Goal: Task Accomplishment & Management: Manage account settings

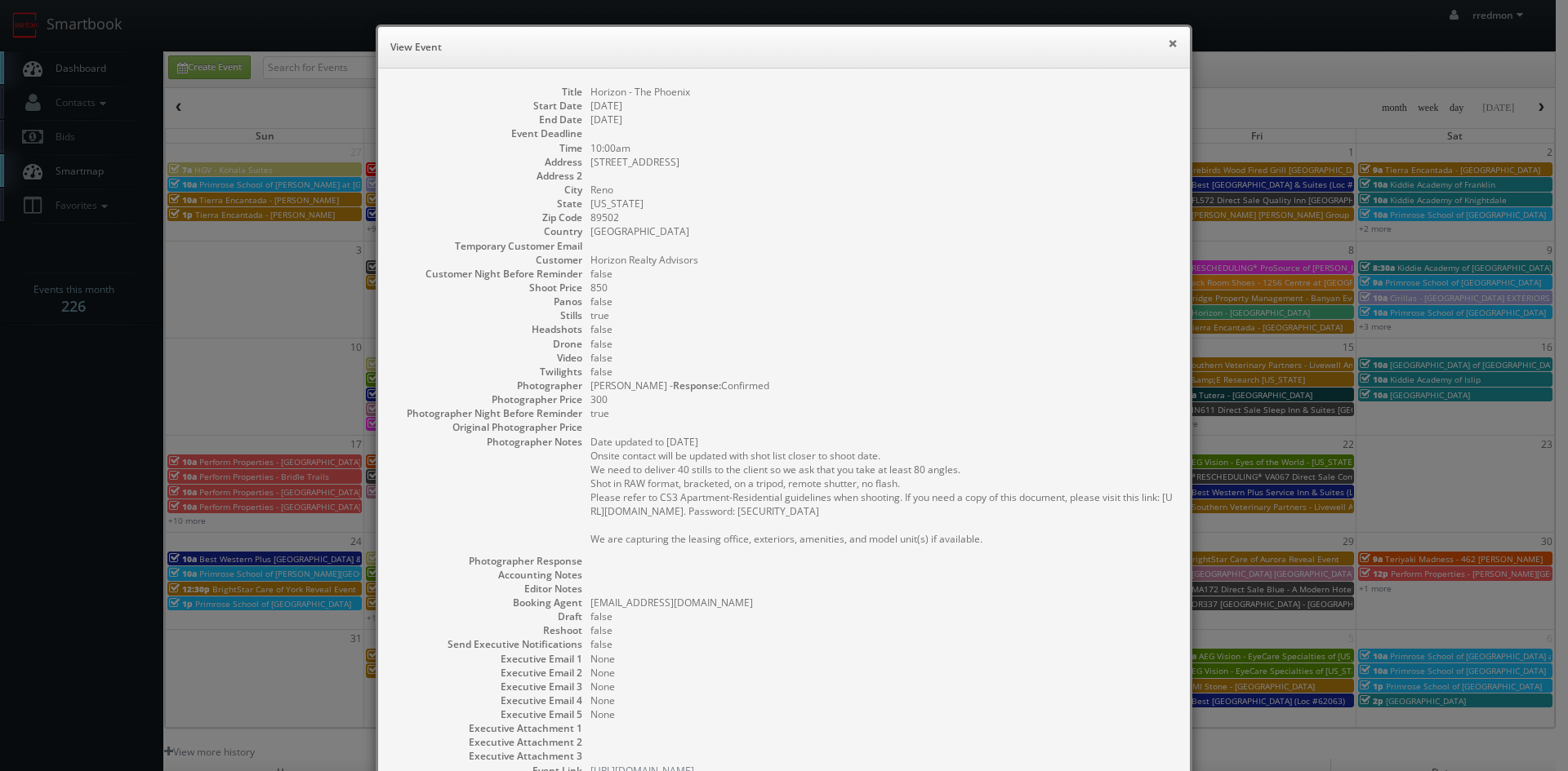
click at [1167, 45] on button "×" at bounding box center [1172, 43] width 10 height 11
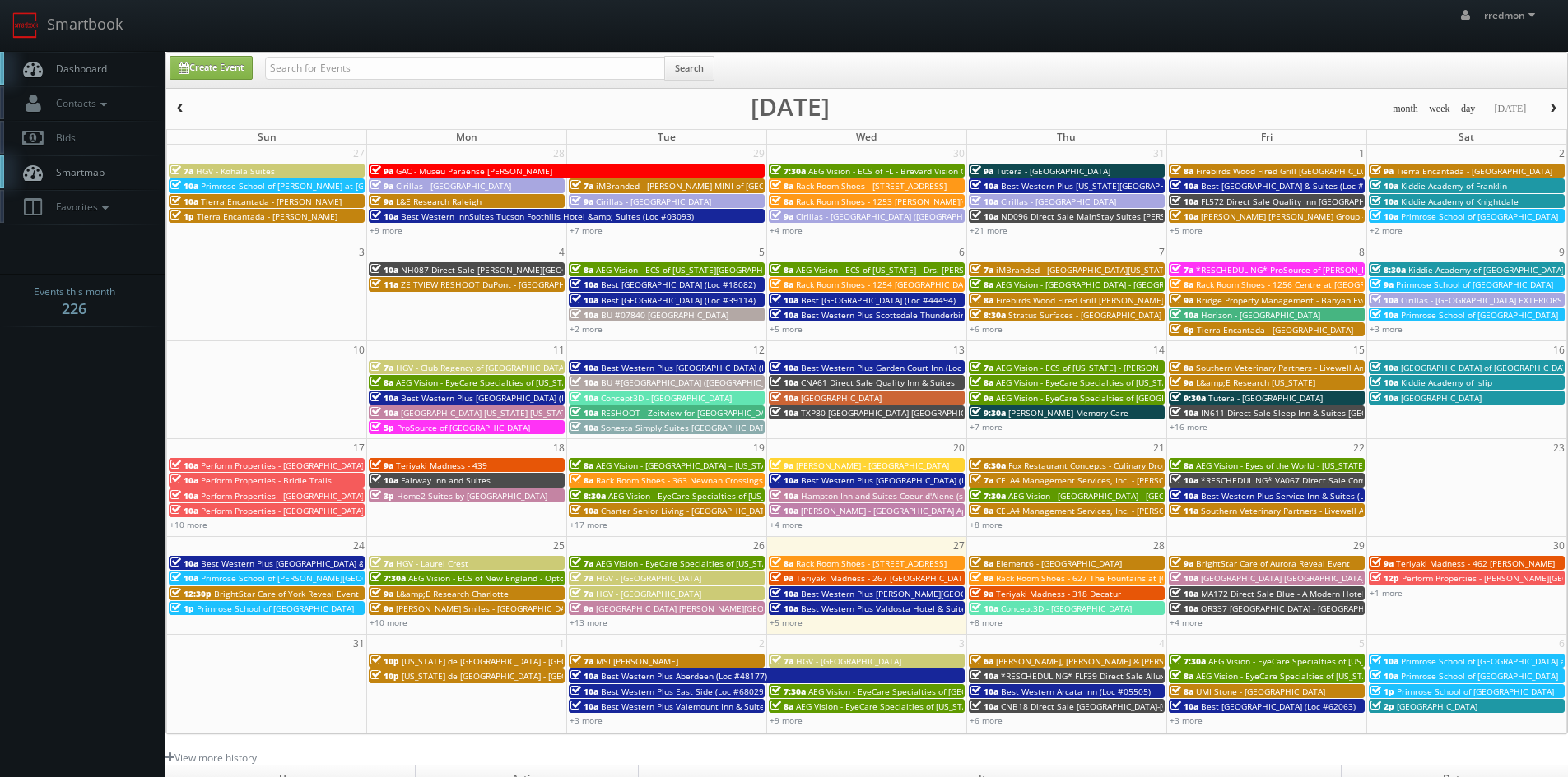
scroll to position [82, 0]
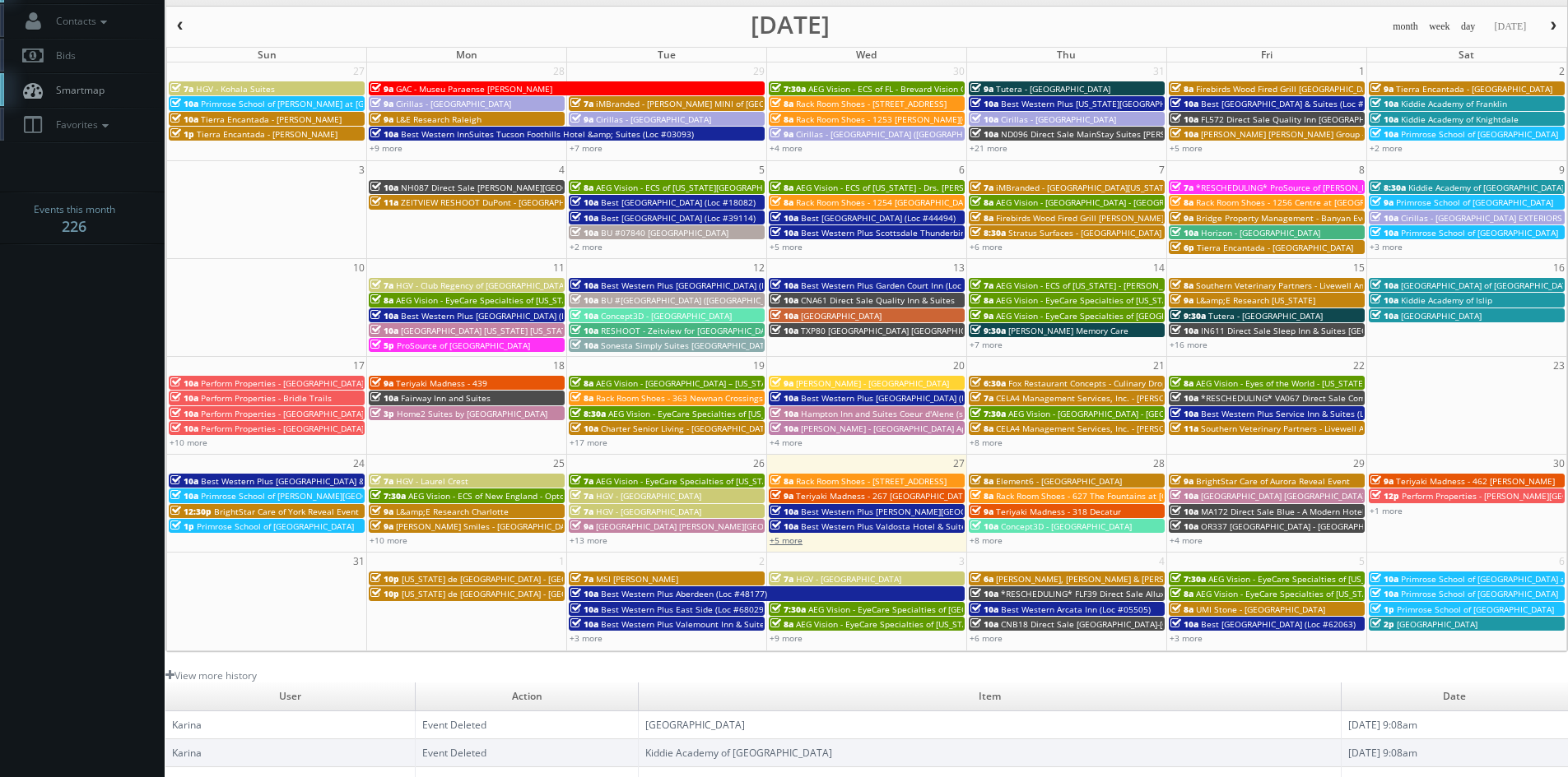
click at [800, 538] on link "+5 more" at bounding box center [786, 540] width 33 height 12
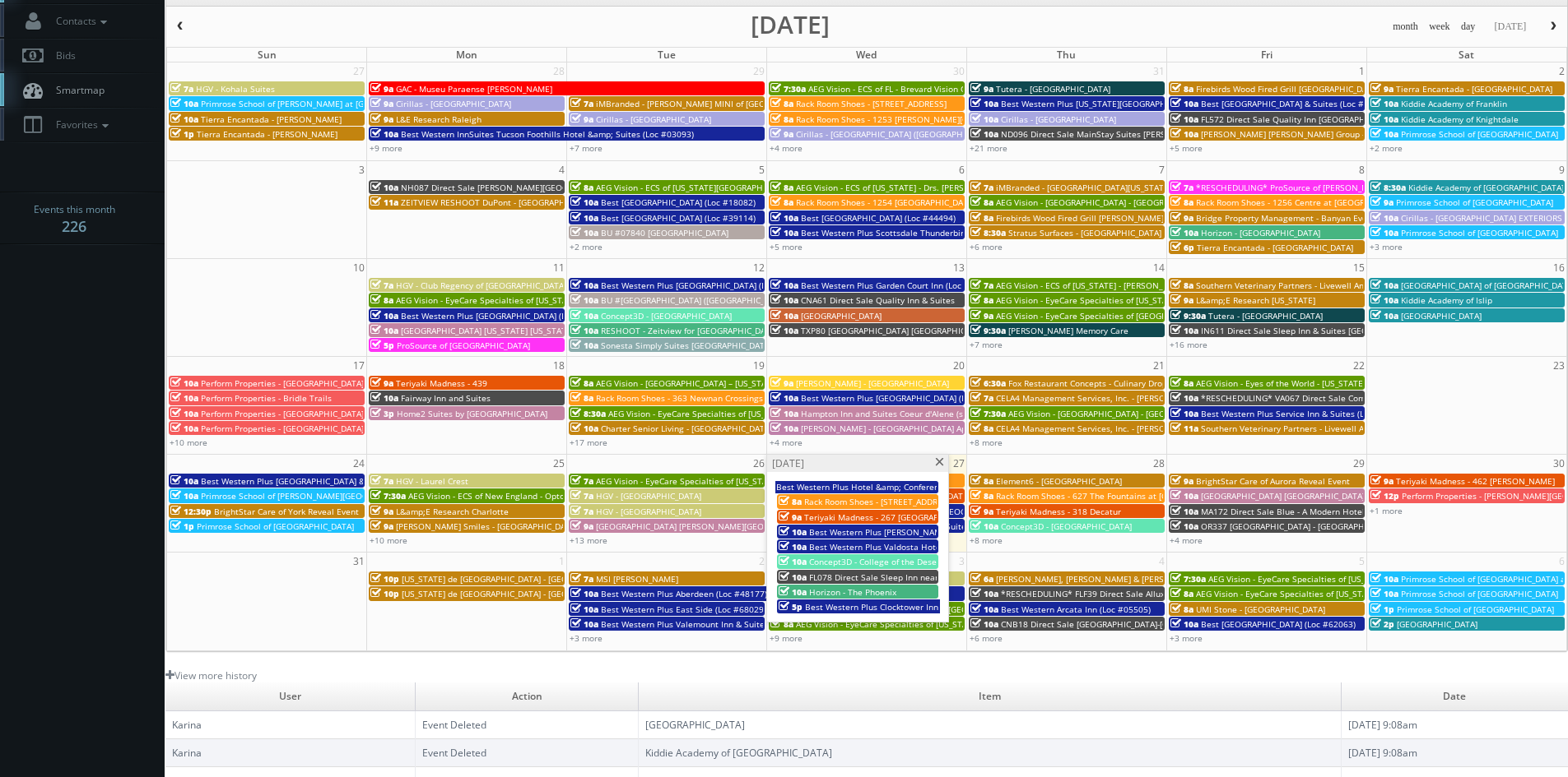
click at [937, 462] on span at bounding box center [938, 462] width 11 height 9
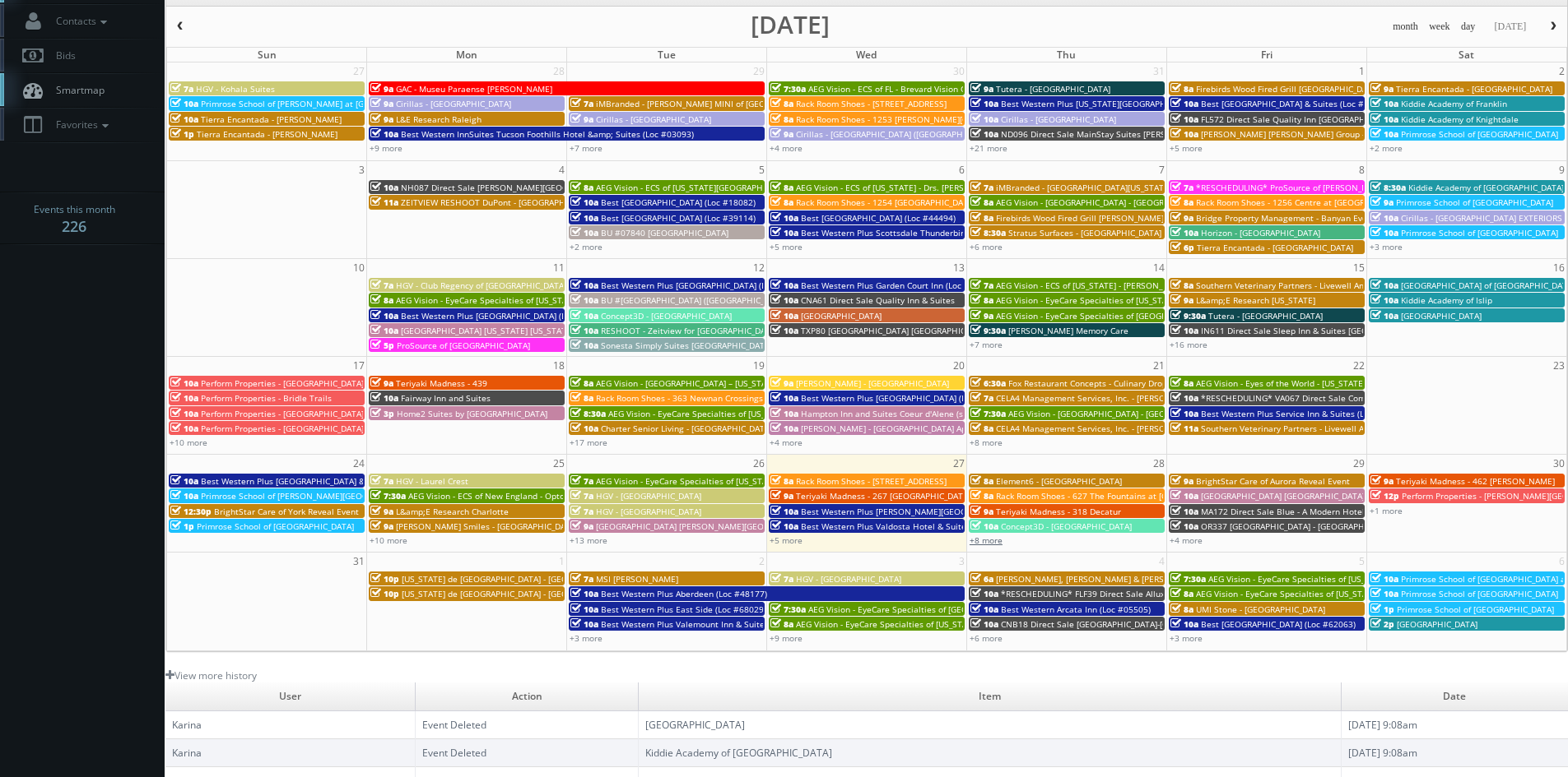
click at [986, 537] on link "+8 more" at bounding box center [986, 540] width 33 height 12
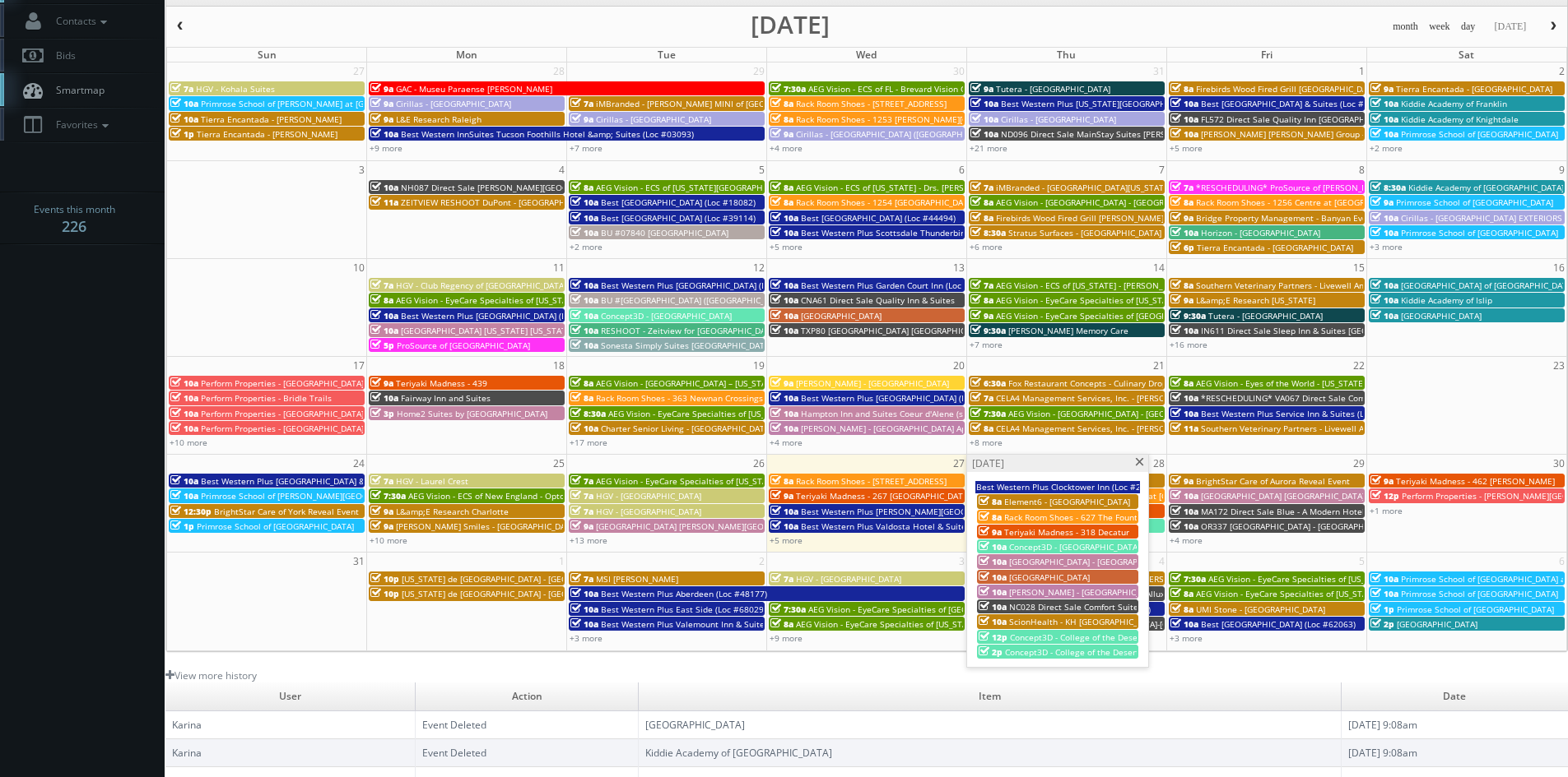
click at [1140, 464] on span at bounding box center [1139, 462] width 11 height 9
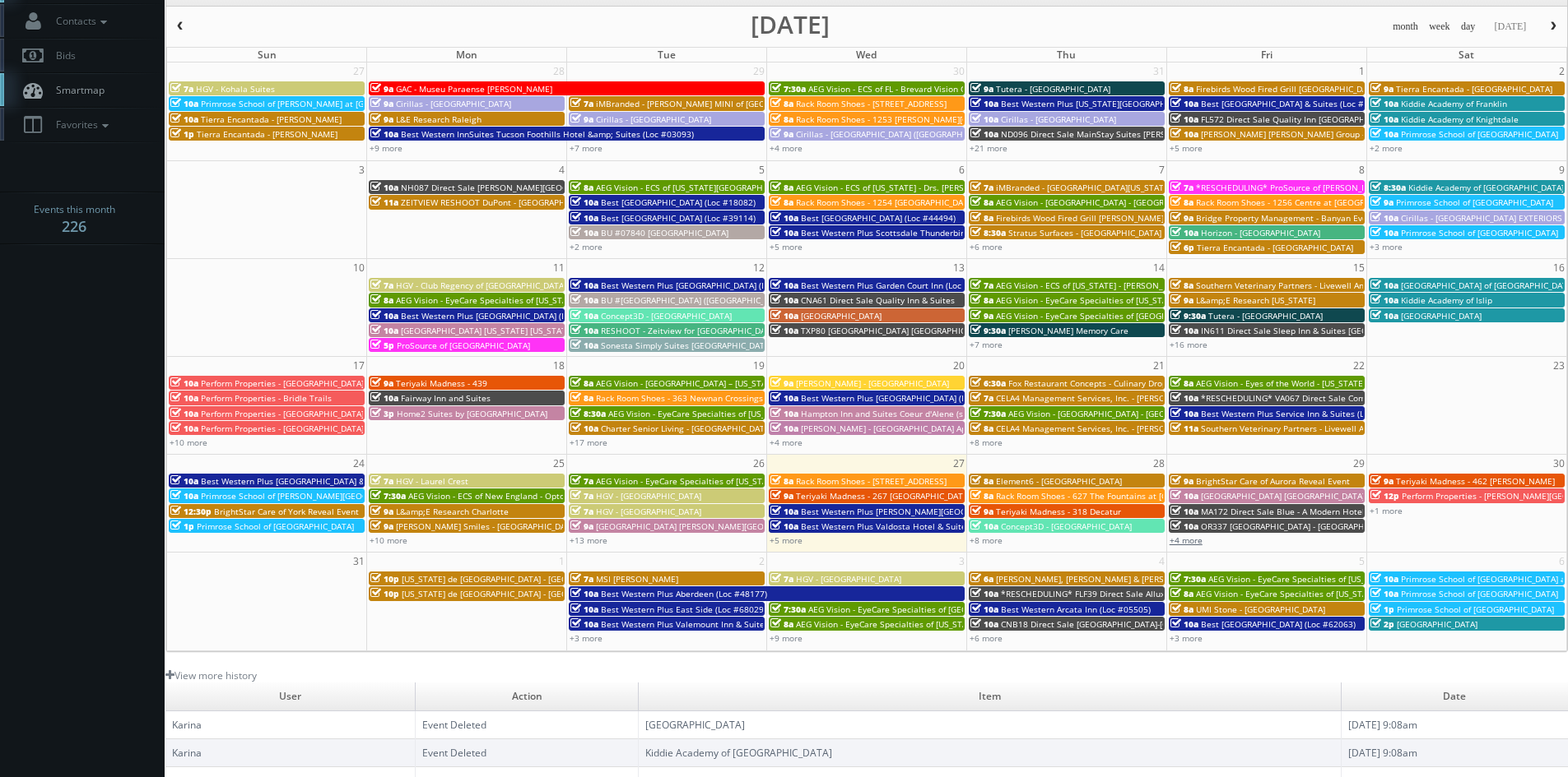
click at [1199, 538] on link "+4 more" at bounding box center [1186, 540] width 33 height 12
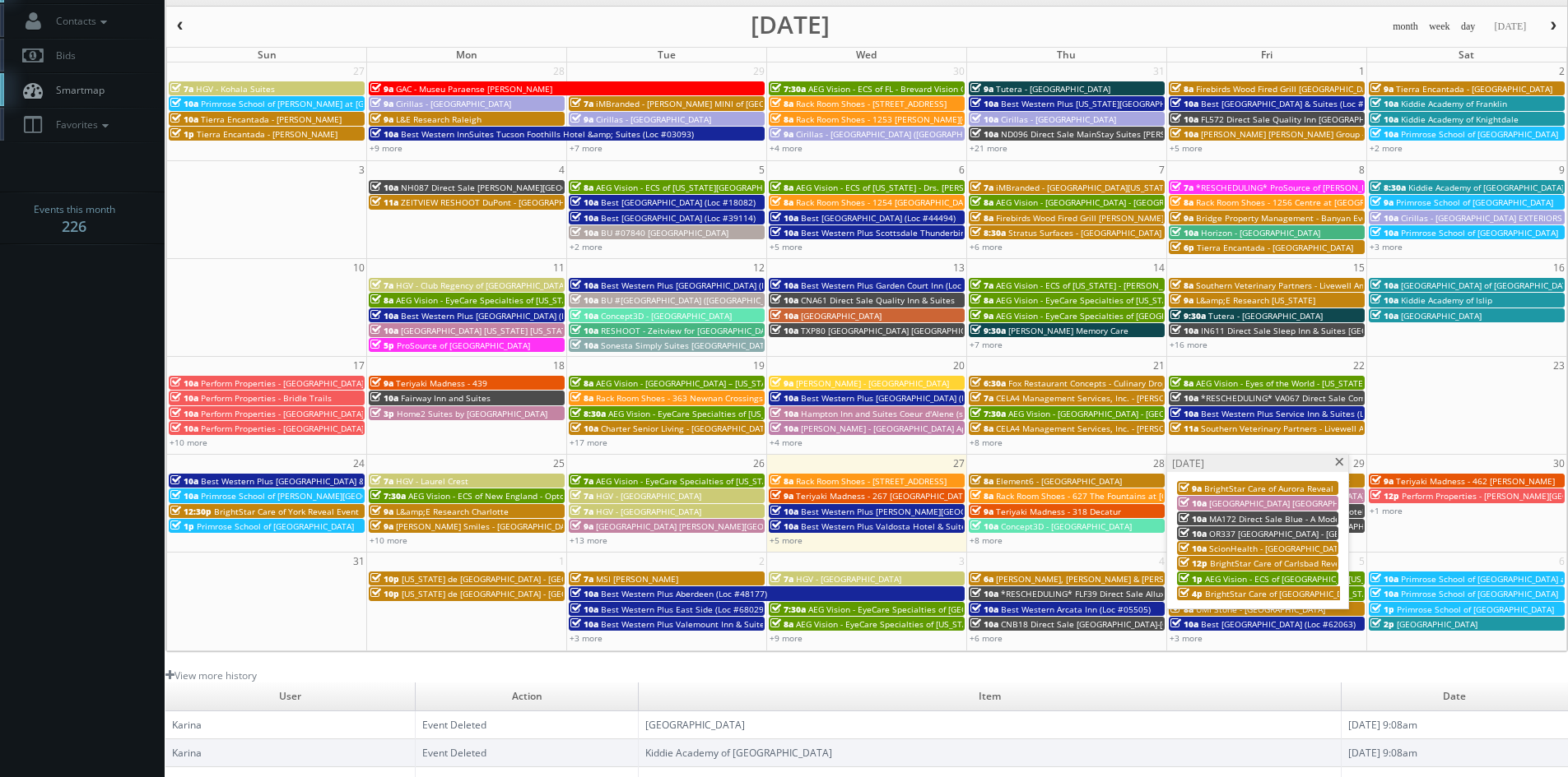
click at [1340, 460] on span at bounding box center [1339, 462] width 11 height 9
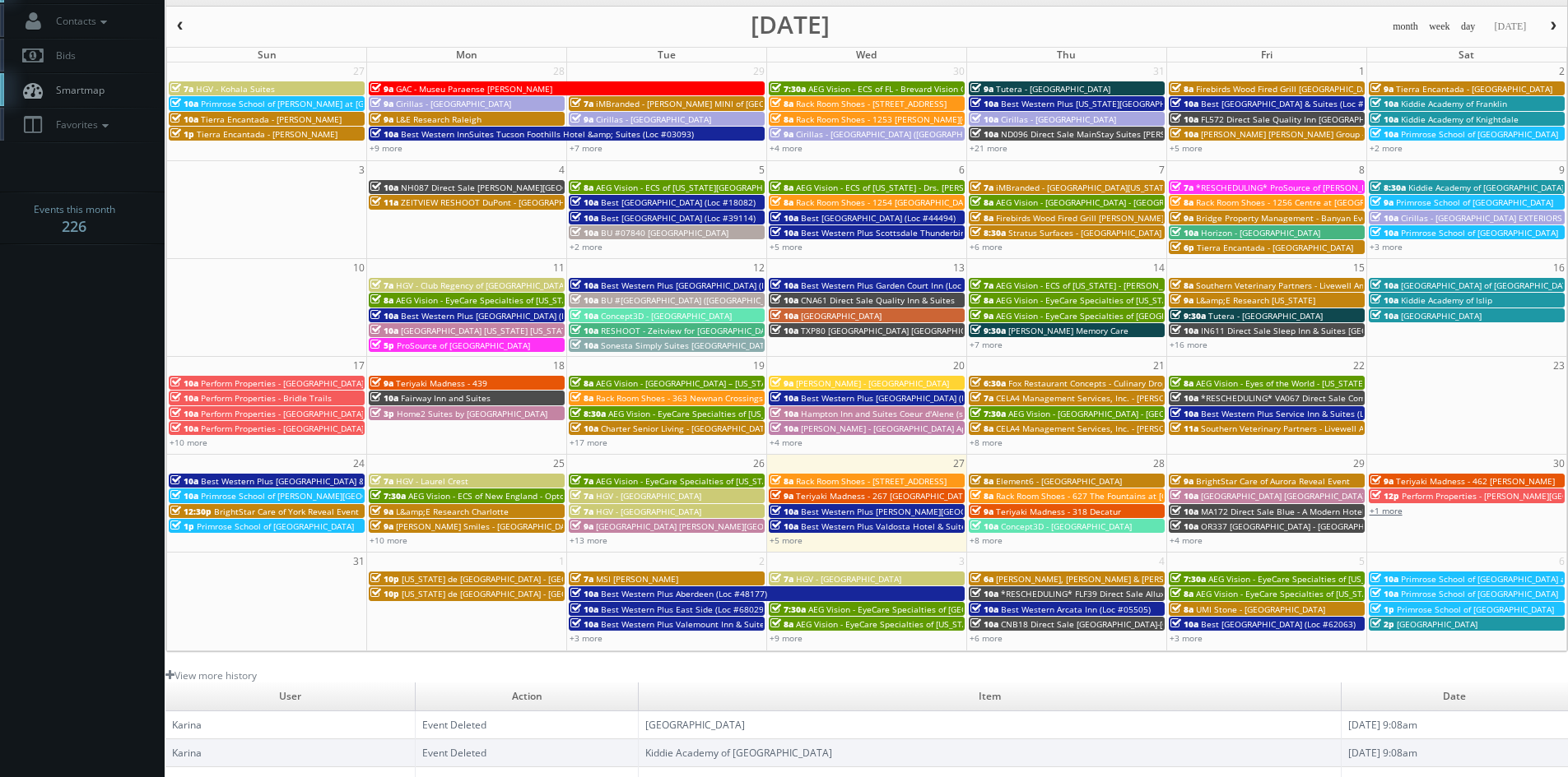
click at [1394, 511] on link "+1 more" at bounding box center [1386, 511] width 33 height 12
click at [1537, 463] on span at bounding box center [1539, 462] width 11 height 9
click at [598, 639] on link "+3 more" at bounding box center [585, 639] width 33 height 12
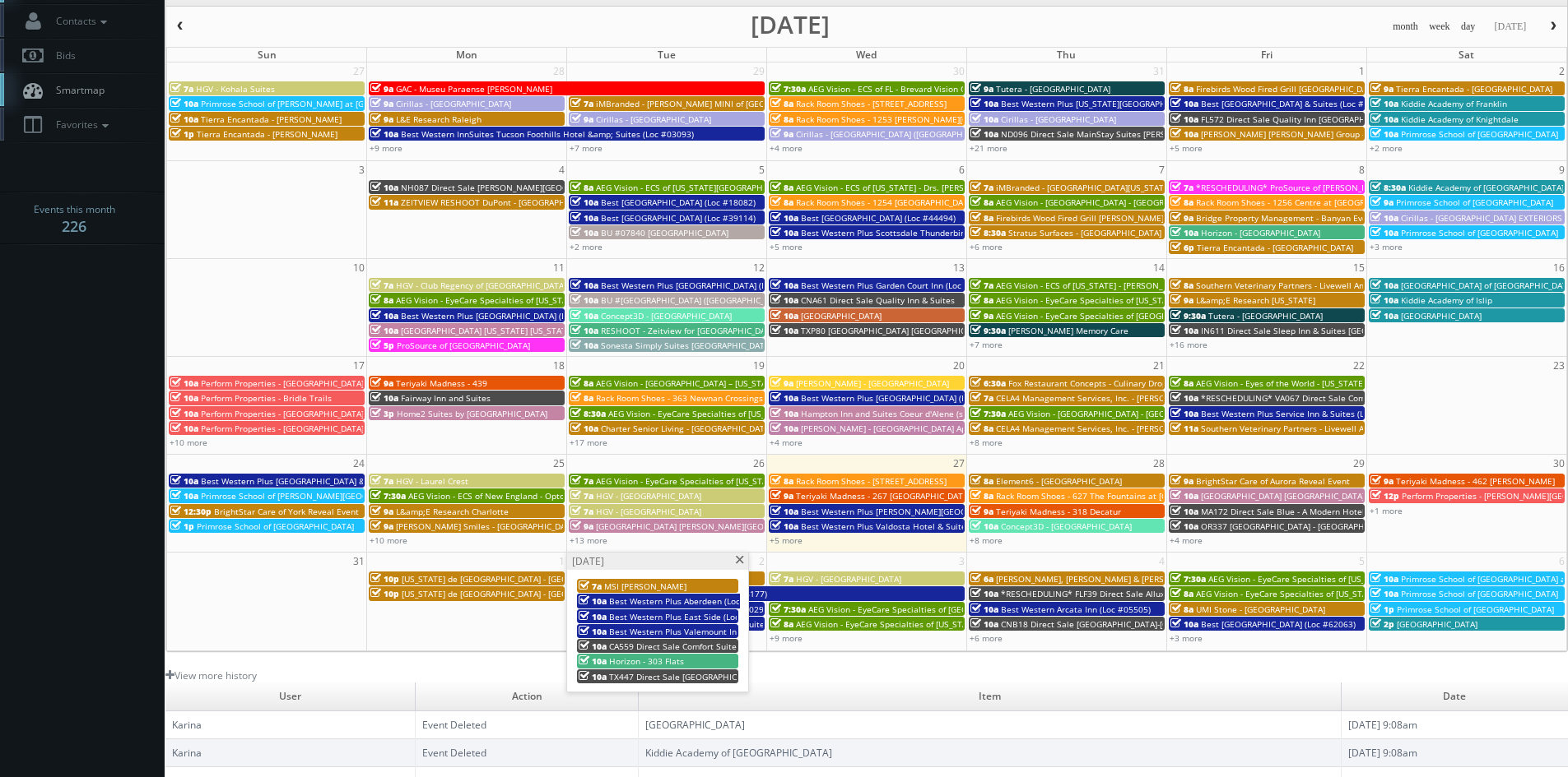
click at [737, 563] on span at bounding box center [739, 560] width 11 height 9
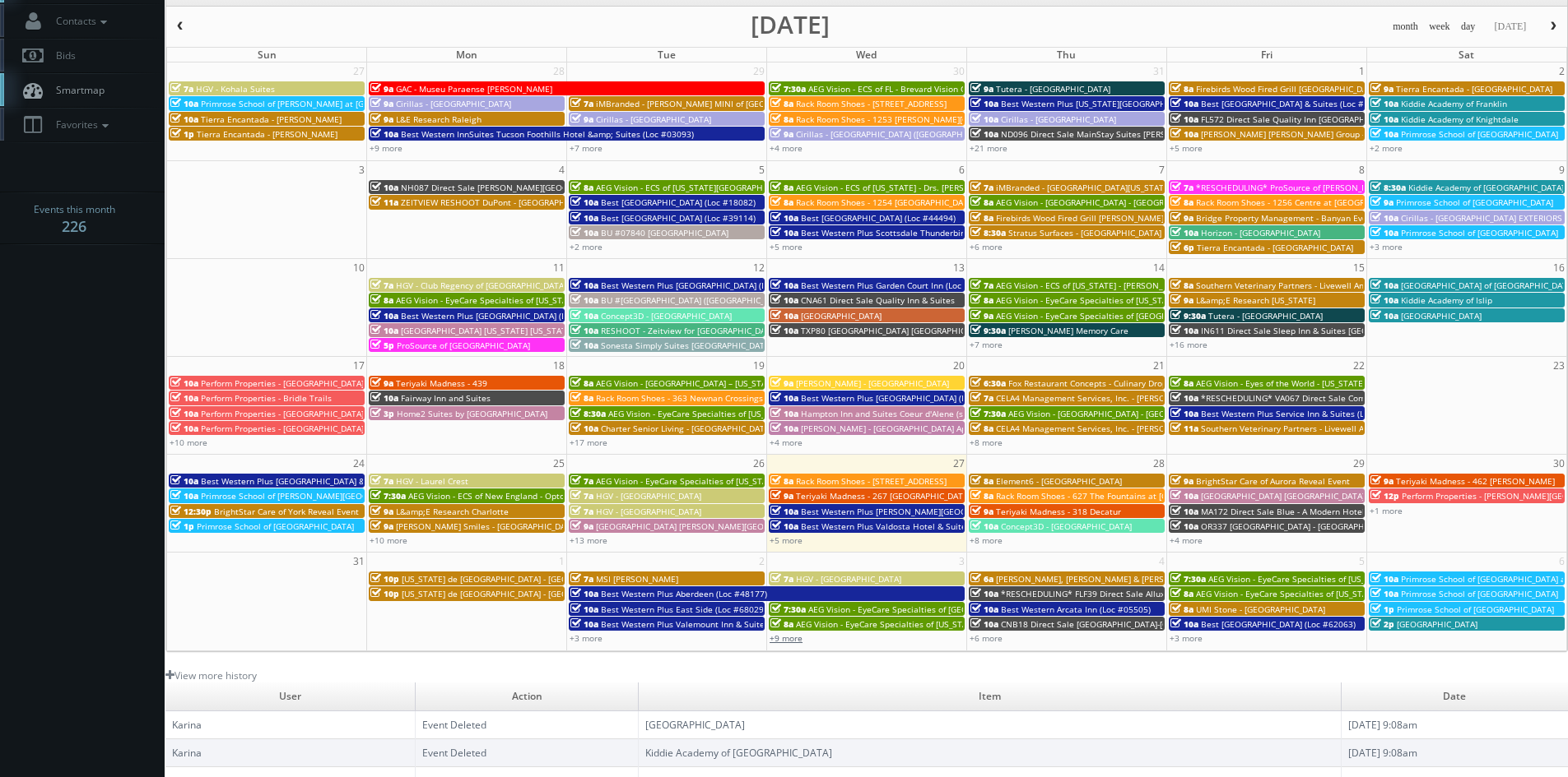
click at [780, 639] on link "+9 more" at bounding box center [786, 639] width 33 height 12
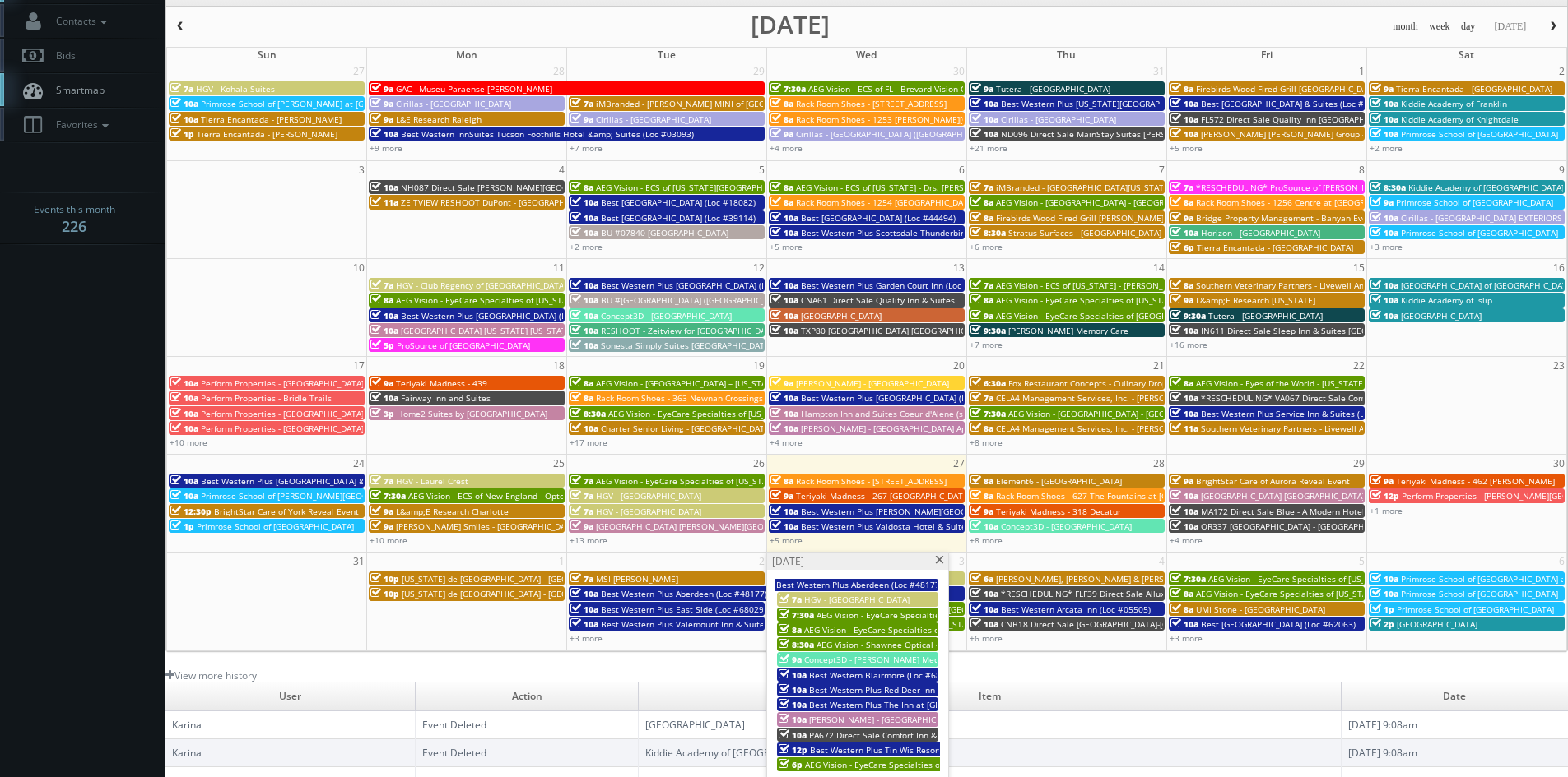
scroll to position [165, 0]
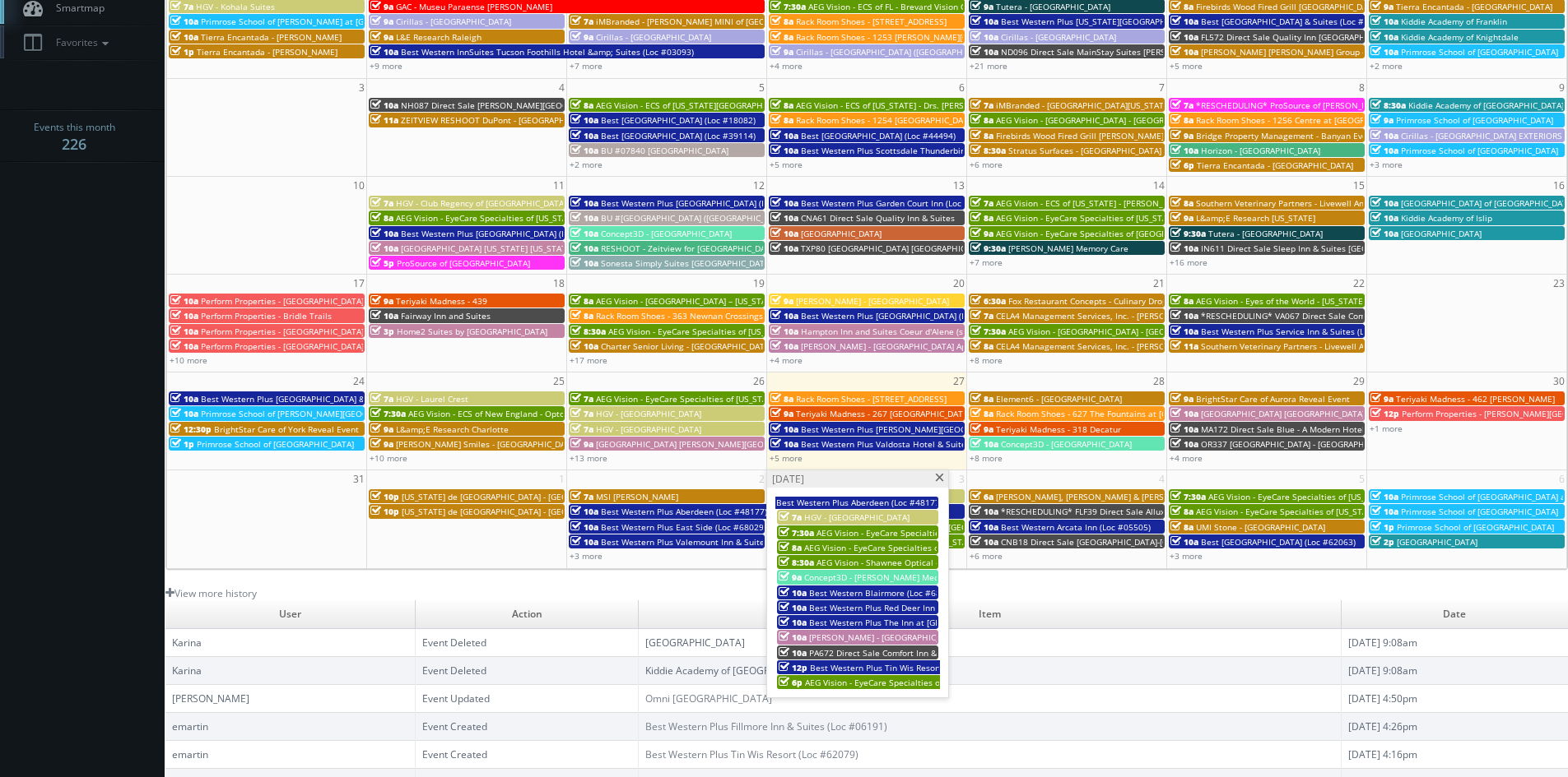
click at [939, 479] on span at bounding box center [938, 478] width 11 height 9
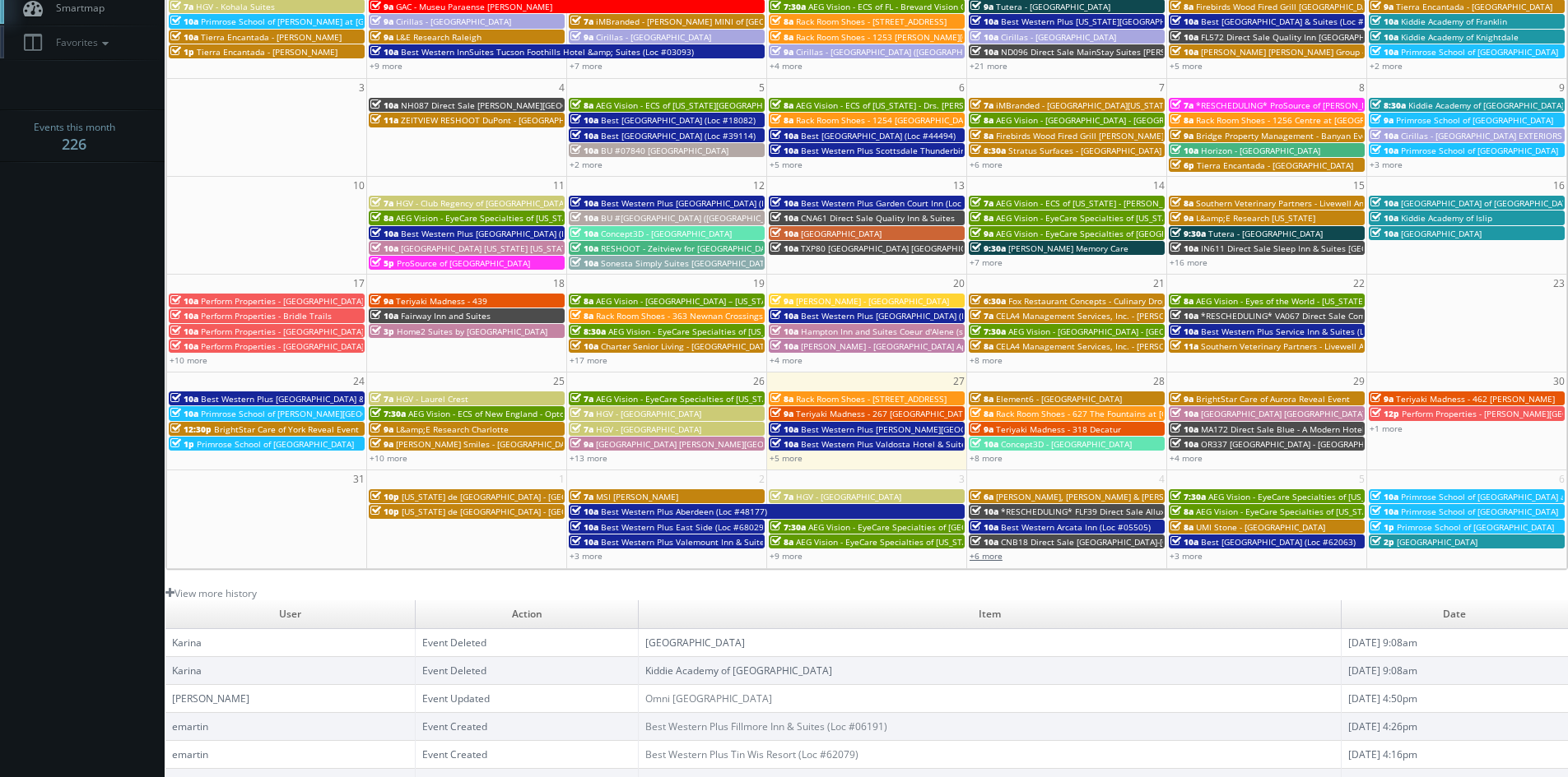
click at [994, 555] on link "+6 more" at bounding box center [986, 556] width 33 height 12
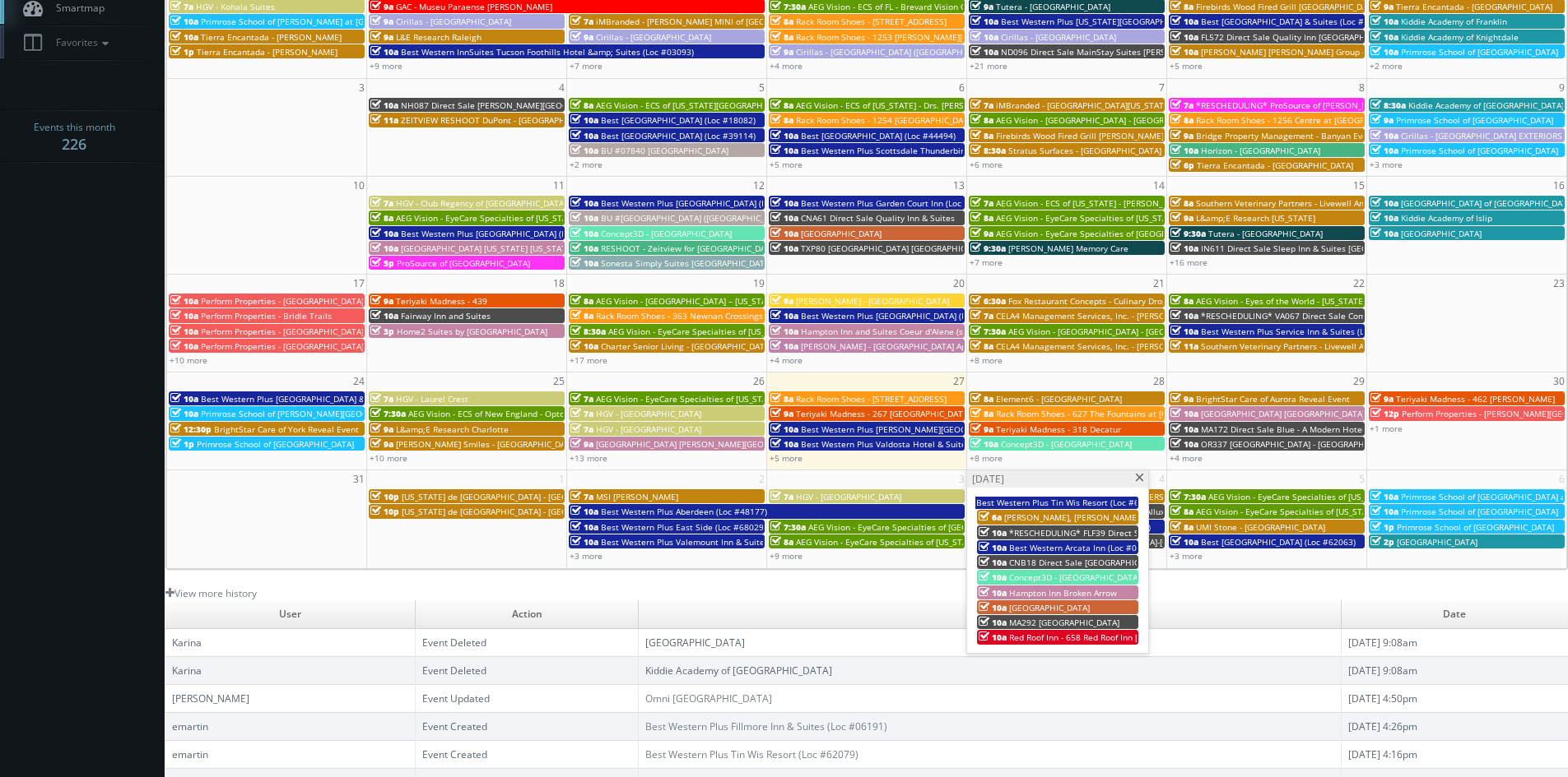
click at [1142, 474] on span at bounding box center [1139, 478] width 11 height 9
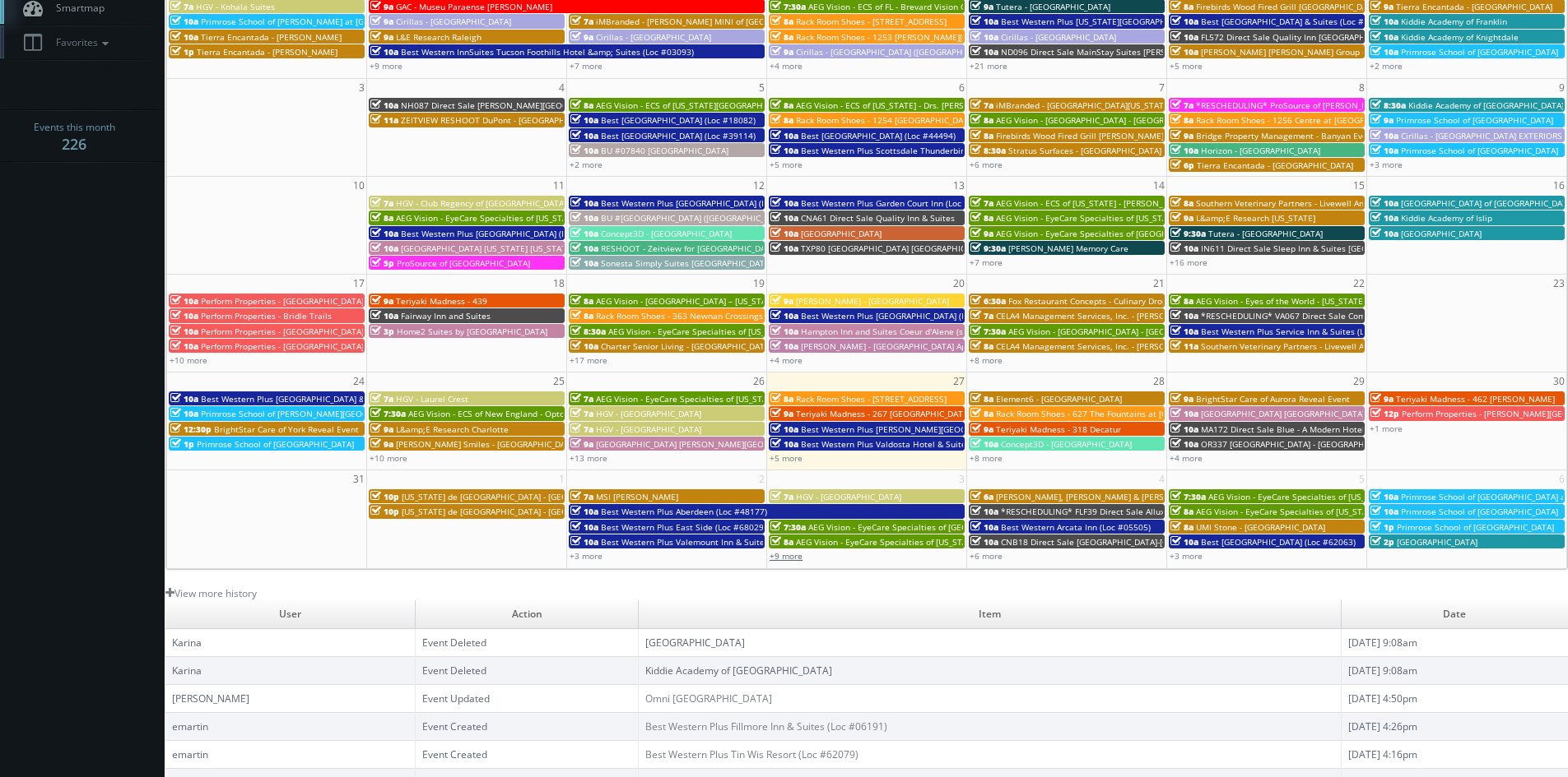
click at [788, 552] on link "+9 more" at bounding box center [786, 556] width 33 height 12
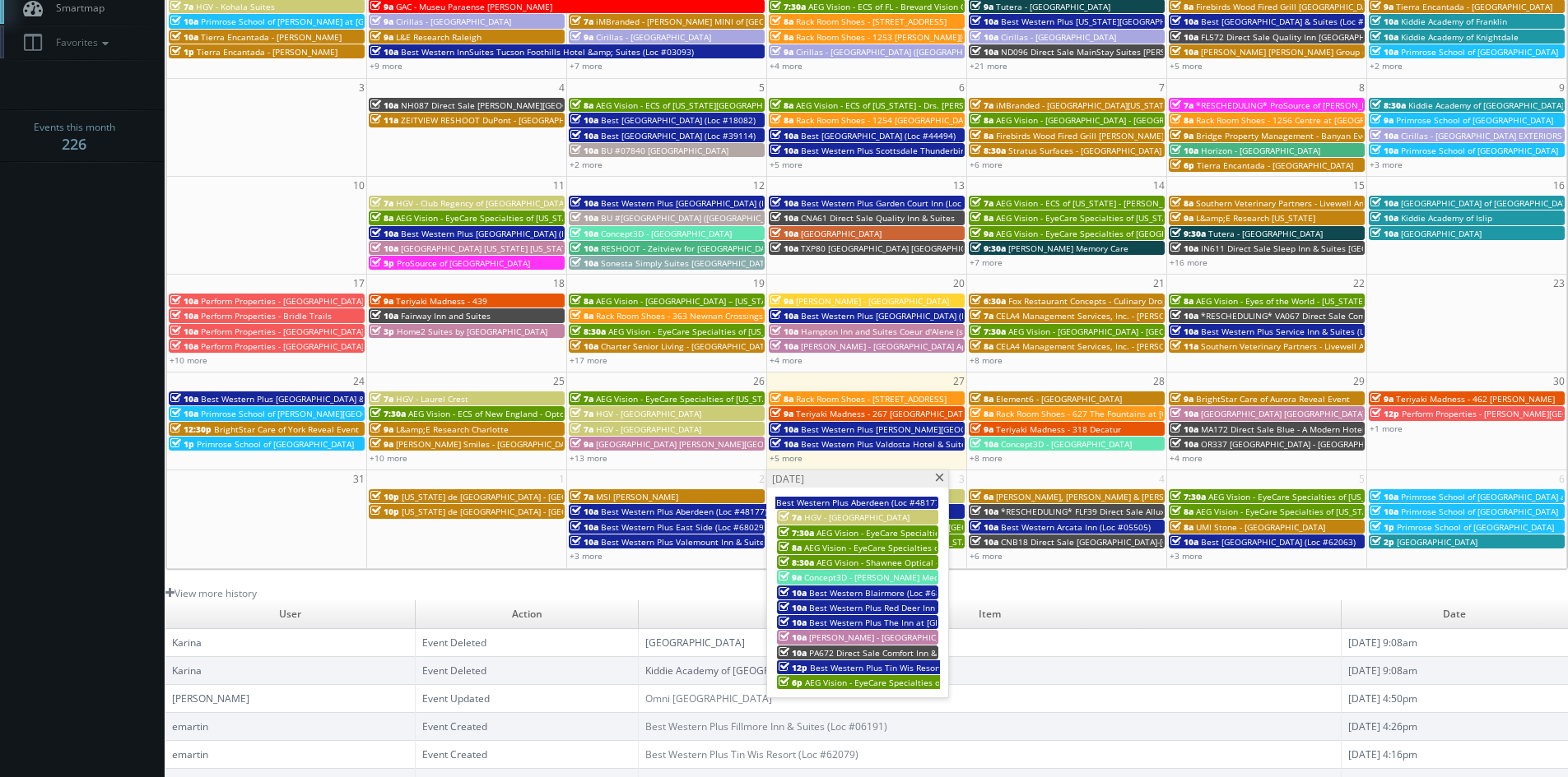
click at [878, 639] on span "[PERSON_NAME] - [GEOGRAPHIC_DATA] Apartments - Exteriors" at bounding box center [931, 638] width 245 height 12
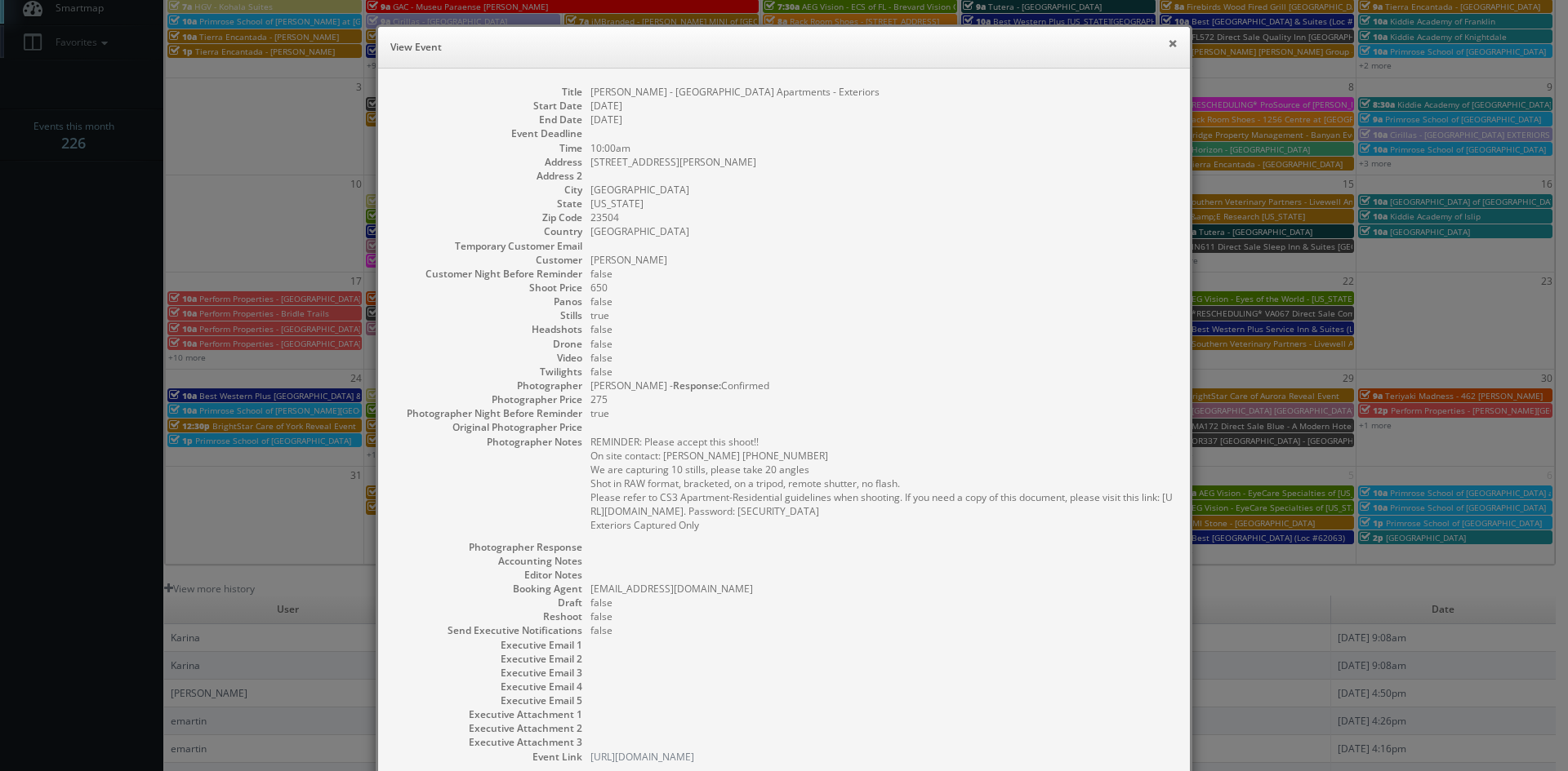
click at [1167, 45] on button "×" at bounding box center [1172, 43] width 10 height 11
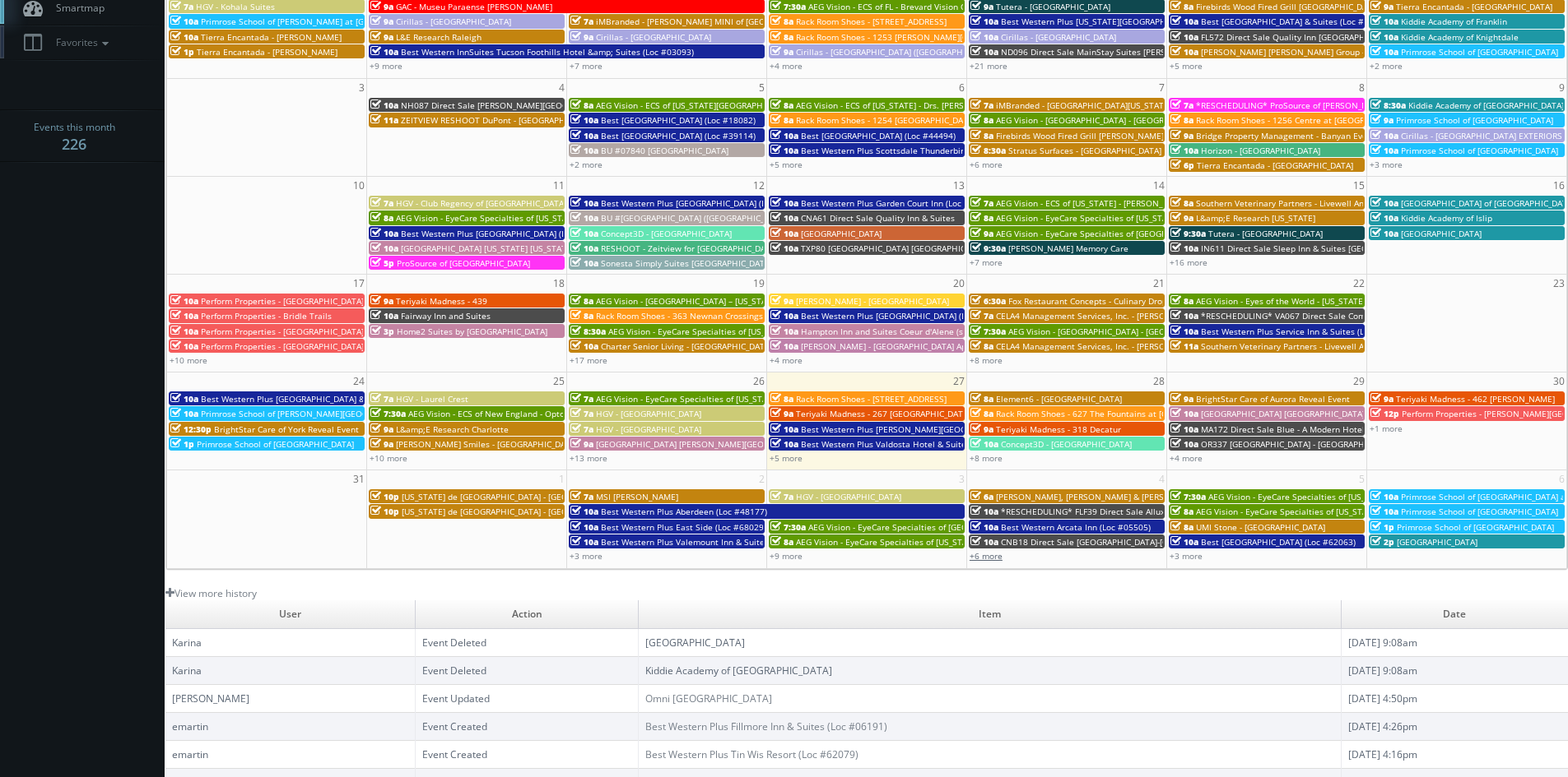
click at [986, 556] on link "+6 more" at bounding box center [986, 556] width 33 height 12
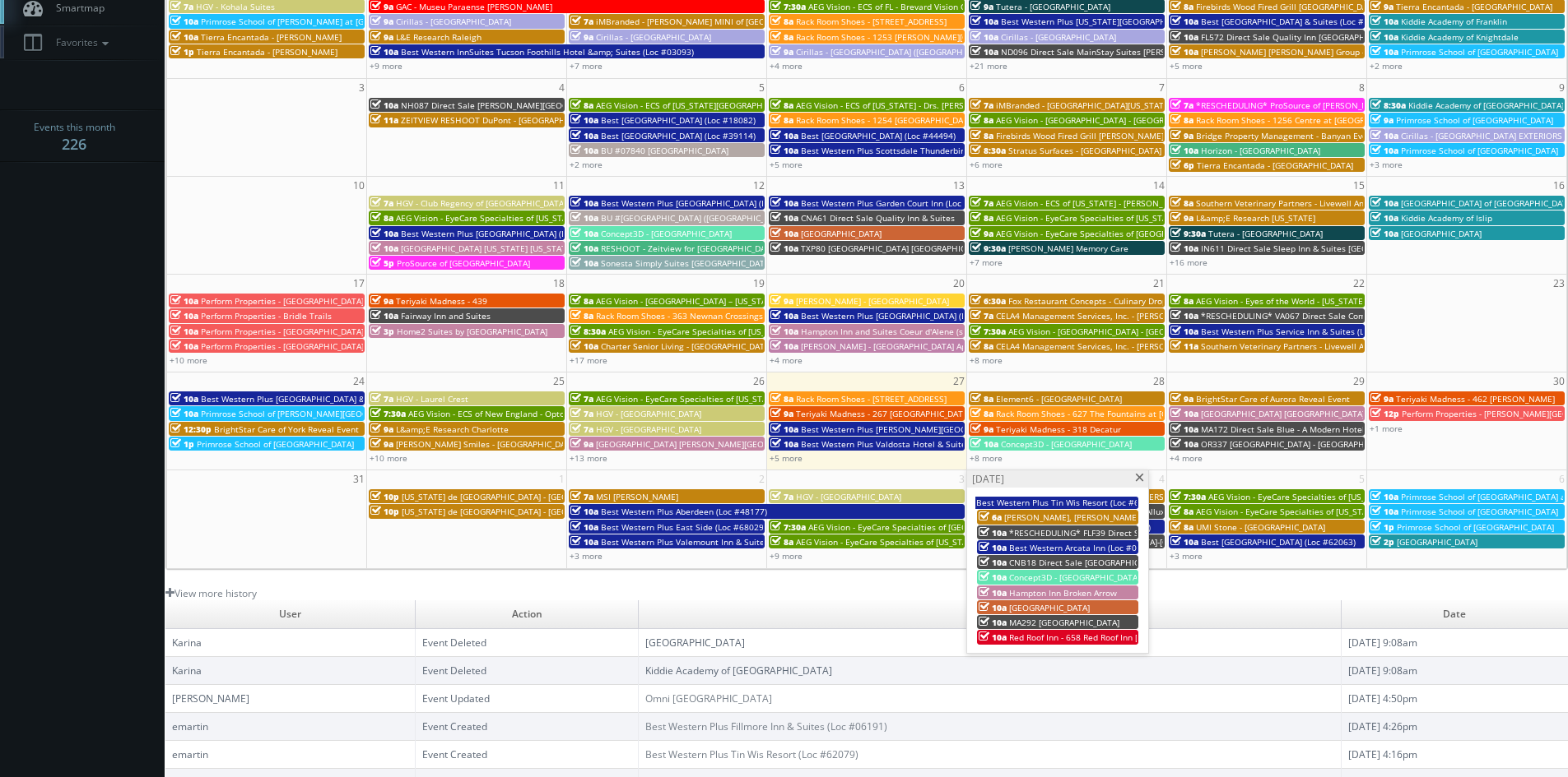
click at [1139, 482] on span at bounding box center [1139, 478] width 11 height 9
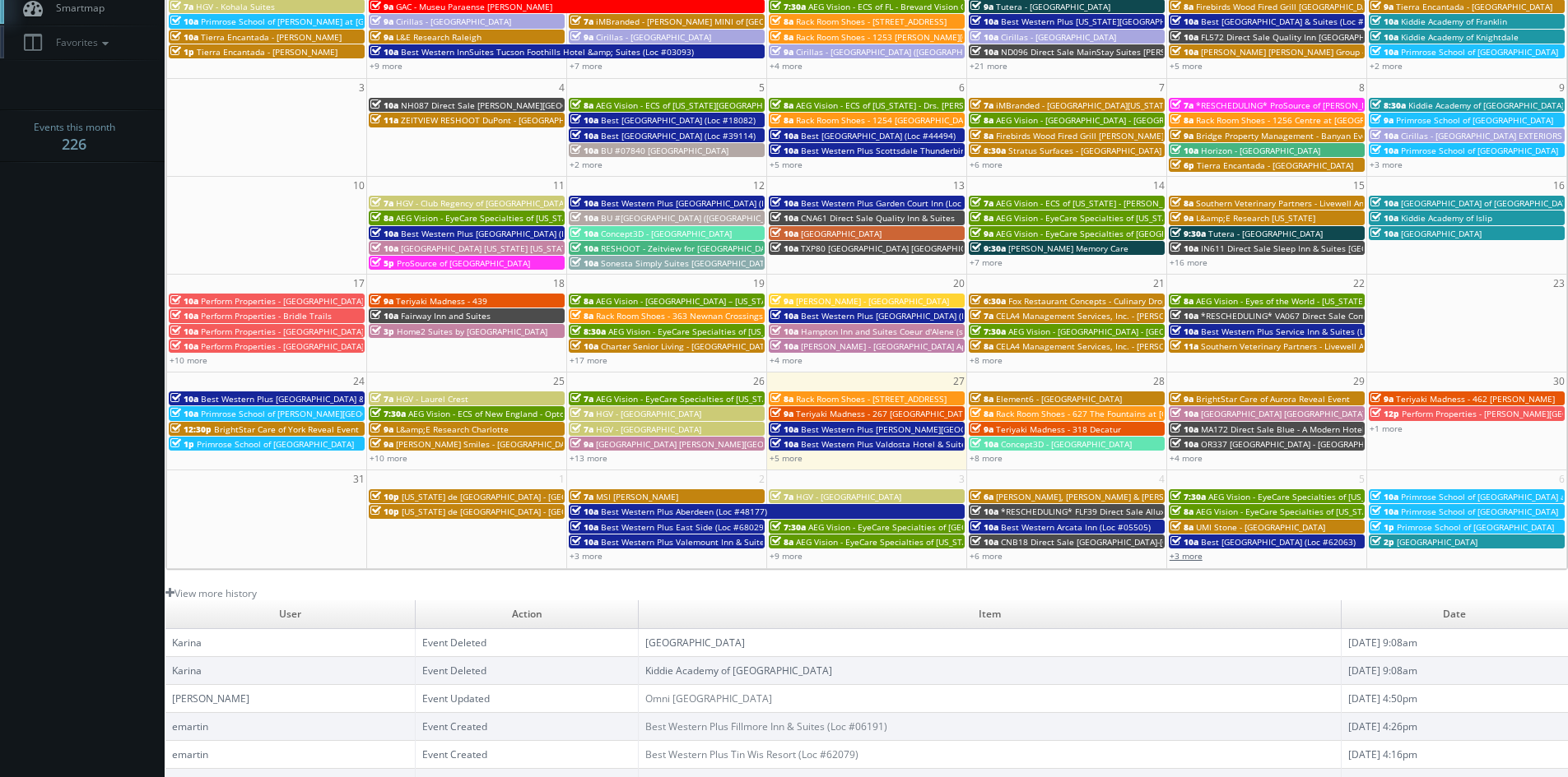
click at [1192, 557] on link "+3 more" at bounding box center [1186, 556] width 33 height 12
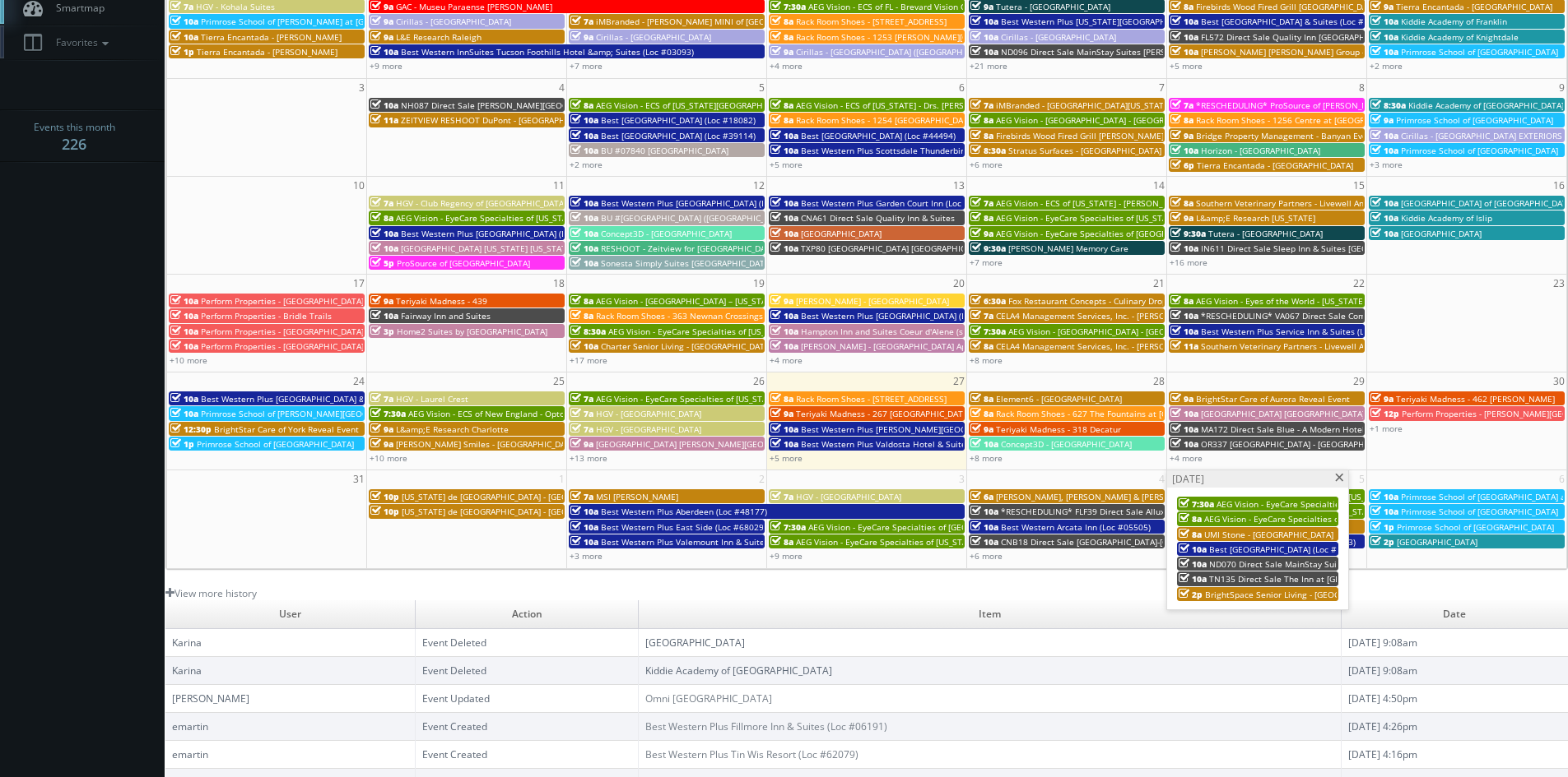
click at [1340, 477] on span at bounding box center [1339, 478] width 11 height 9
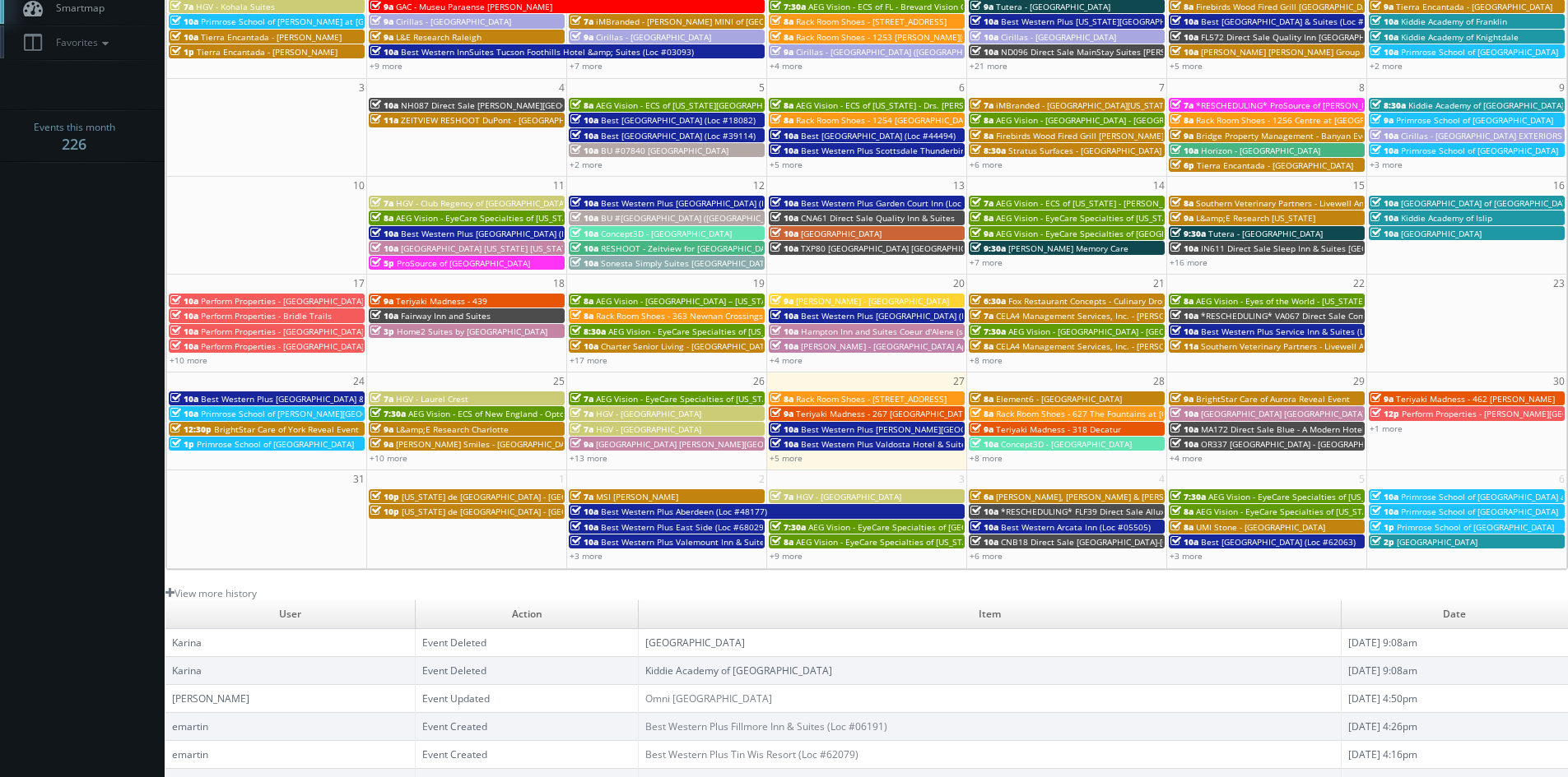
scroll to position [82, 0]
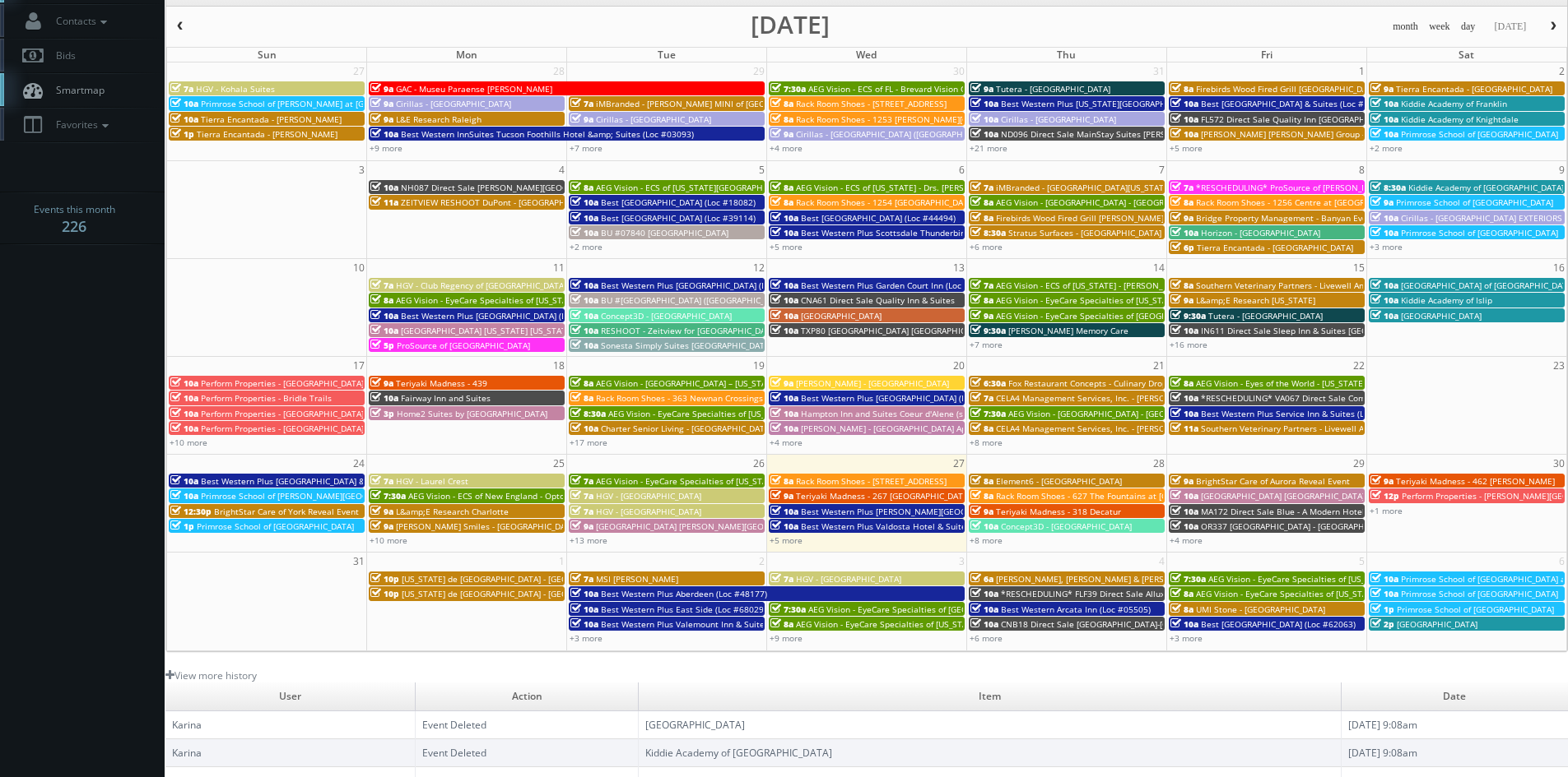
click at [1553, 21] on span "button" at bounding box center [1553, 26] width 12 height 10
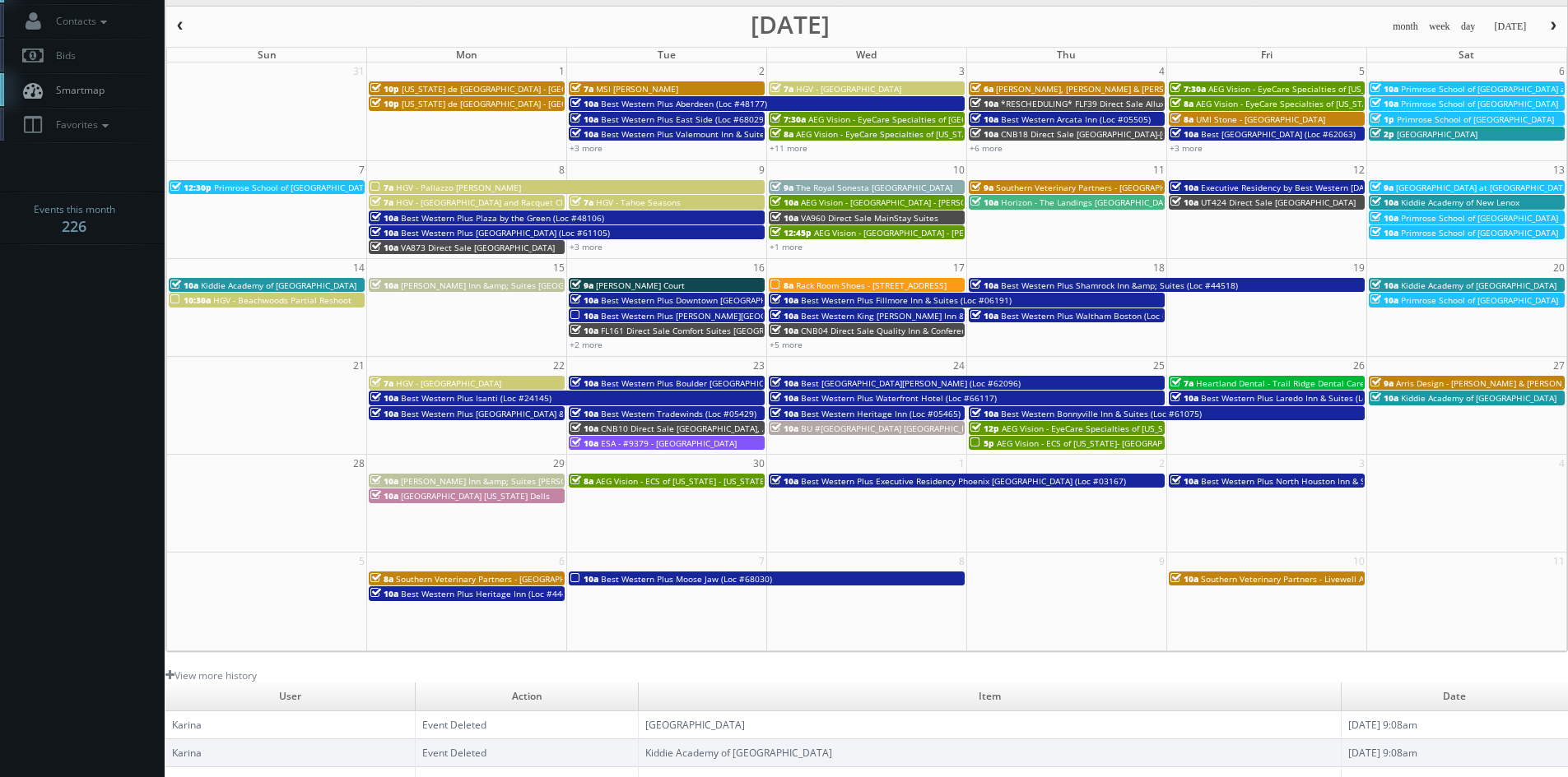
click at [414, 186] on span "HGV - Pallazzo Catalani" at bounding box center [459, 188] width 125 height 12
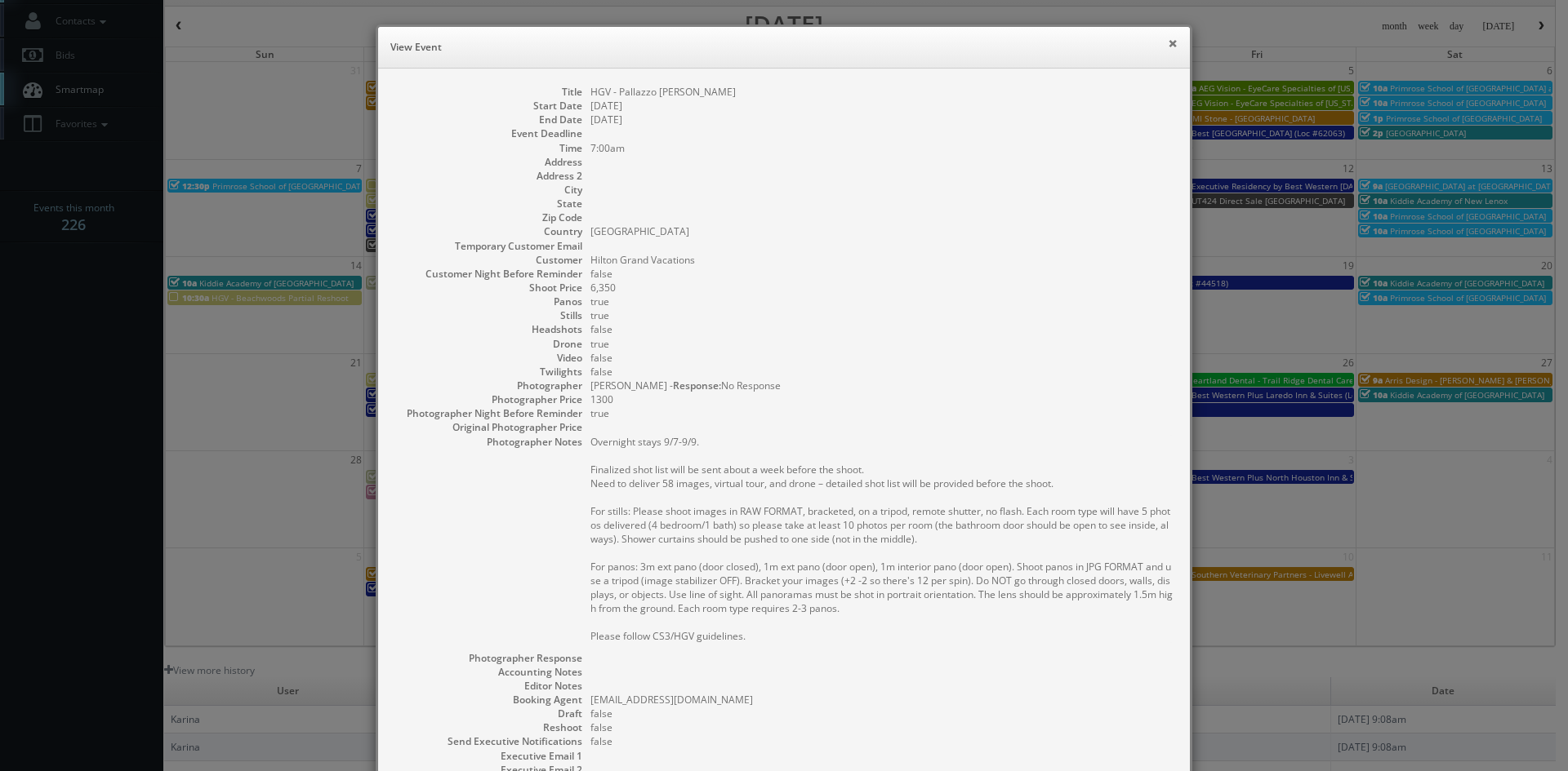
click at [1167, 44] on button "×" at bounding box center [1172, 43] width 10 height 11
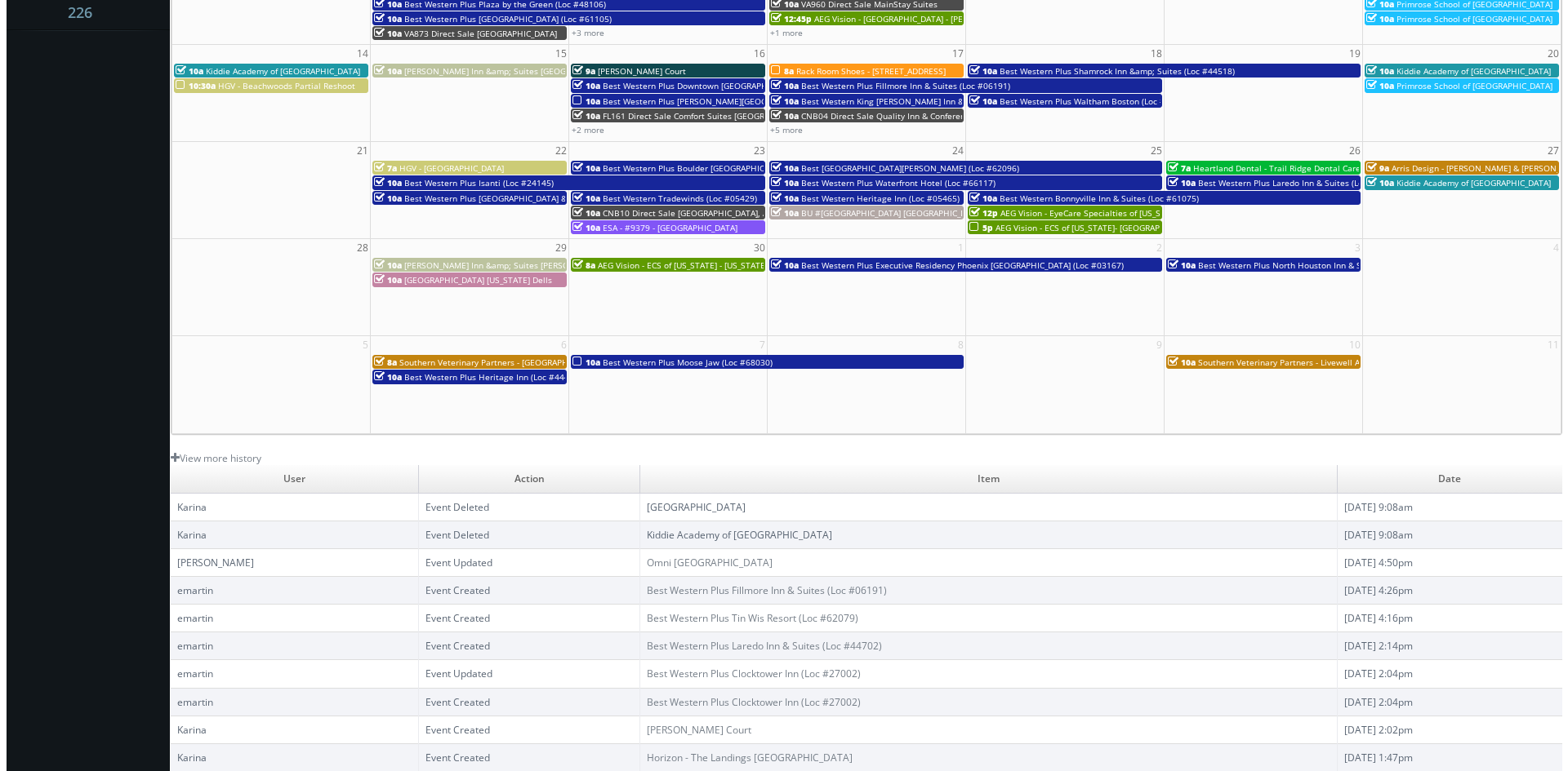
scroll to position [0, 0]
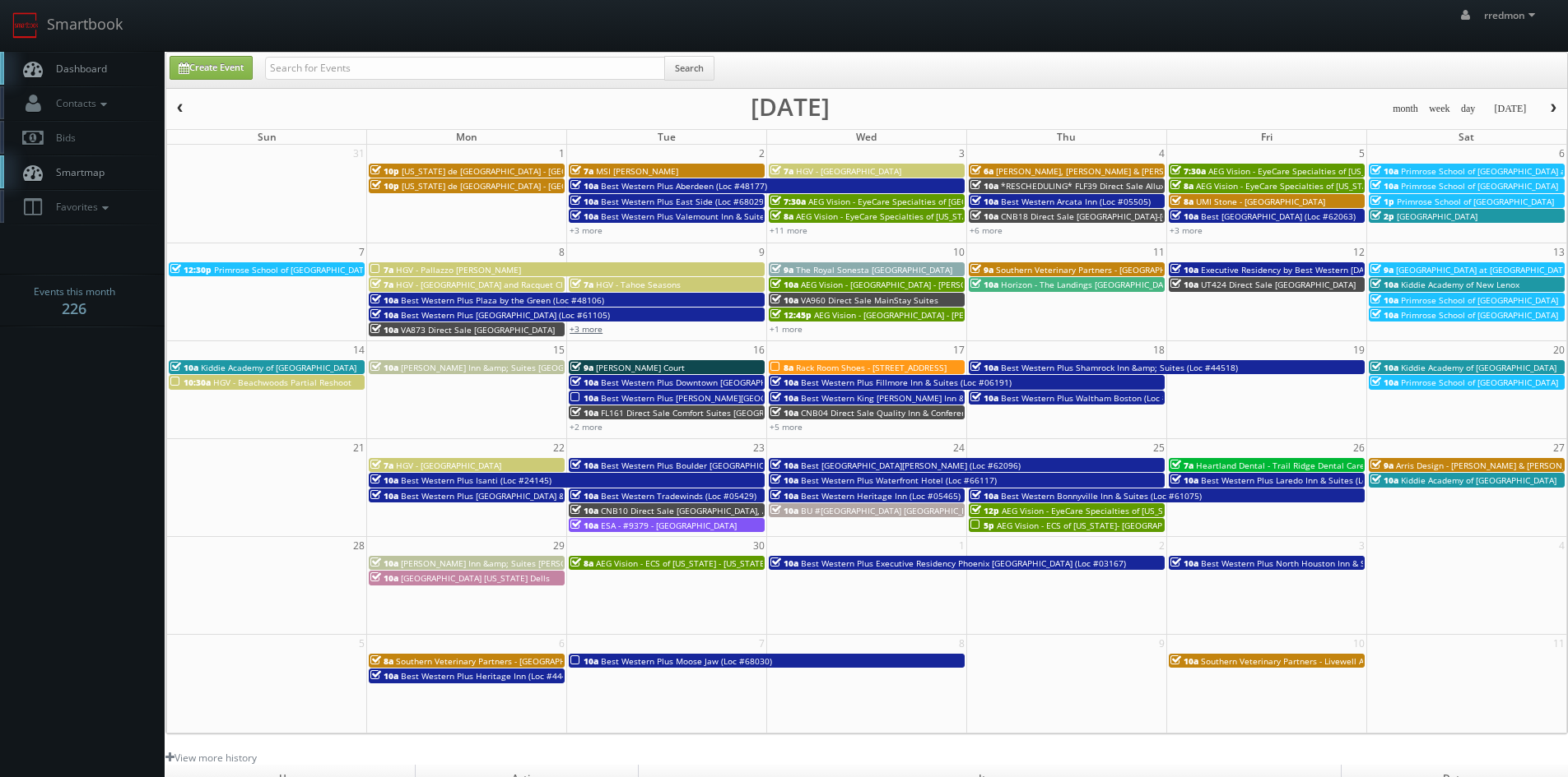
click at [592, 332] on link "+3 more" at bounding box center [585, 329] width 33 height 12
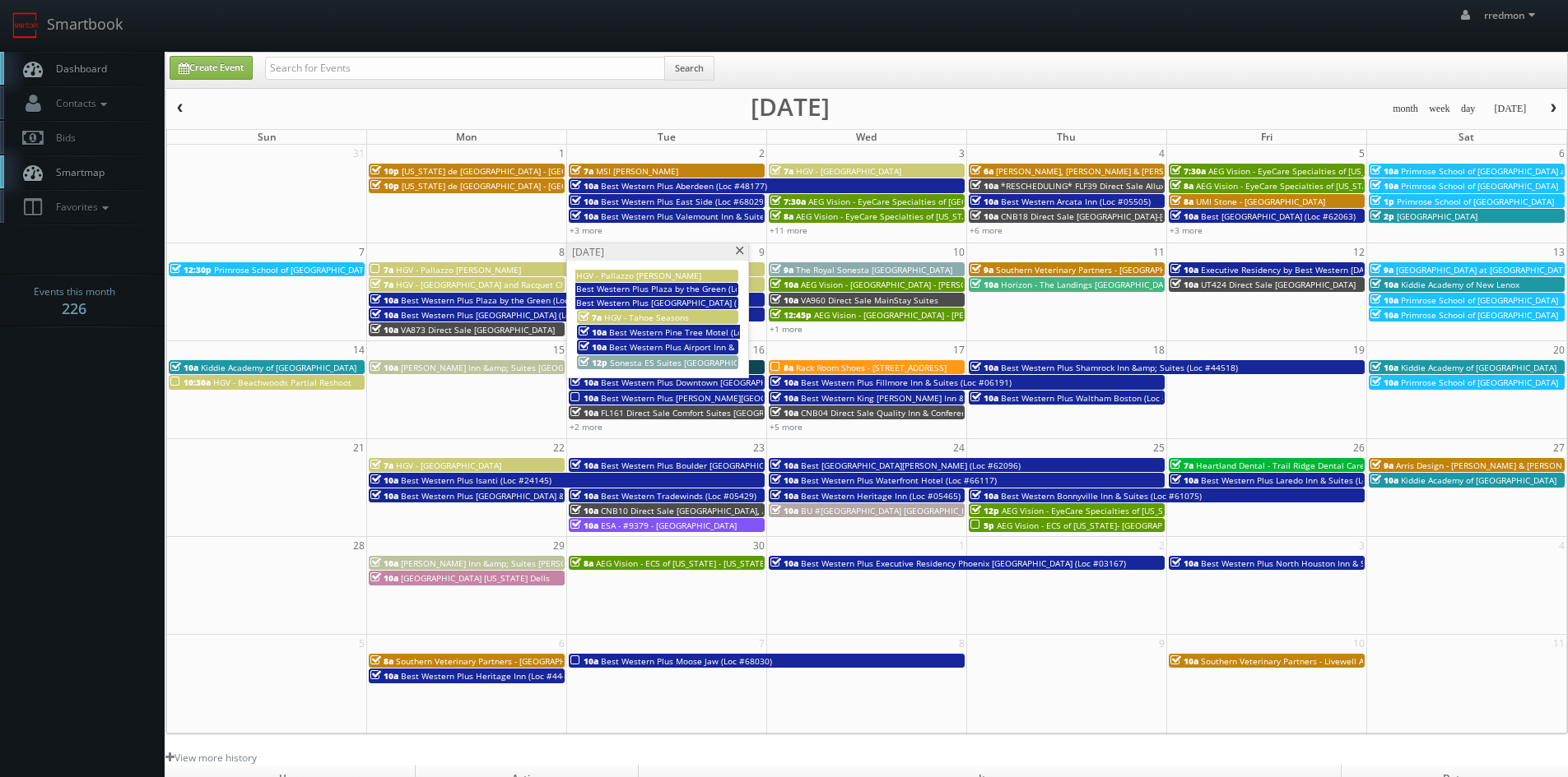
click at [740, 252] on span at bounding box center [739, 250] width 11 height 9
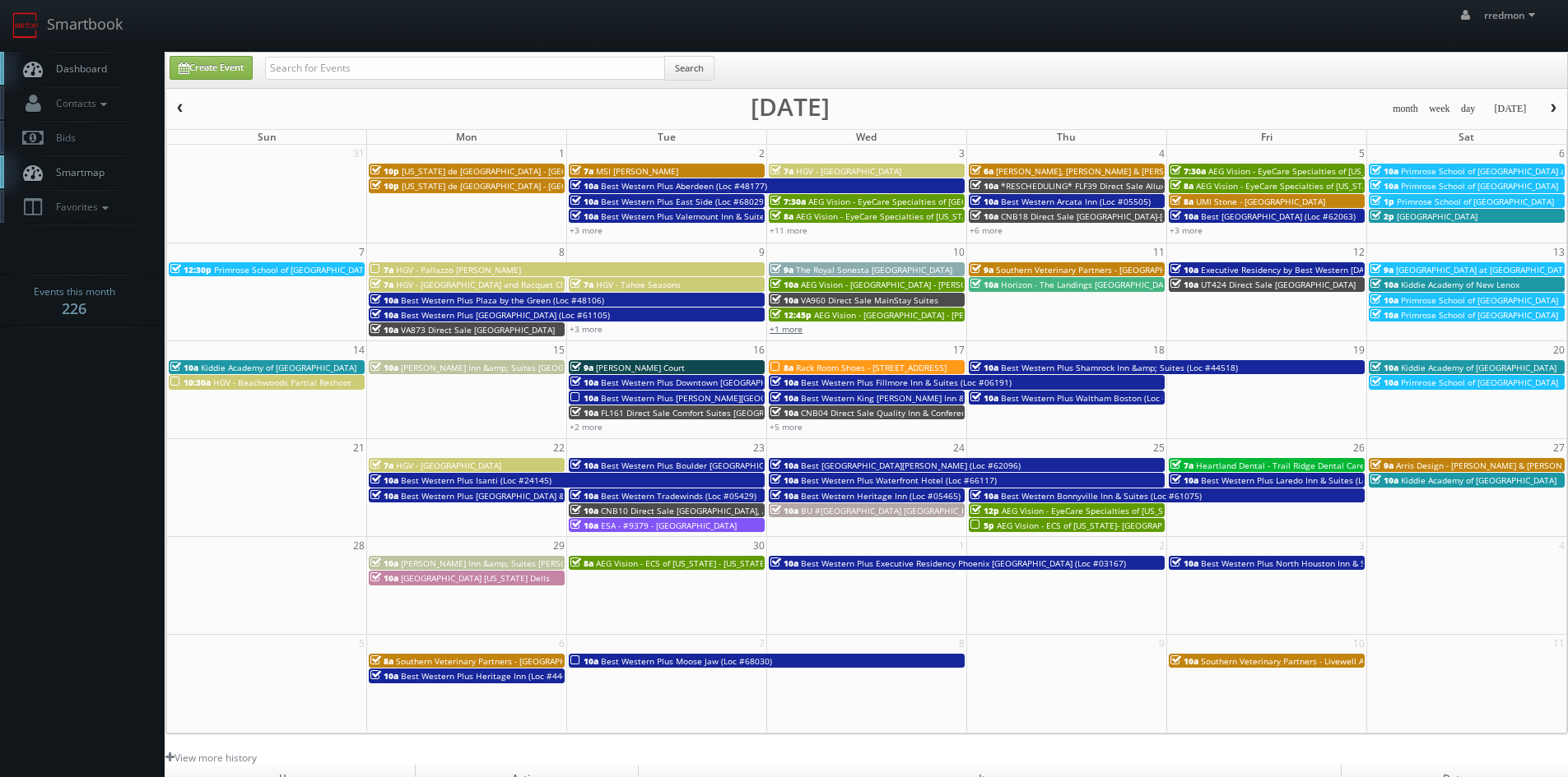
click at [796, 329] on link "+1 more" at bounding box center [786, 329] width 33 height 12
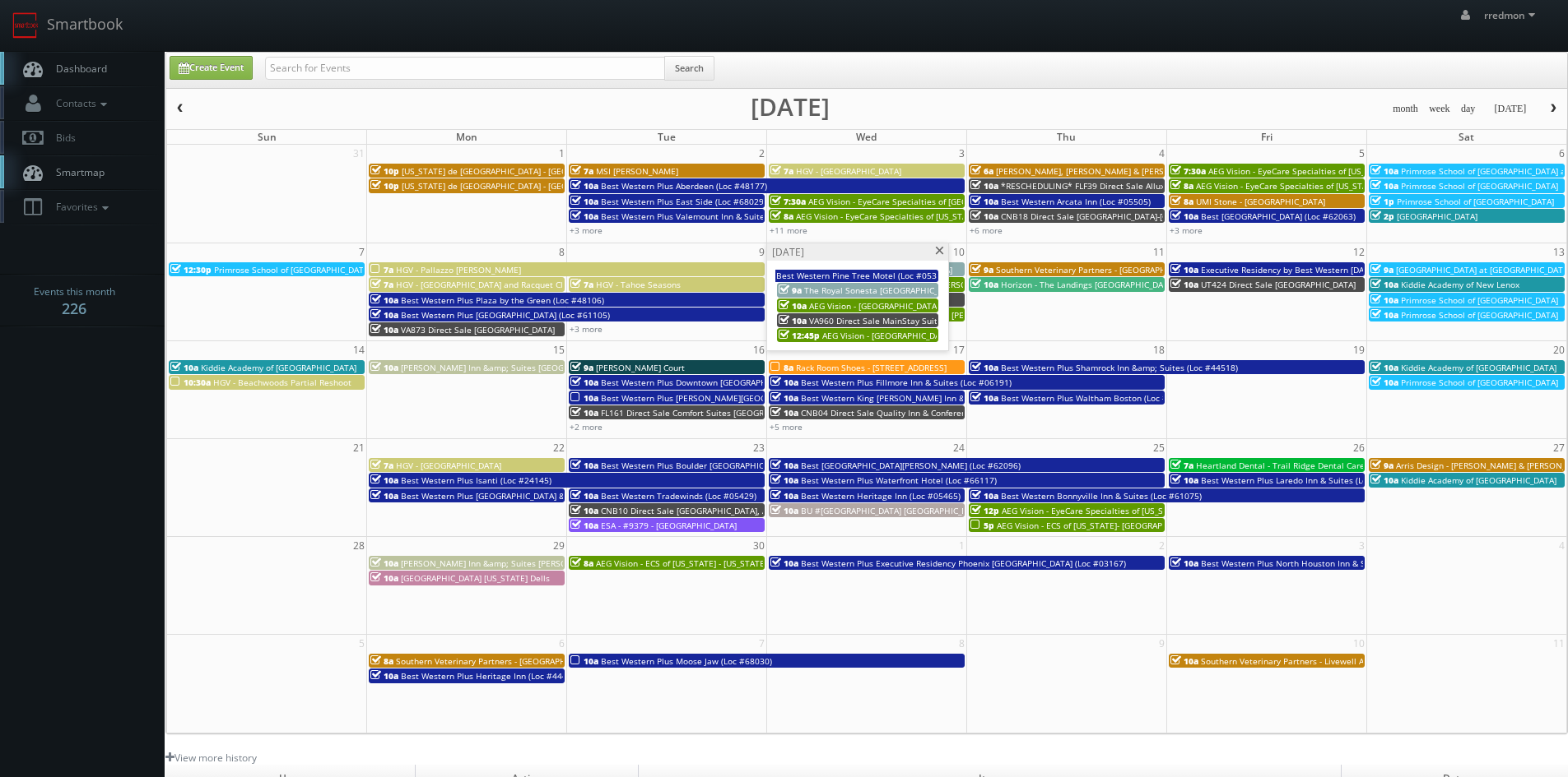
click at [940, 247] on span at bounding box center [938, 250] width 11 height 9
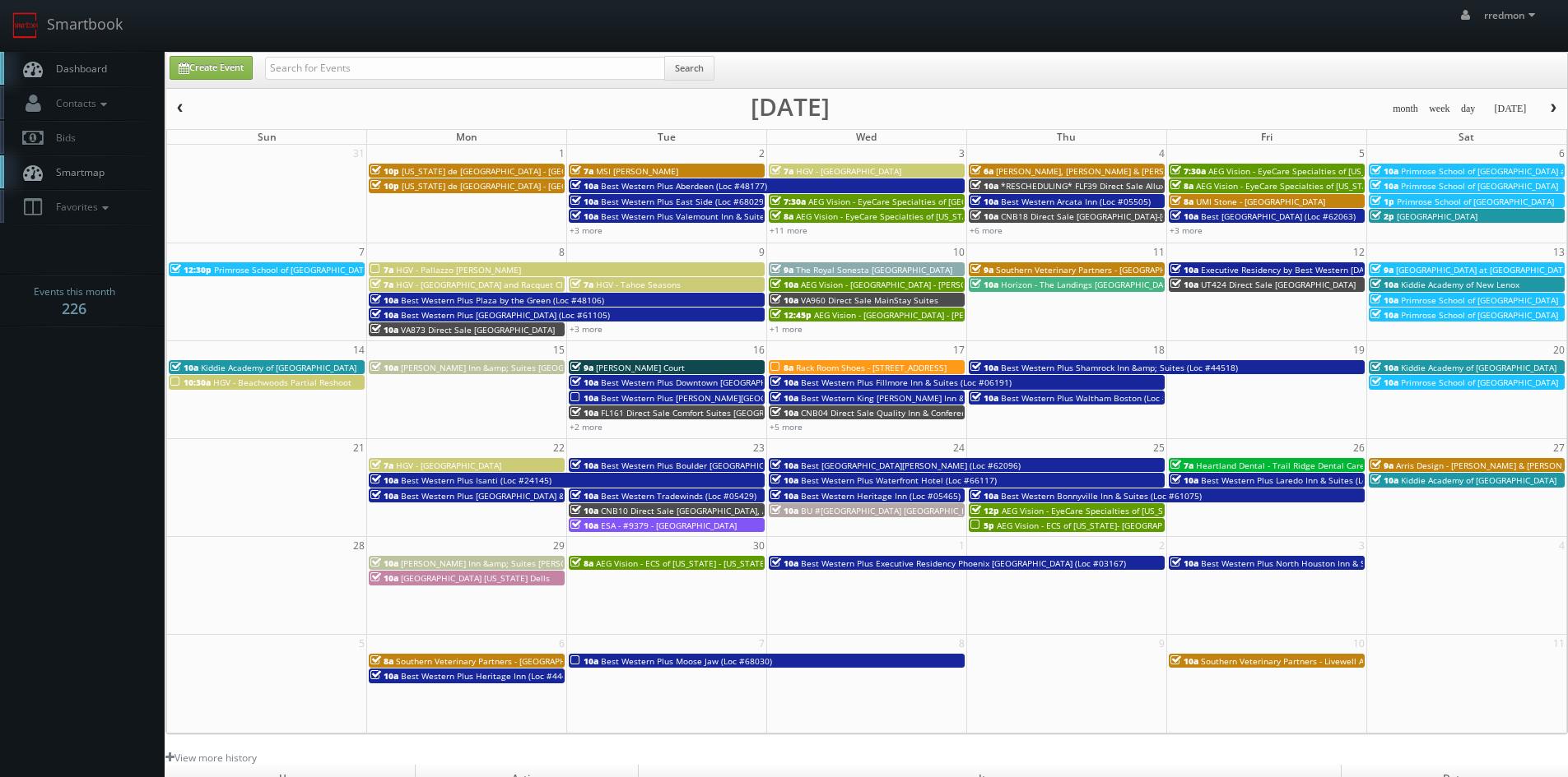
click at [185, 105] on span "button" at bounding box center [180, 108] width 12 height 10
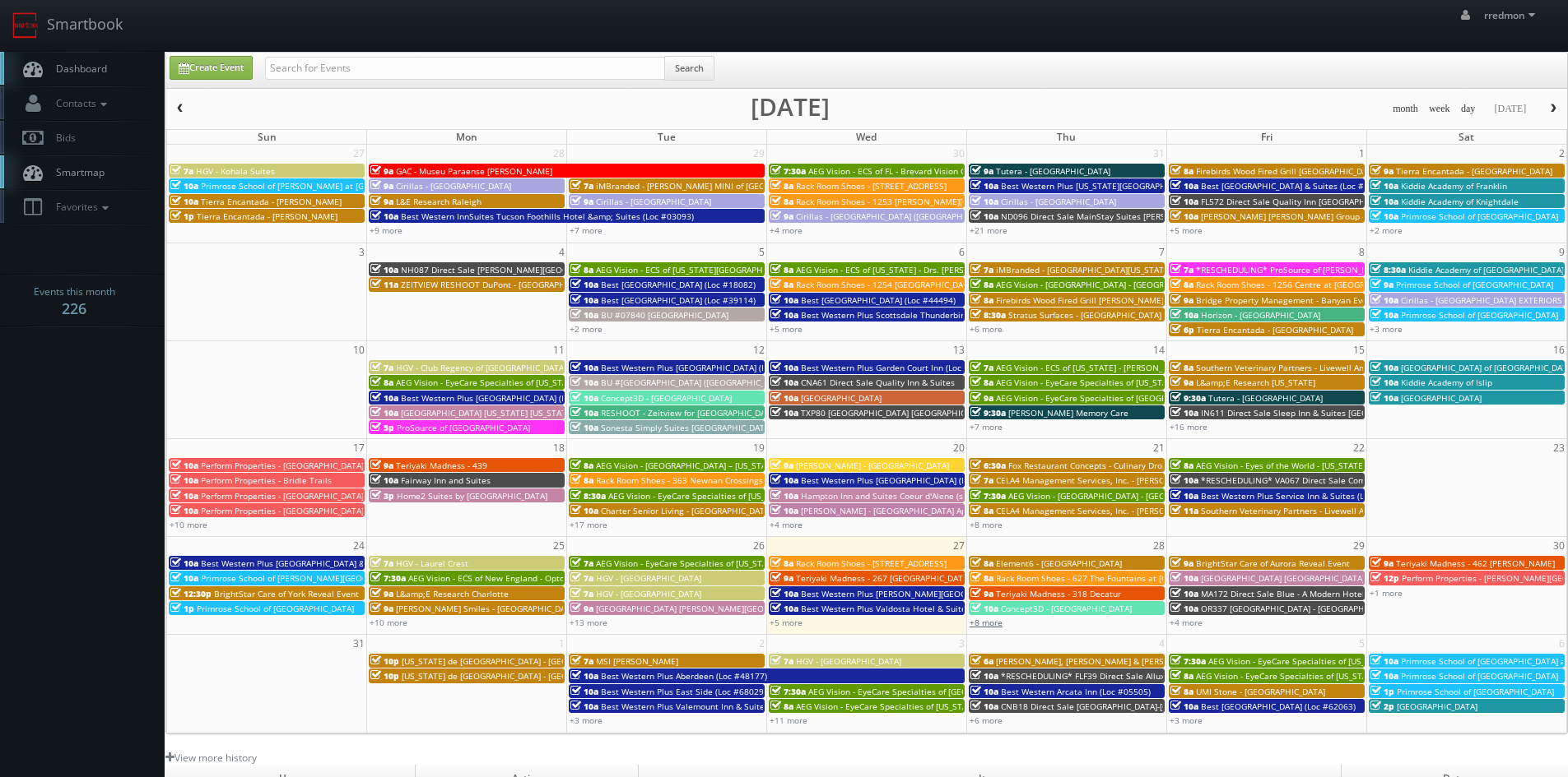
click at [993, 624] on link "+8 more" at bounding box center [986, 623] width 33 height 12
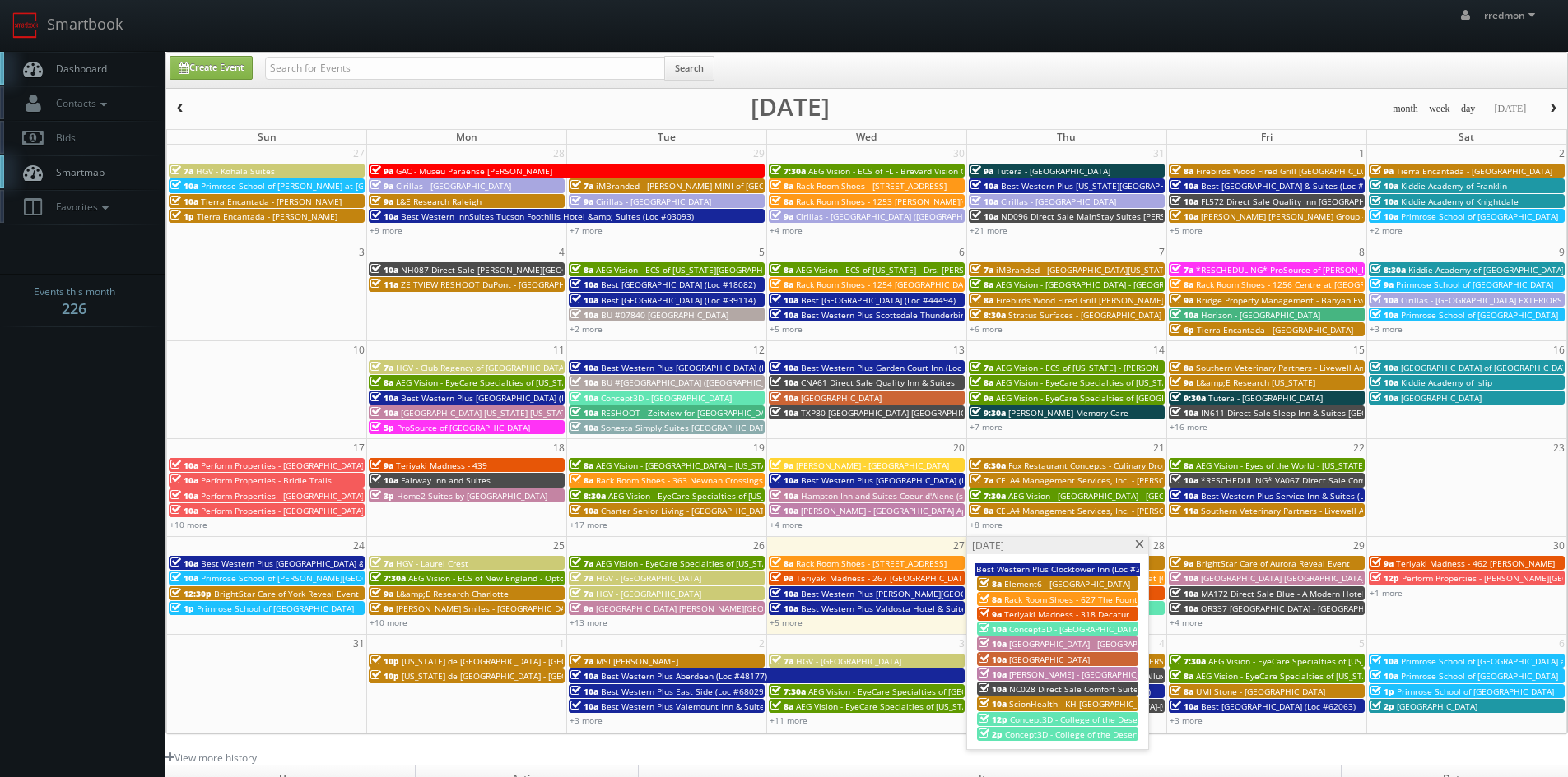
click at [1085, 583] on div "8a Element6 - Parma" at bounding box center [1057, 583] width 158 height 12
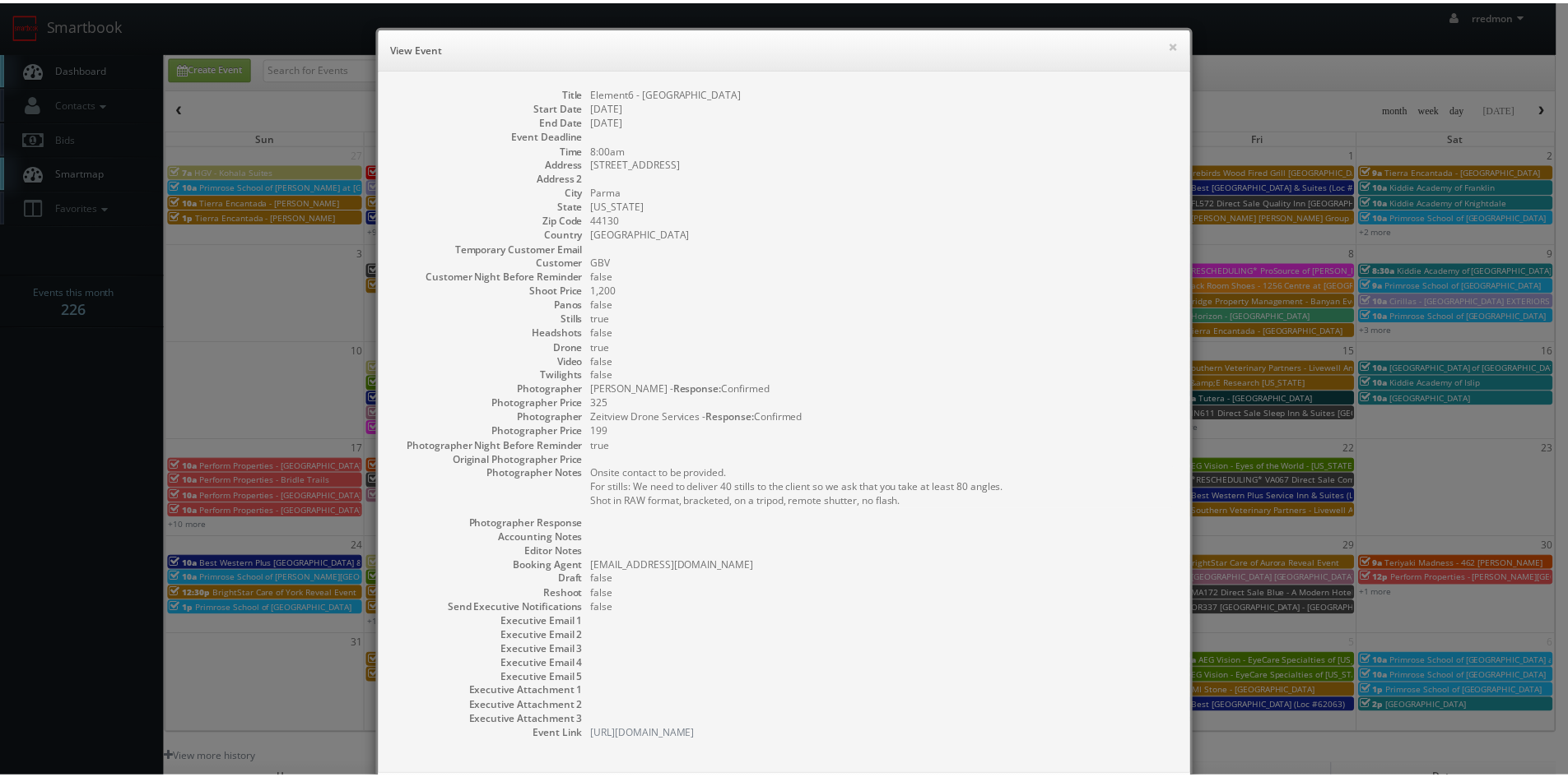
scroll to position [82, 0]
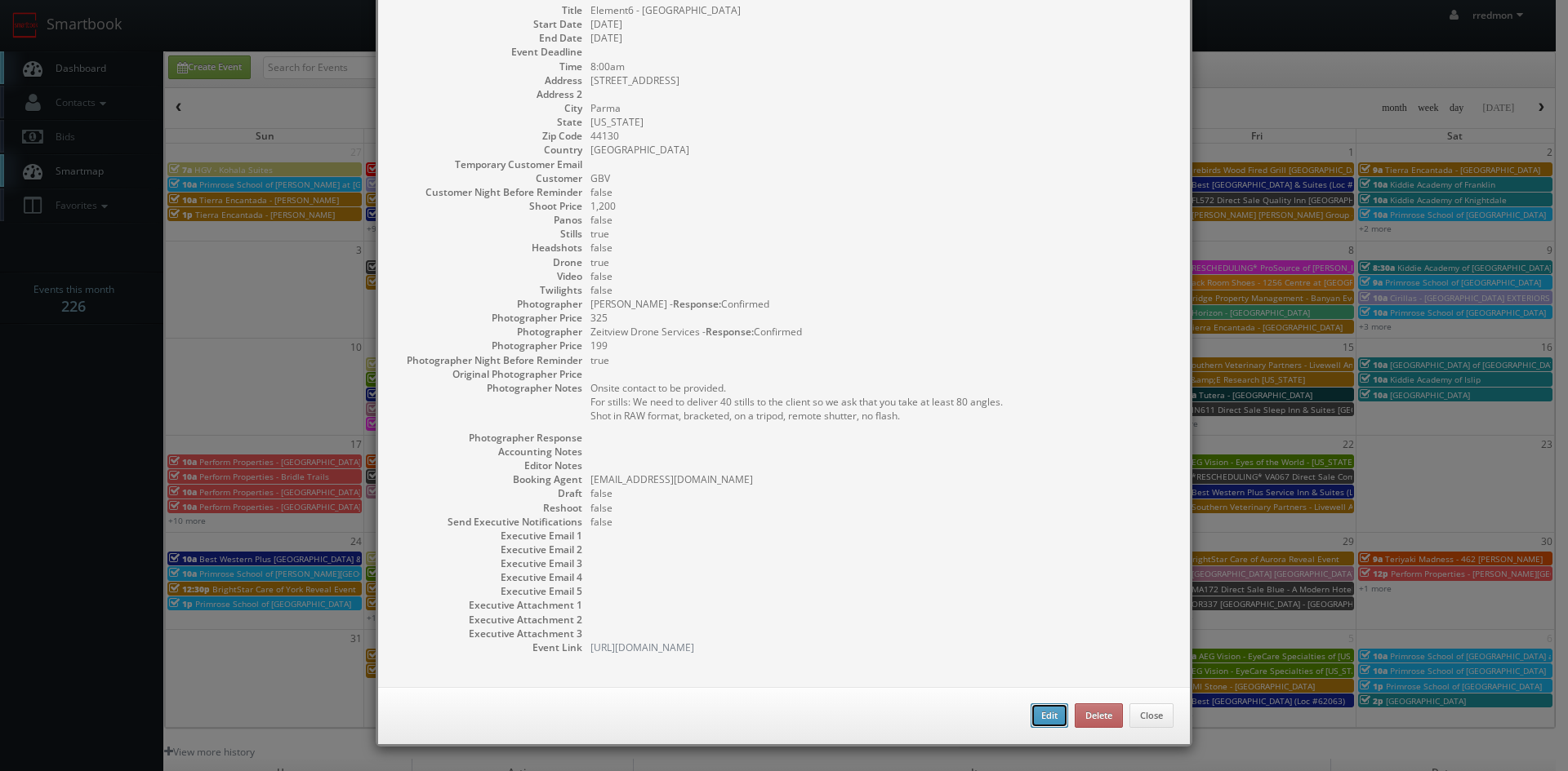
click at [1052, 717] on button "Edit" at bounding box center [1048, 716] width 37 height 25
type input "Element6 - [GEOGRAPHIC_DATA]"
type input "12300 Snow Rd"
type input "Parma"
type input "44130"
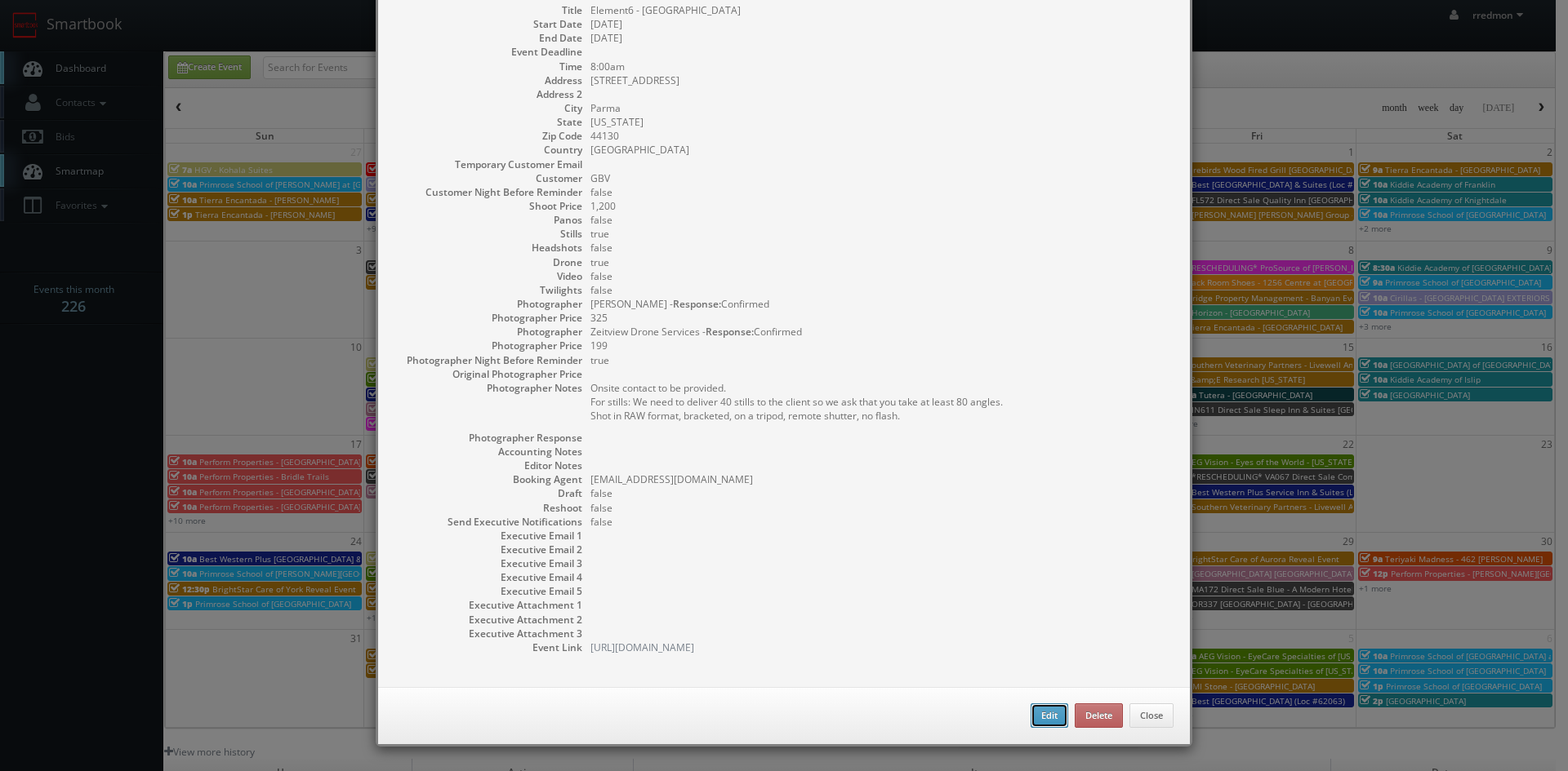
type input "1,200"
checkbox input "true"
type input "08/28/2025"
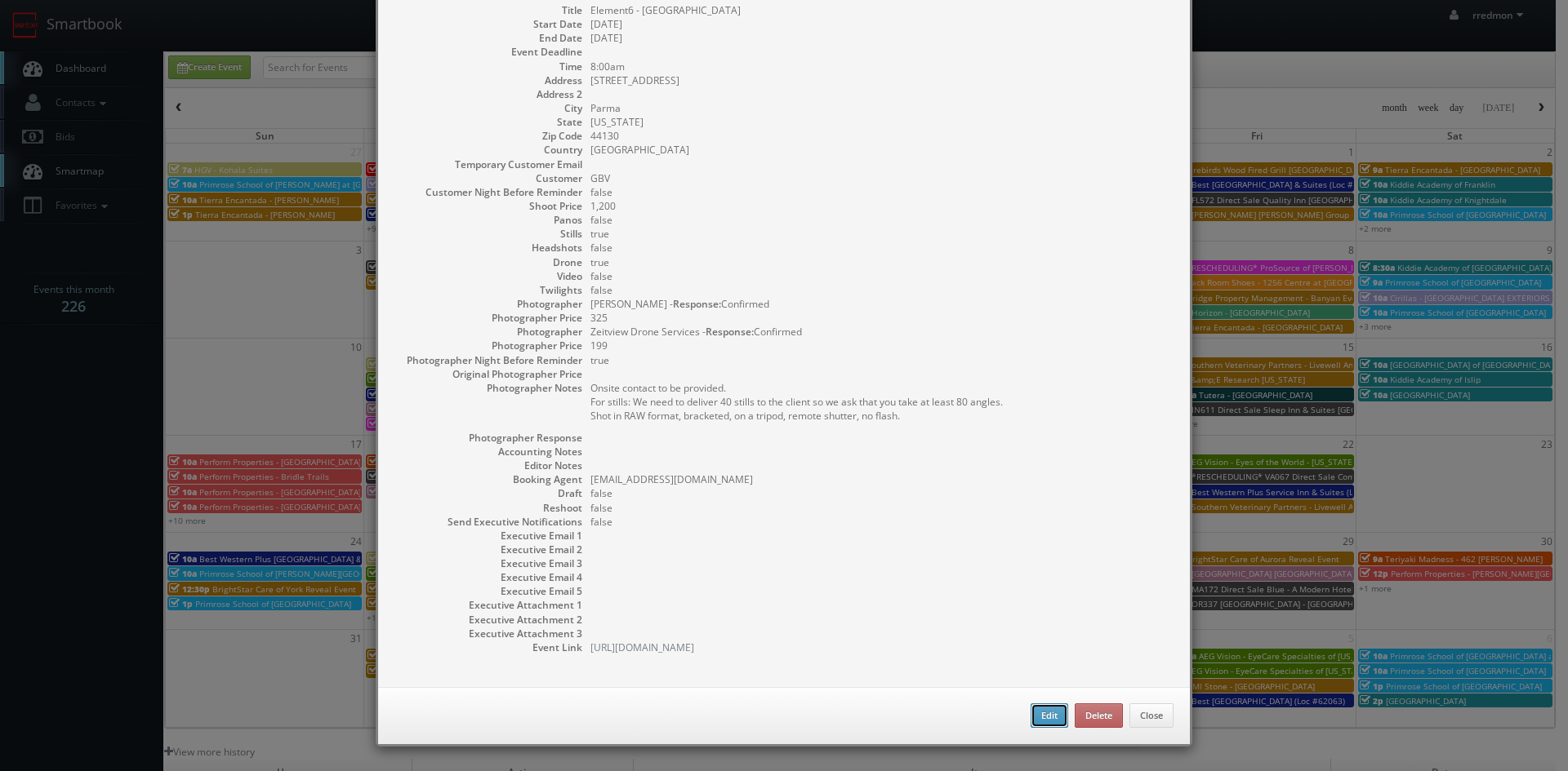
type input "8:00am"
checkbox input "true"
type textarea "Onsite contact to be provided. For stills: We need to deliver 40 stills to the …"
select select "[US_STATE]"
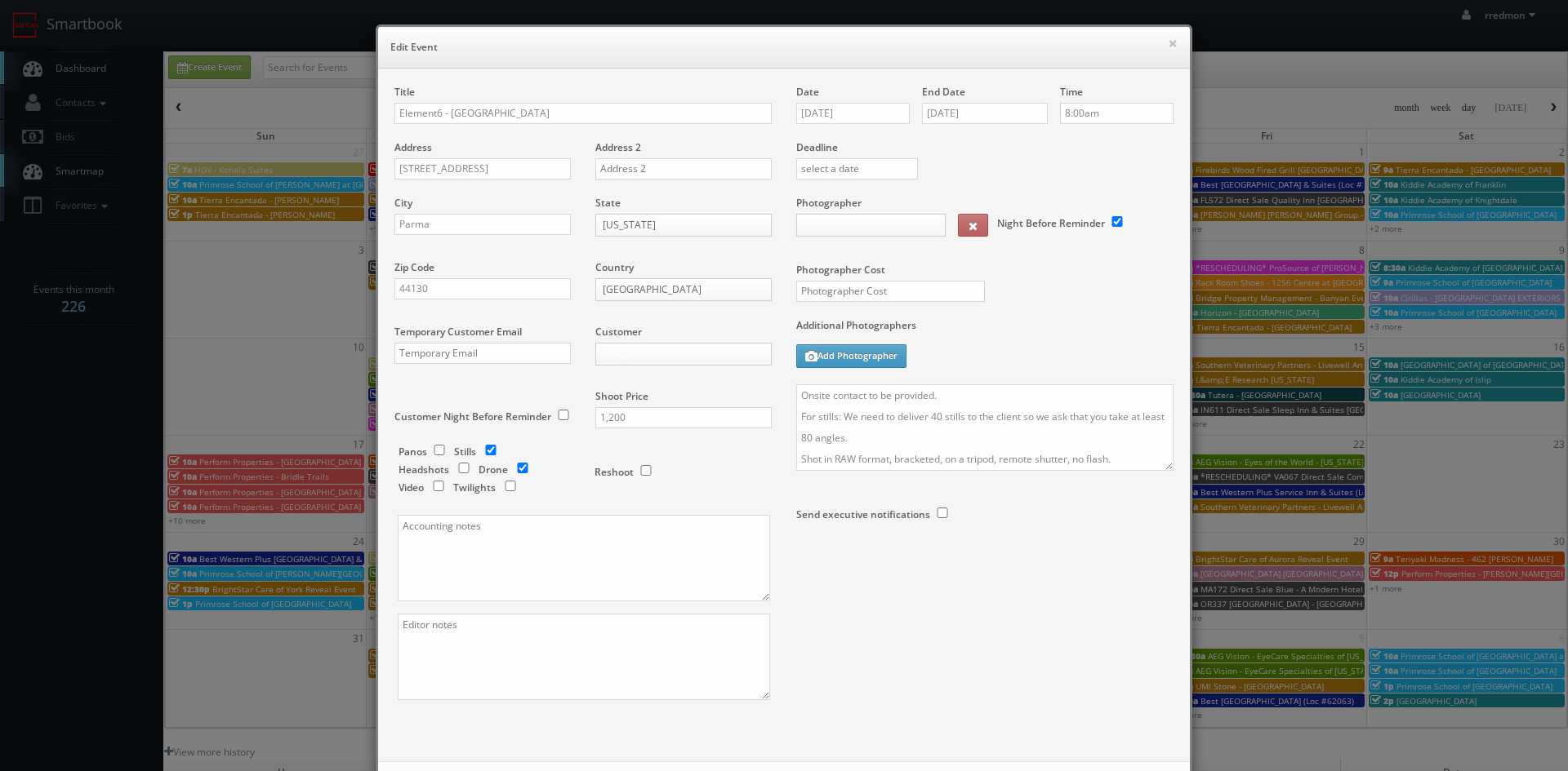
type input "325"
type input "1,200"
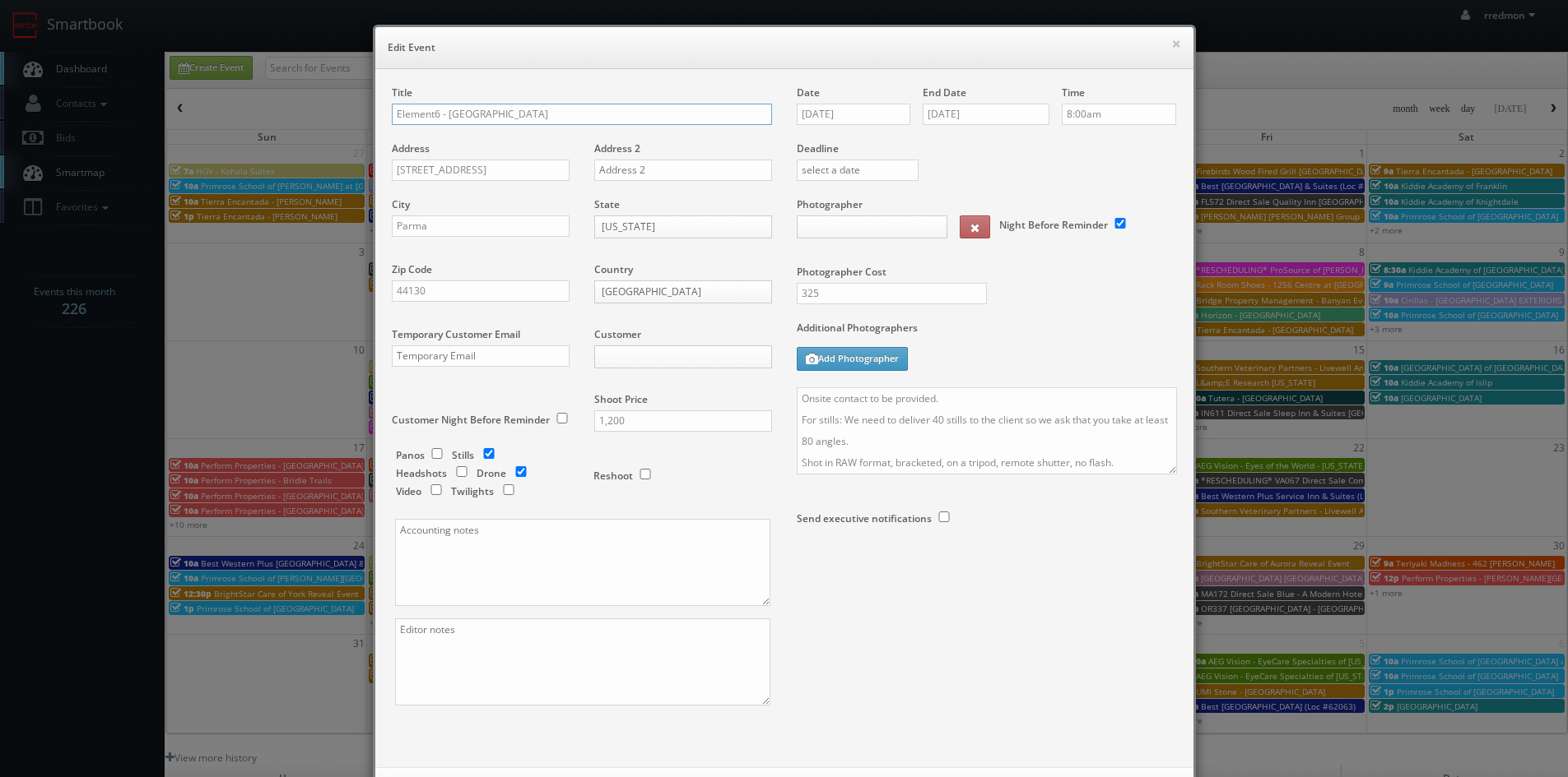
select select "[EMAIL_ADDRESS][DOMAIN_NAME]"
select select "internetviewcompany@gmail.com"
select select "cs3design360@gmail.com"
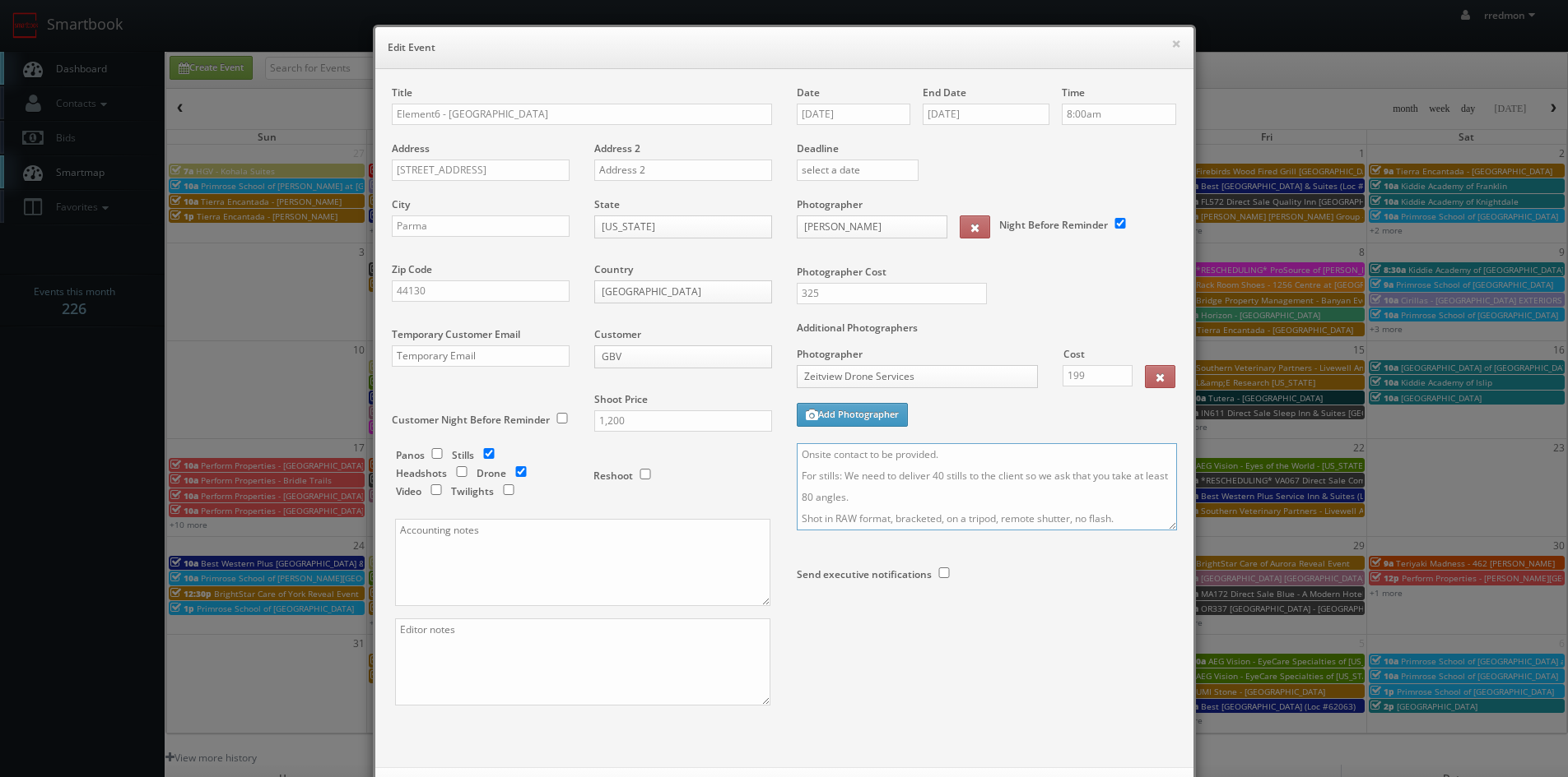
drag, startPoint x: 931, startPoint y: 456, endPoint x: 1043, endPoint y: 480, distance: 114.5
click at [932, 456] on textarea "Onsite contact to be provided. For stills: We need to deliver 40 stills to the …" at bounding box center [986, 486] width 380 height 87
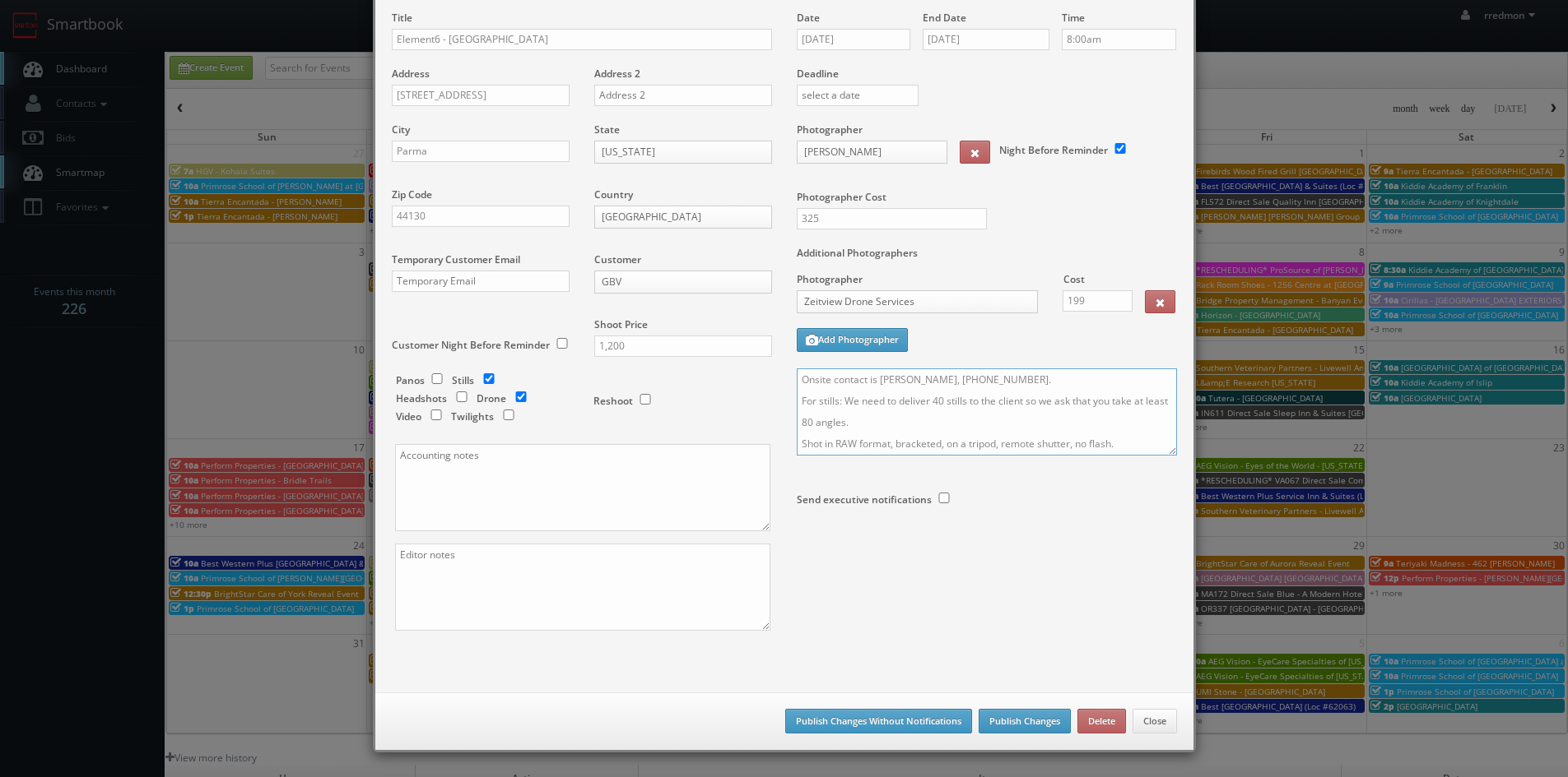
type textarea "Onsite contact is Gary Kinshofer, 440-477-9750. For stills: We need to deliver …"
click at [1006, 718] on button "Publish Changes" at bounding box center [1025, 721] width 92 height 25
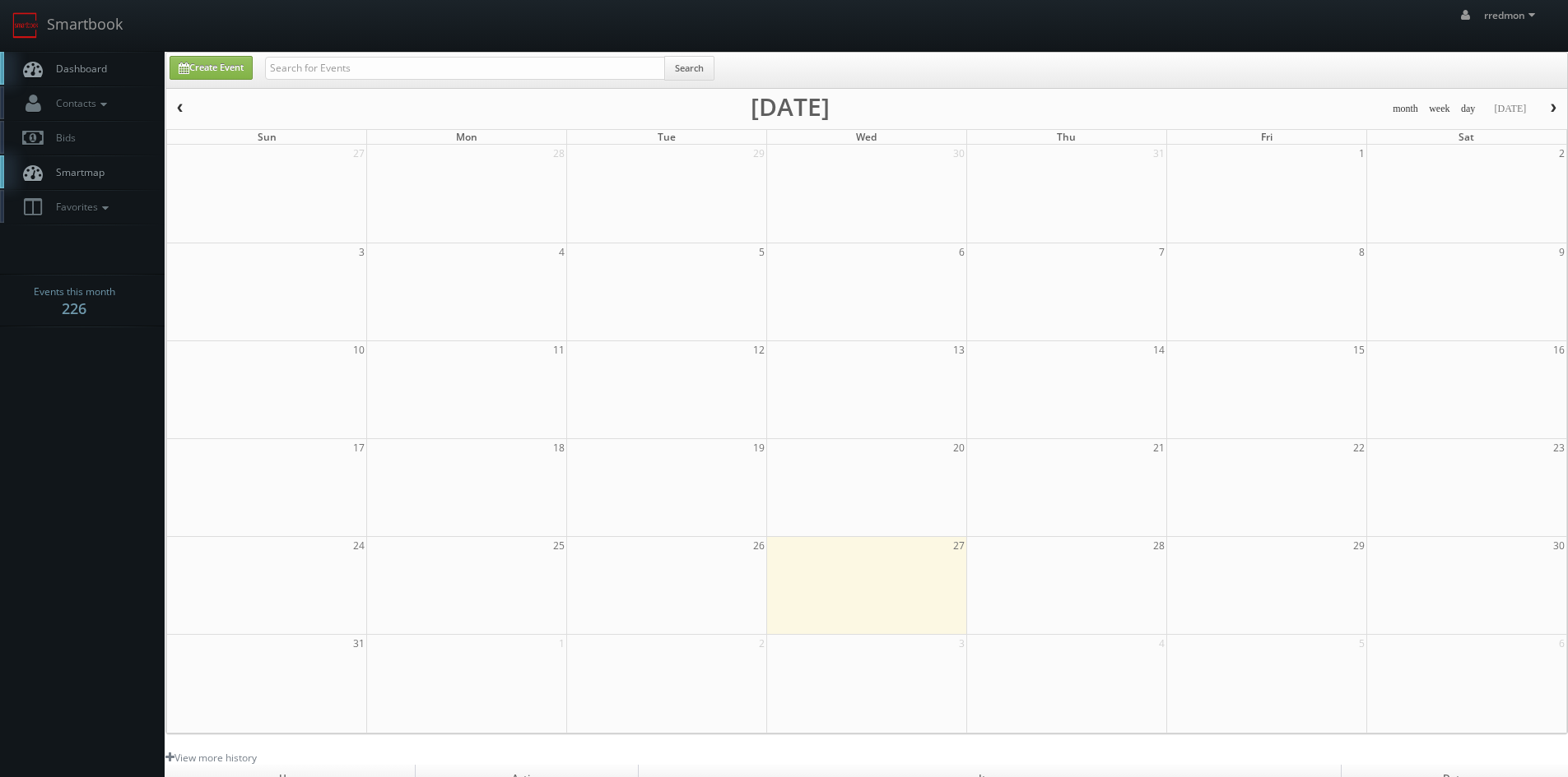
click at [72, 66] on span "Dashboard" at bounding box center [78, 68] width 59 height 14
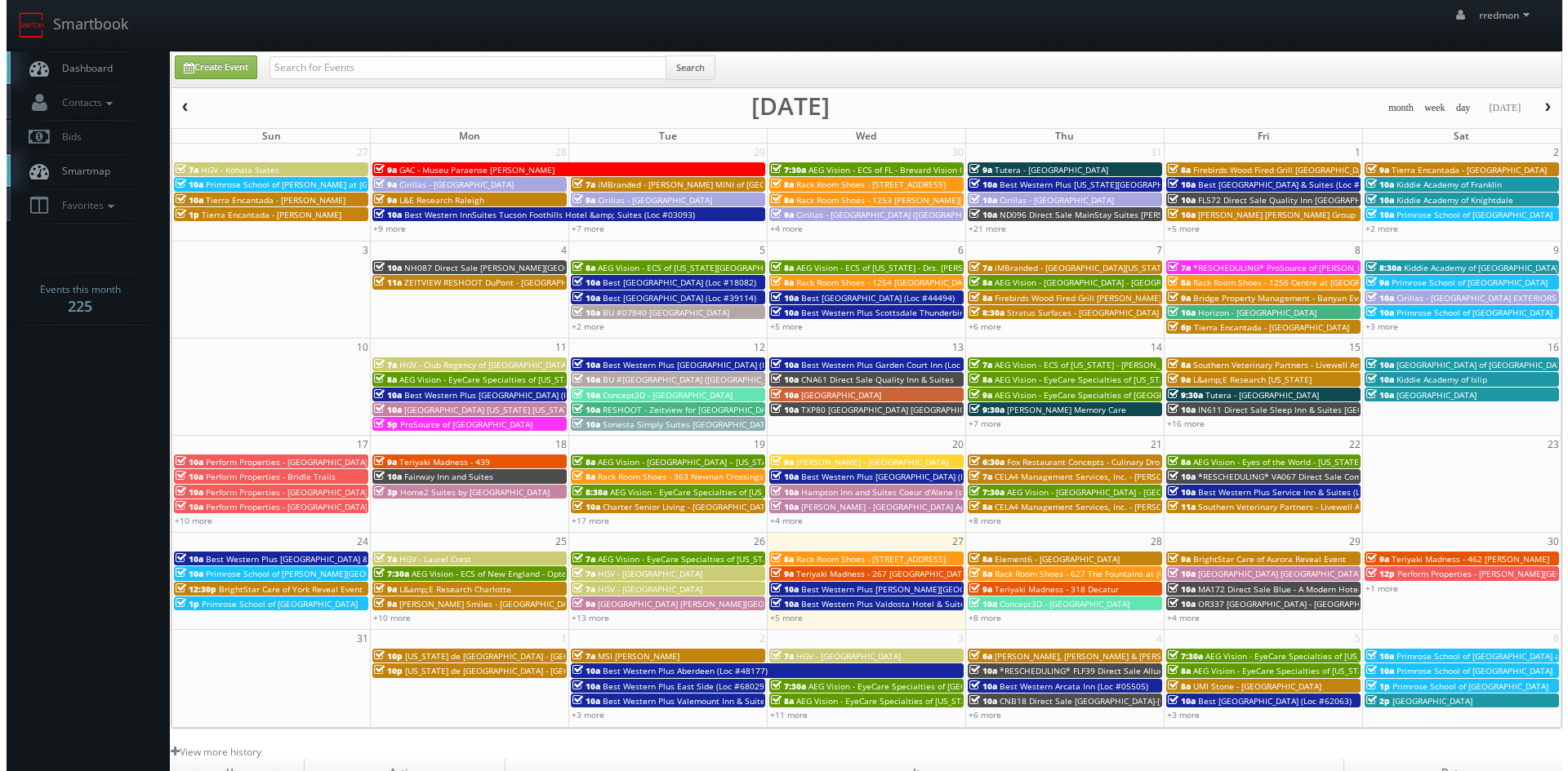
scroll to position [82, 0]
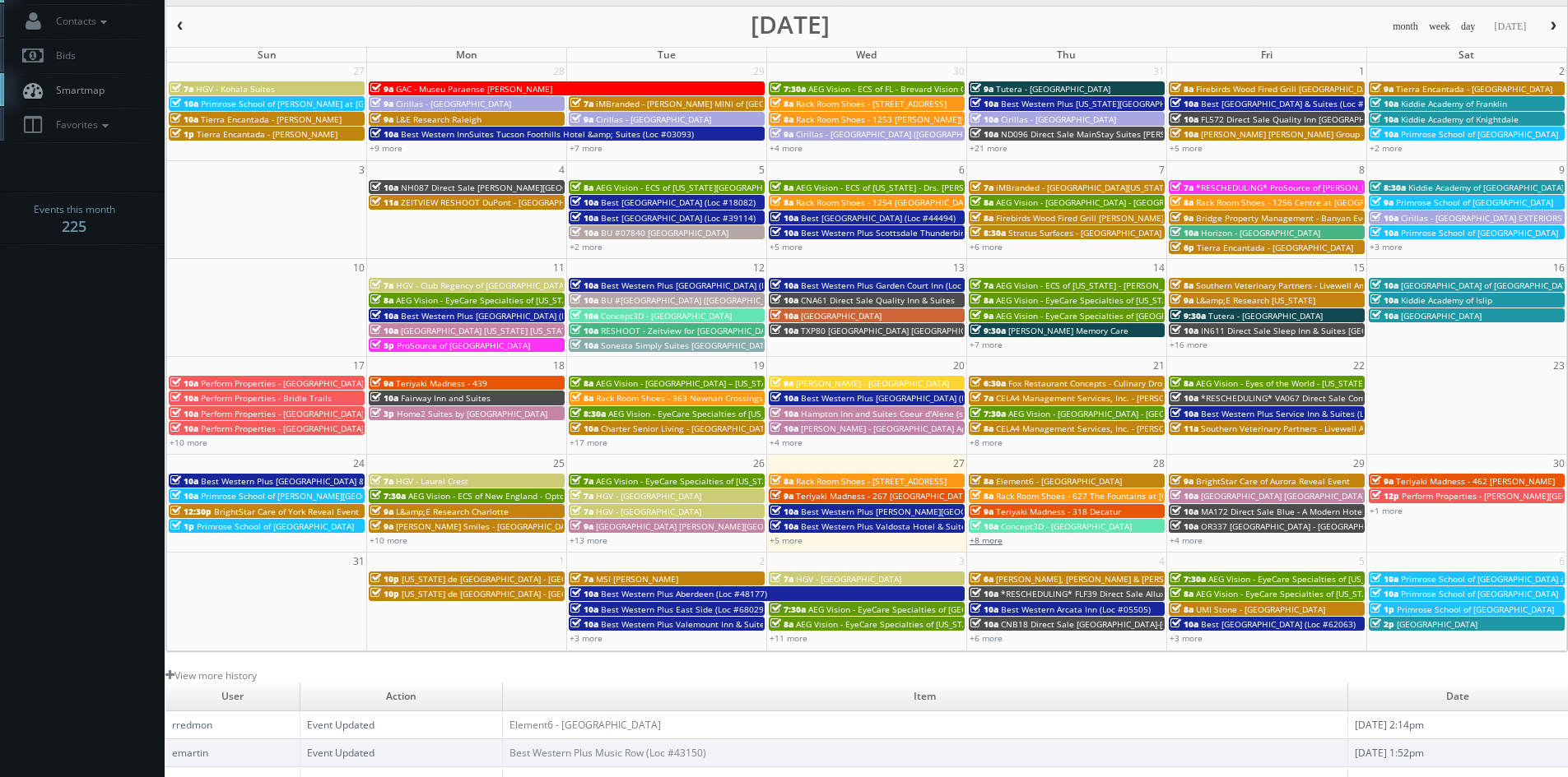
click at [991, 537] on link "+8 more" at bounding box center [986, 540] width 33 height 12
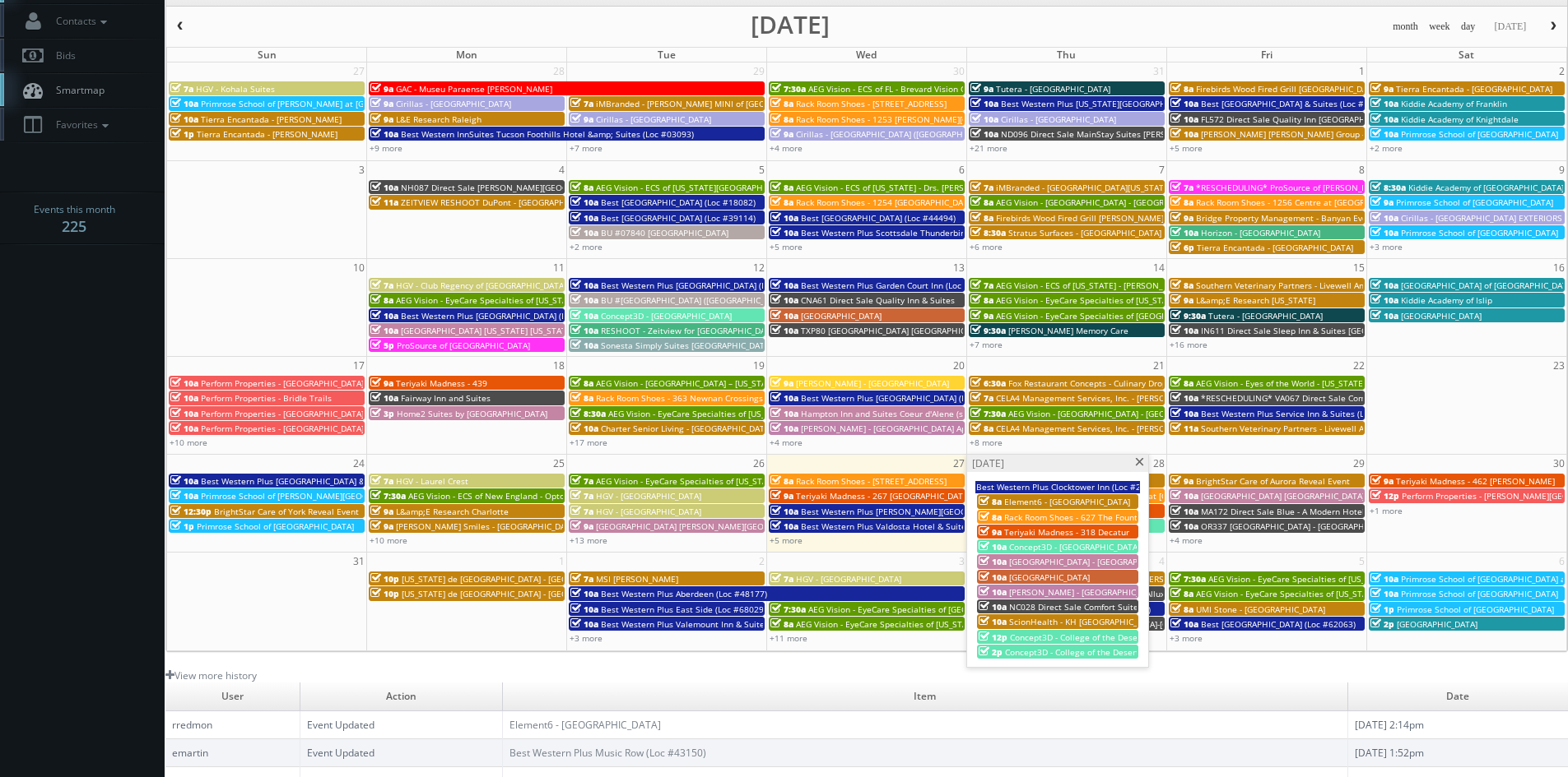
click at [1139, 461] on span at bounding box center [1139, 462] width 11 height 9
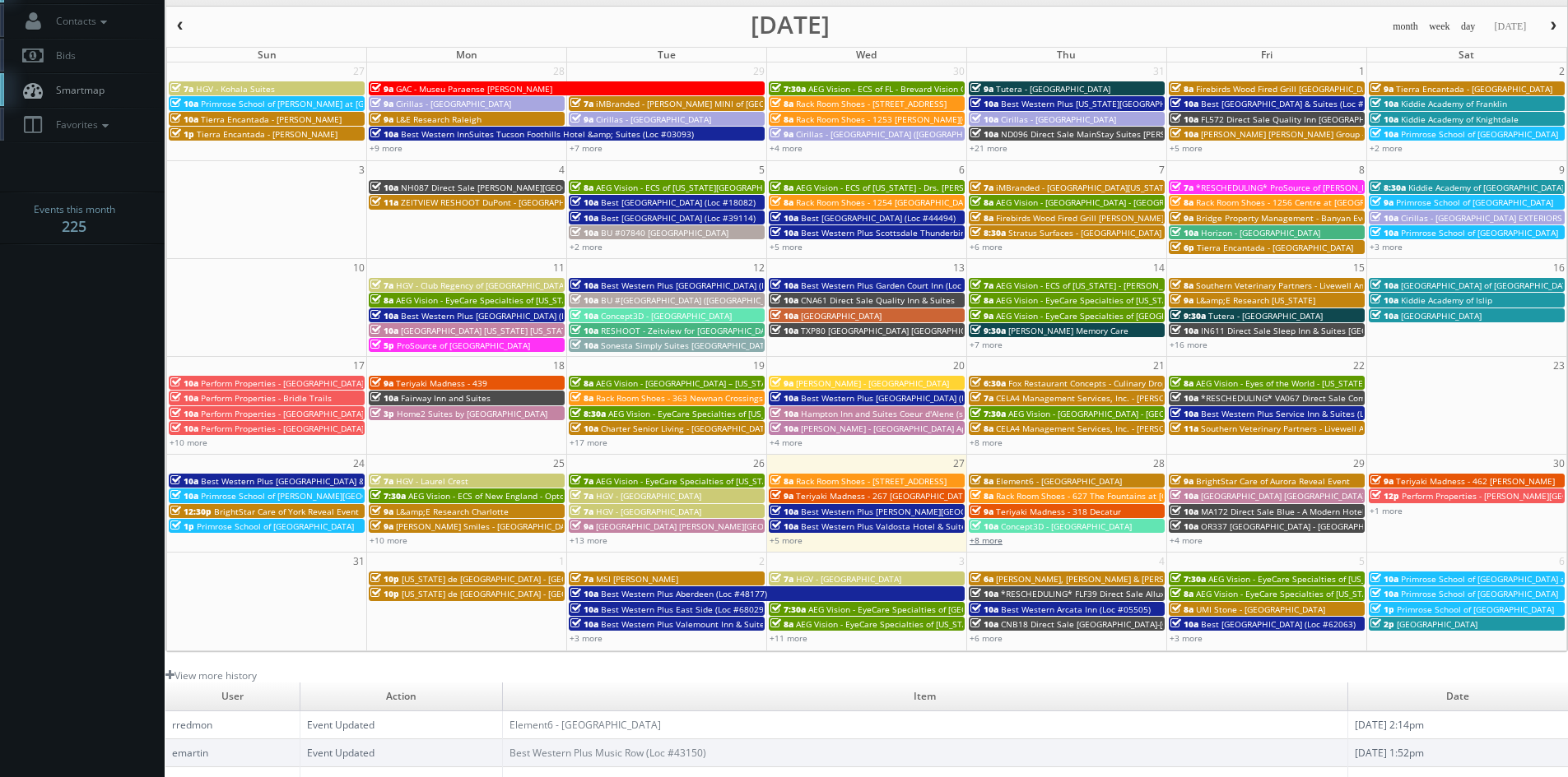
click at [988, 543] on link "+8 more" at bounding box center [986, 540] width 33 height 12
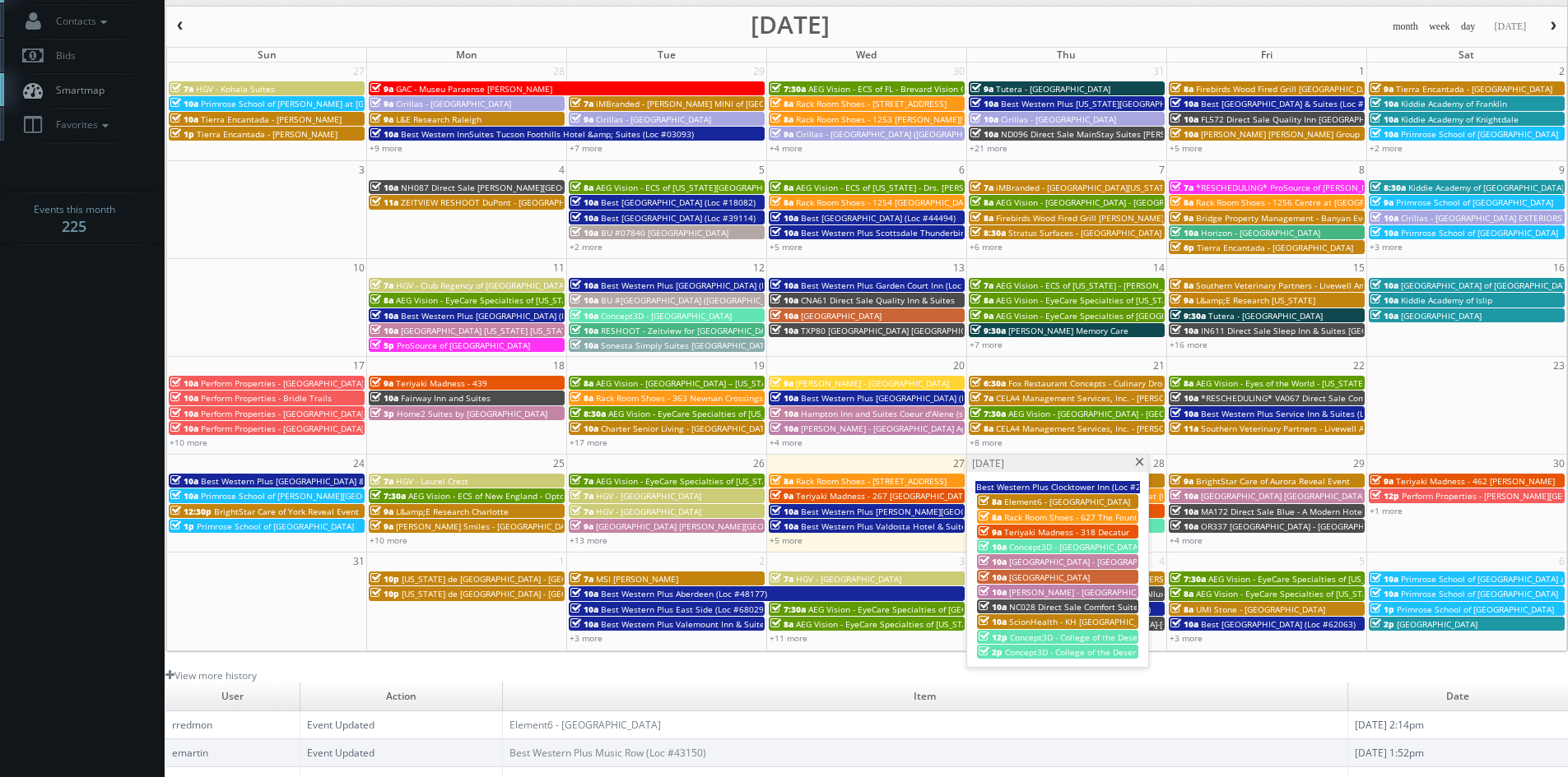
click at [1135, 462] on span at bounding box center [1139, 462] width 11 height 9
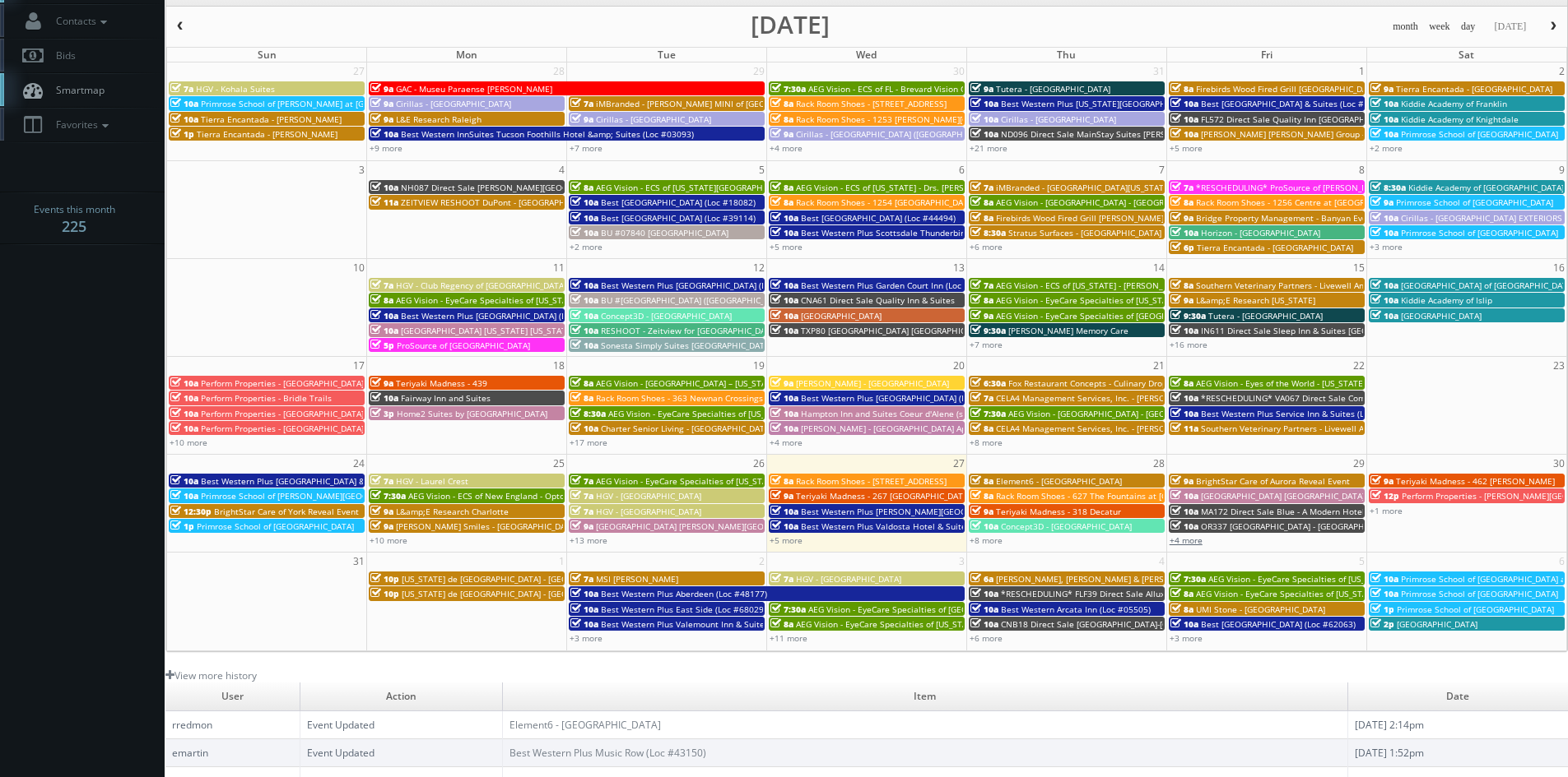
click at [1184, 538] on link "+4 more" at bounding box center [1186, 540] width 33 height 12
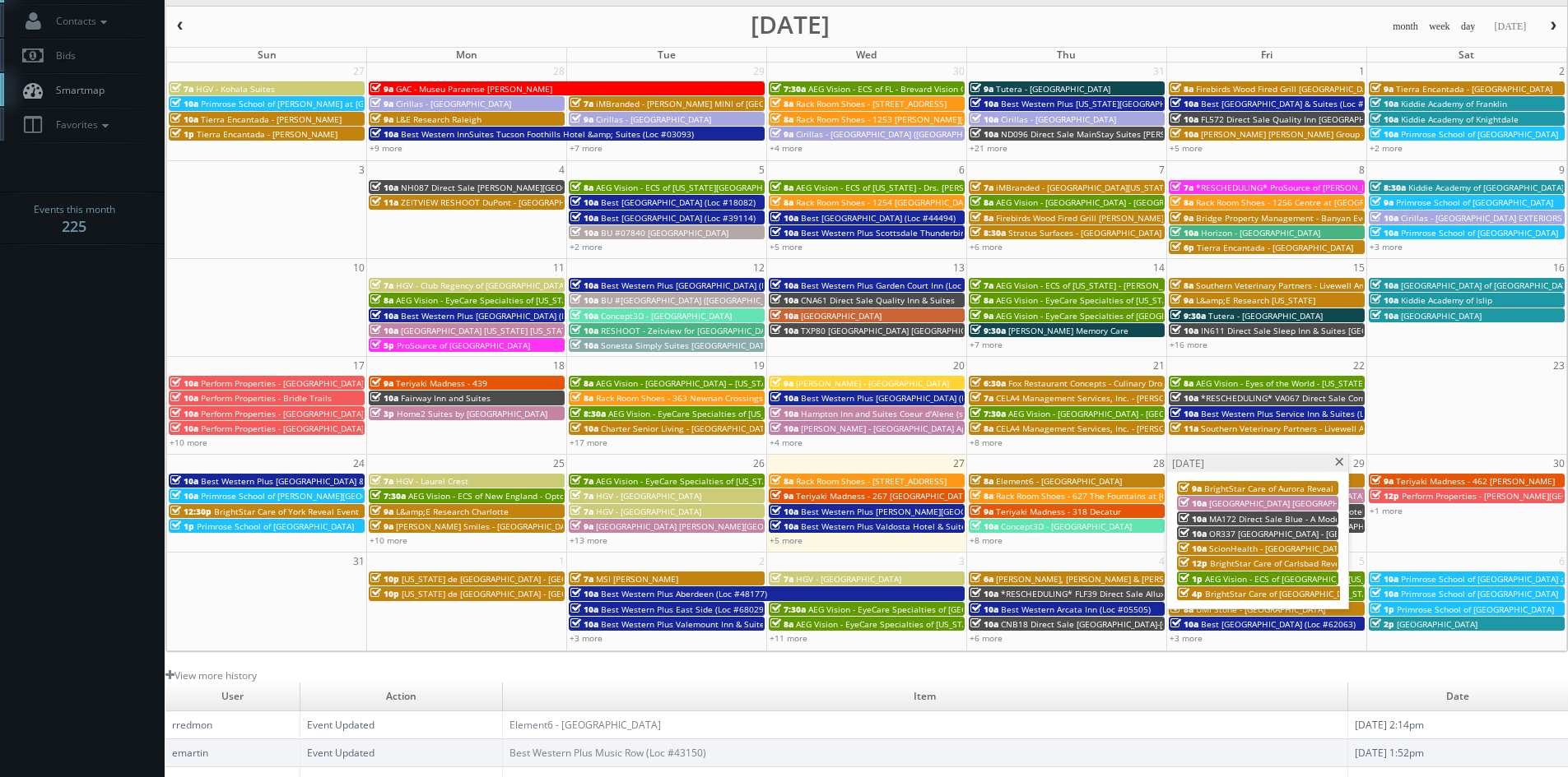
click at [1339, 464] on span at bounding box center [1339, 462] width 11 height 9
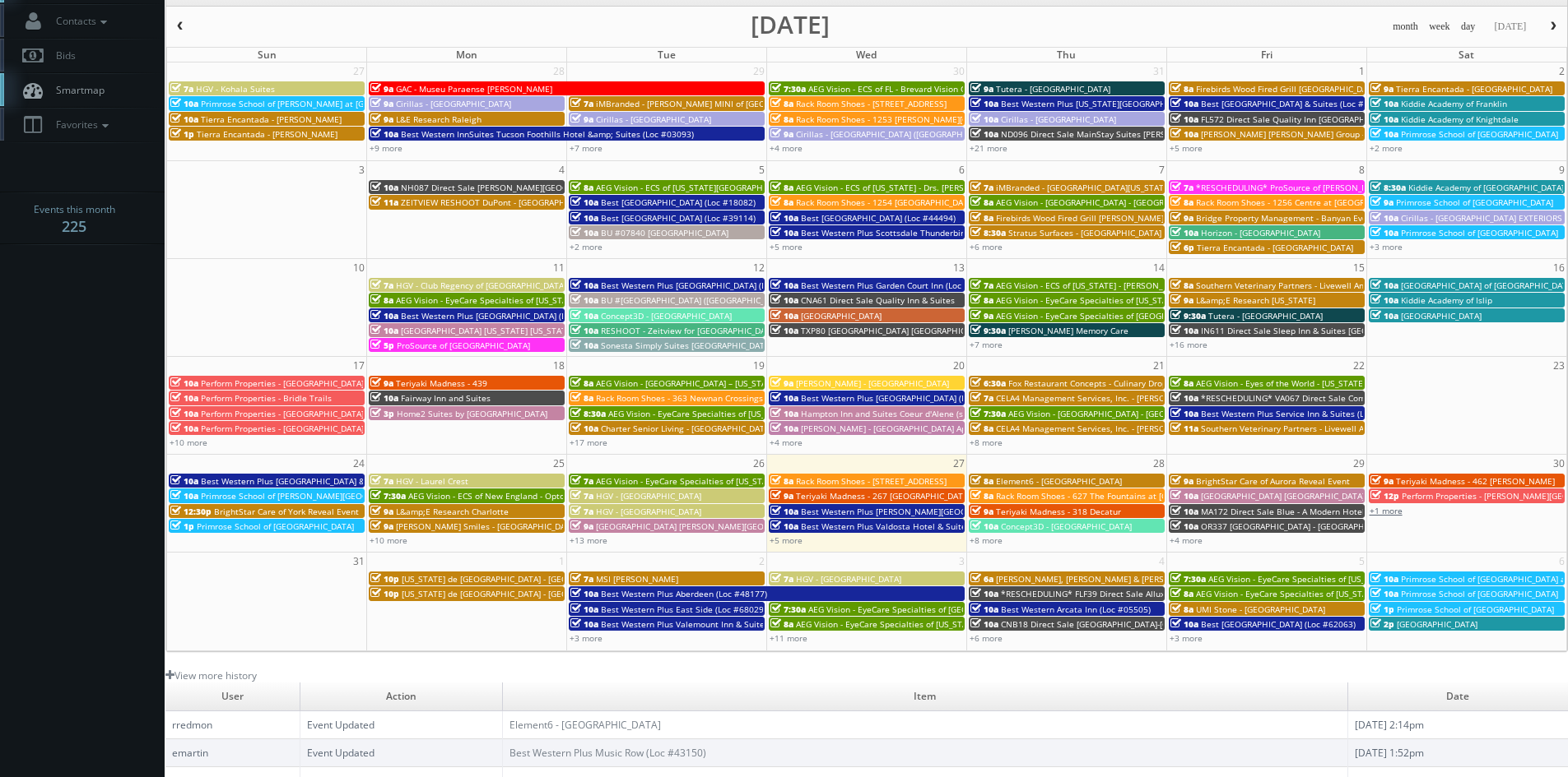
click at [1393, 515] on link "+1 more" at bounding box center [1386, 511] width 33 height 12
click at [1489, 488] on span "BrightStar Care of [GEOGRAPHIC_DATA] Reveal Event" at bounding box center [1480, 487] width 208 height 12
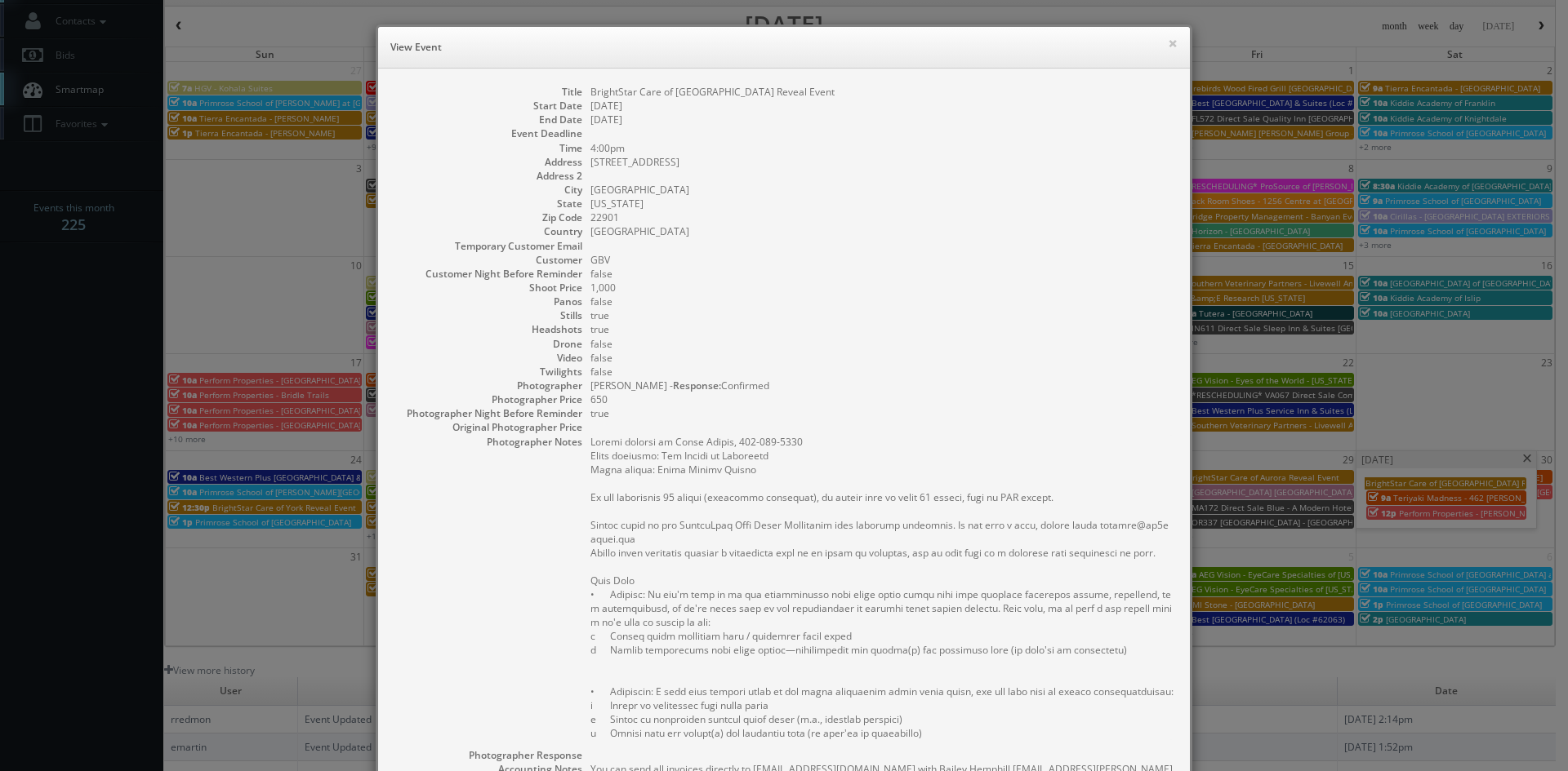
scroll to position [339, 0]
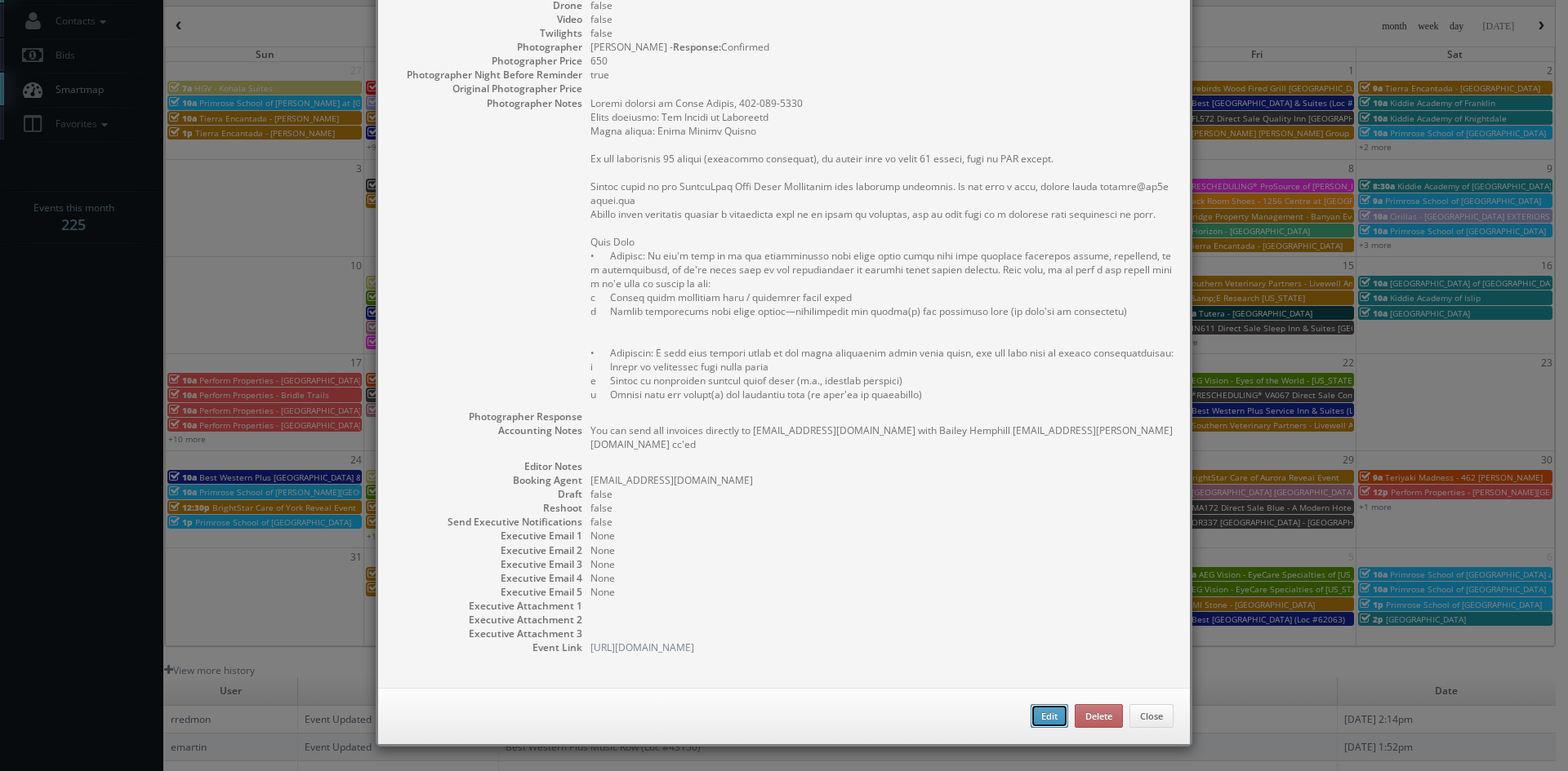
click at [1041, 715] on button "Edit" at bounding box center [1048, 717] width 37 height 25
type input "BrightStar Care of [GEOGRAPHIC_DATA] Reveal Event"
type input "500 Belbedere Blvd"
type input "Charlottesville"
type input "22901"
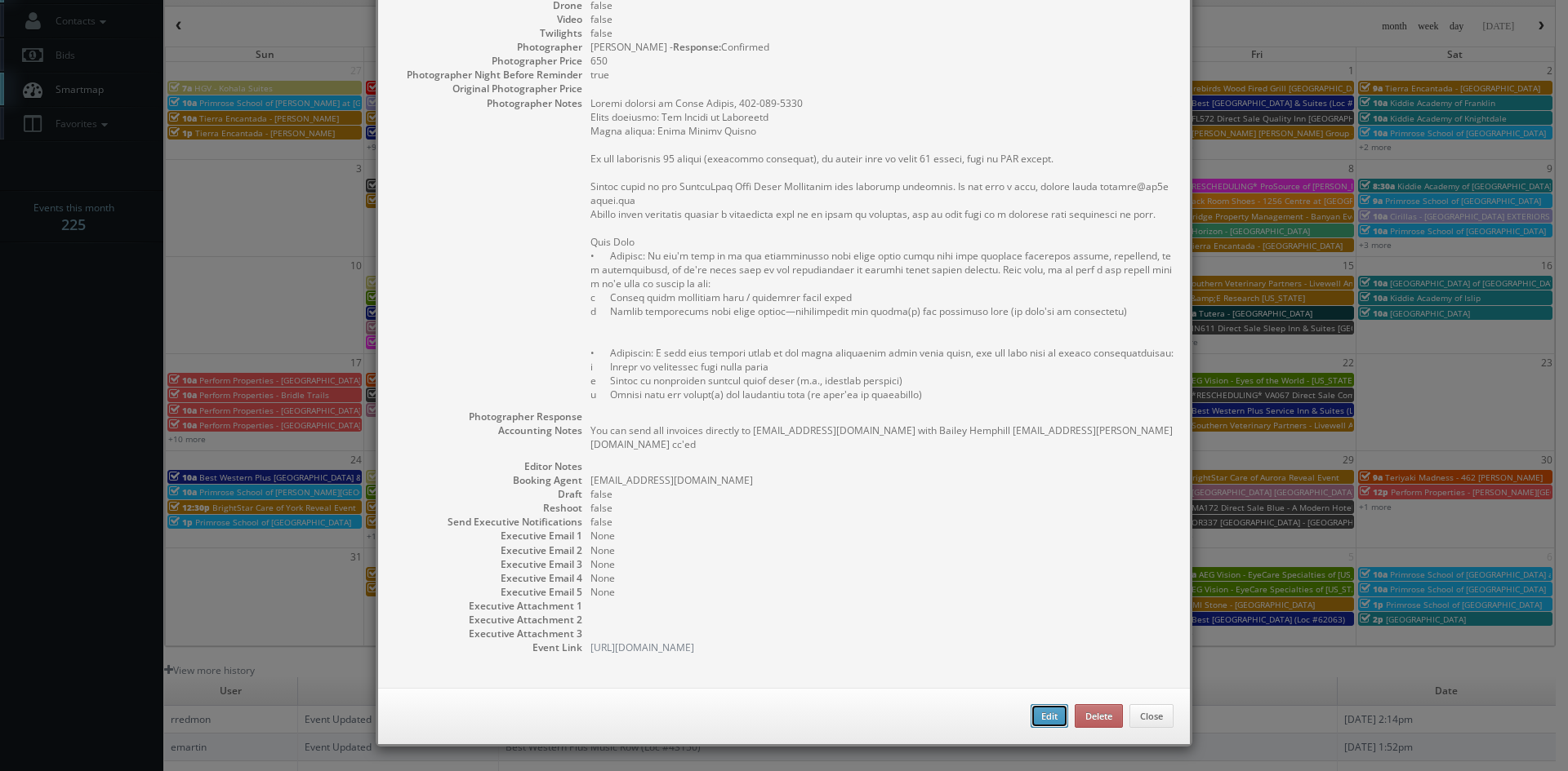
type input "1,000"
checkbox input "true"
type textarea "You can send all invoices directly to [EMAIL_ADDRESS][DOMAIN_NAME] with Bailey …"
type input "[DATE]"
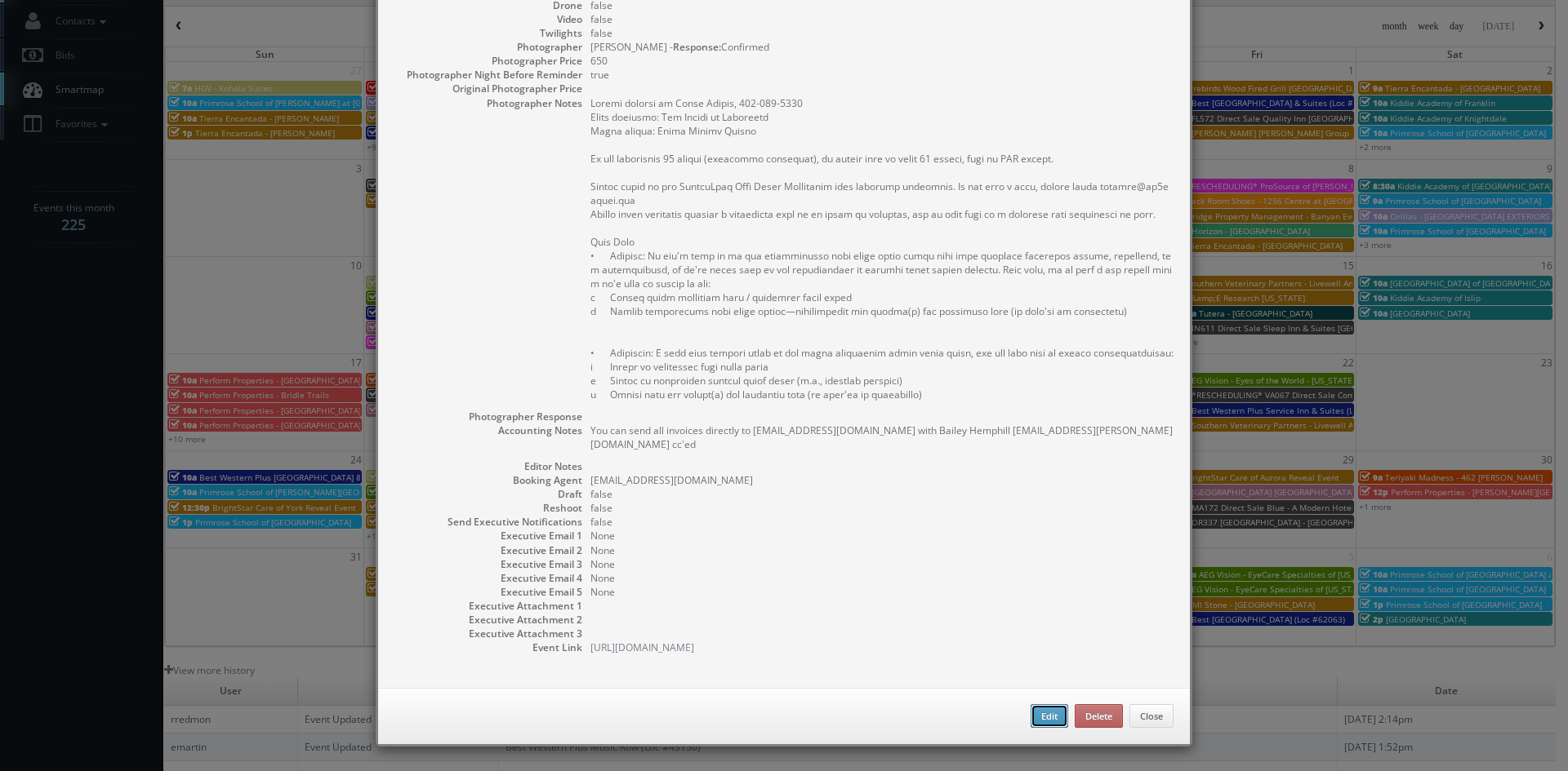
type input "08/31/2025"
type input "4:00pm"
checkbox input "true"
type textarea "Onsite contact is Aaron Rivers, 434-422-3600 Event location: The Center at Belv…"
type input "1,000"
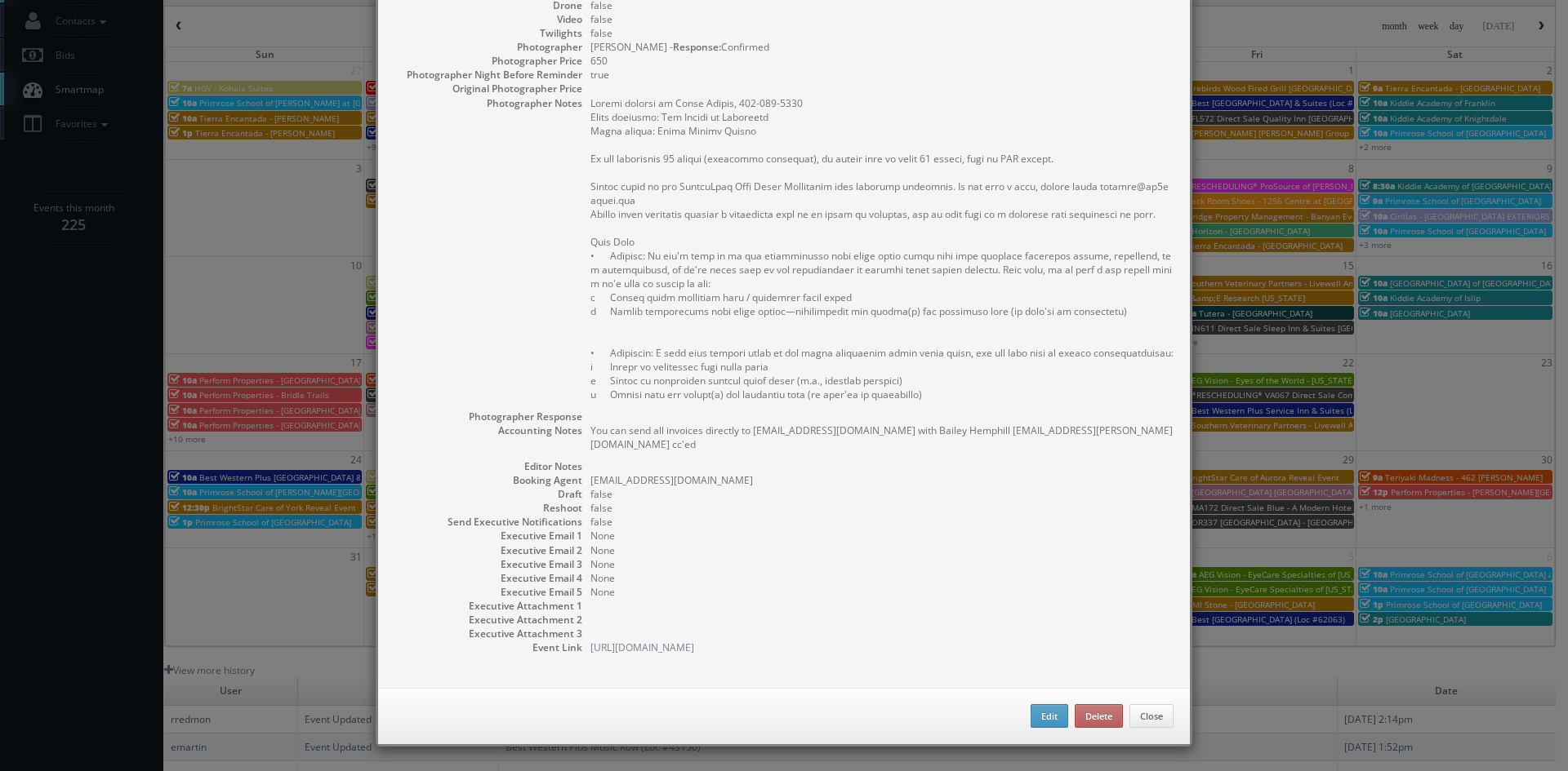
type input "650"
select select "[US_STATE]"
select select "[EMAIL_ADDRESS][DOMAIN_NAME]"
select select "jpcypres@gmail.com"
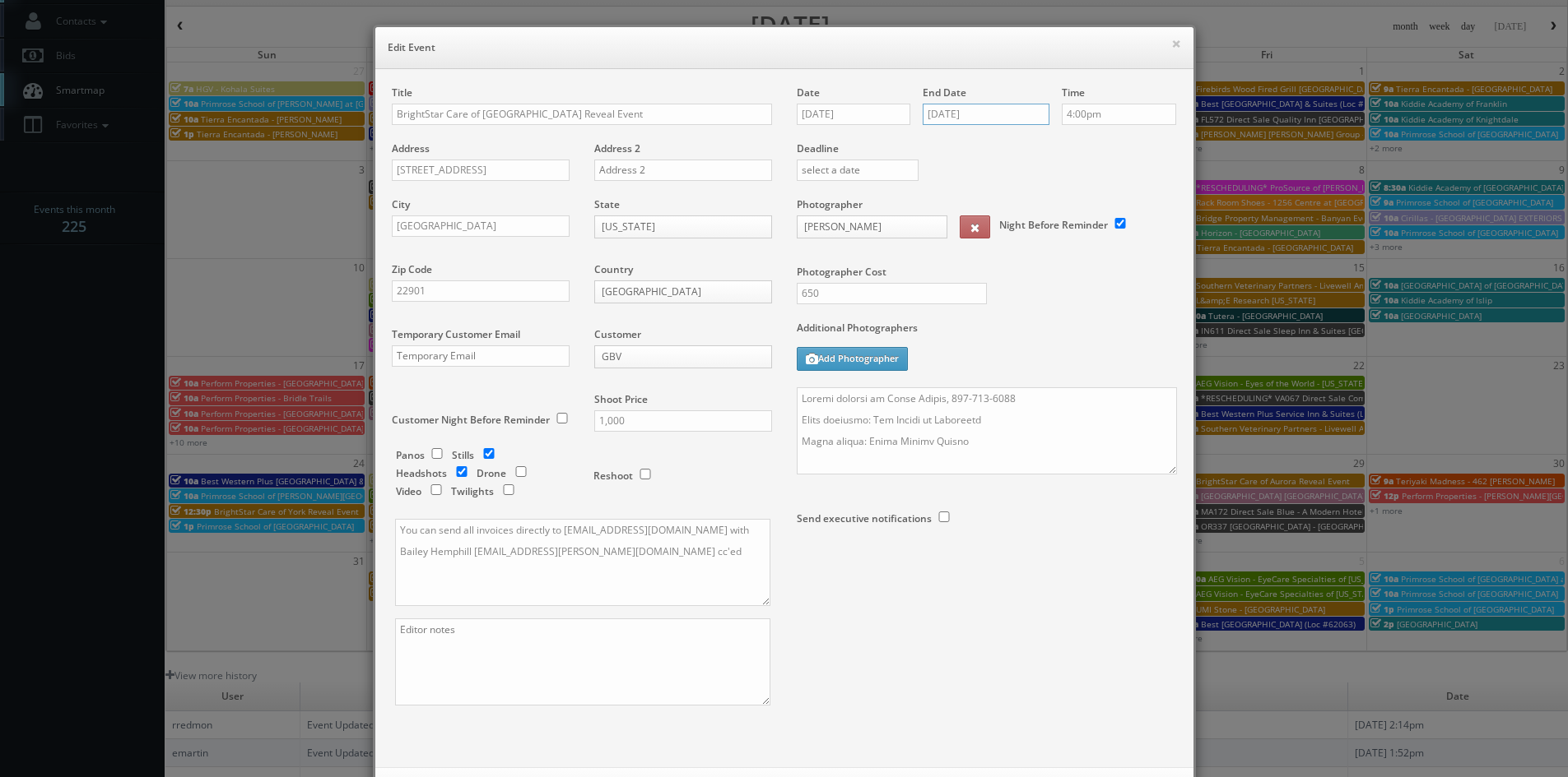
click at [968, 122] on input "08/31/2025" at bounding box center [986, 114] width 127 height 21
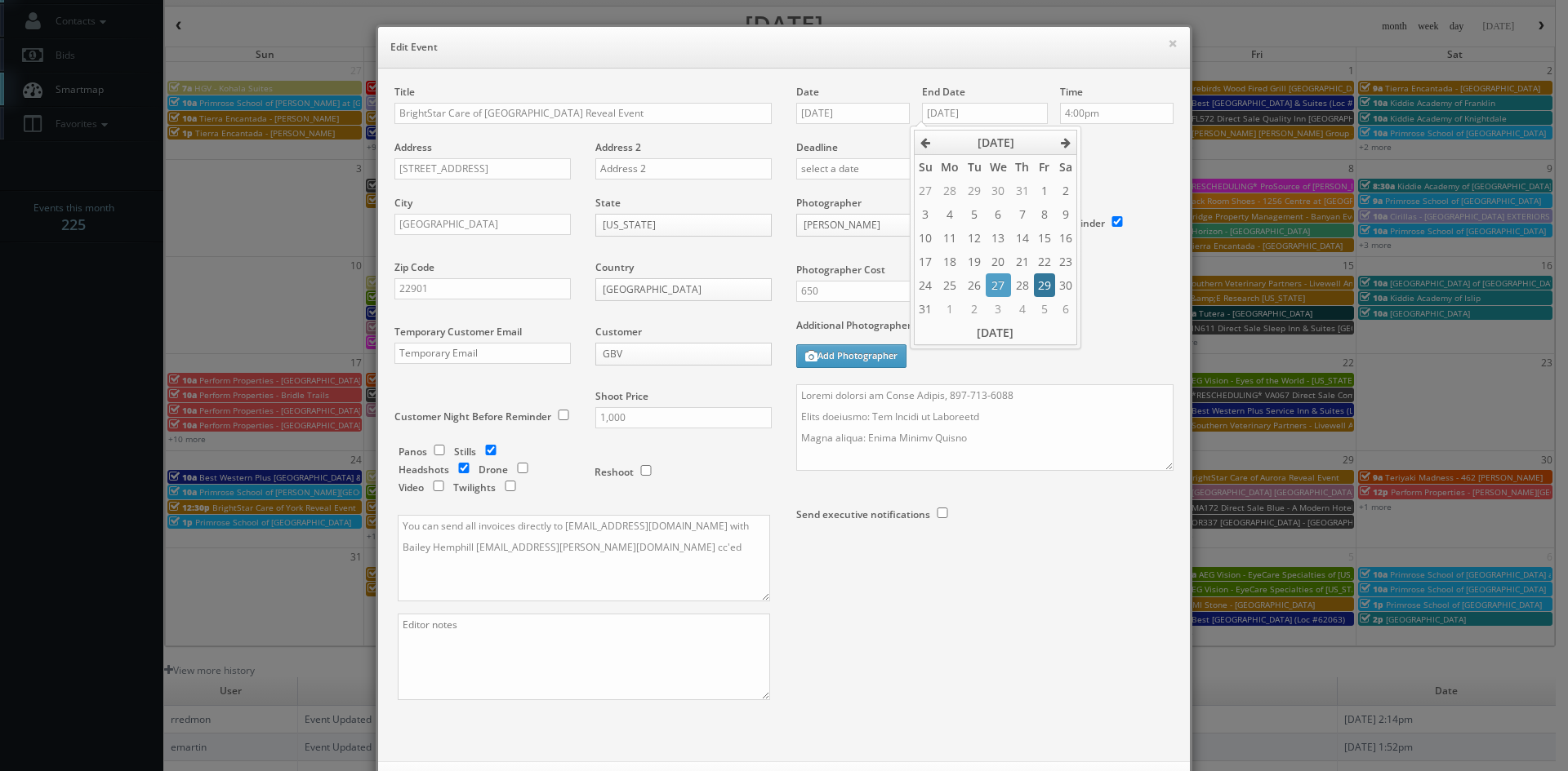
click at [1040, 286] on td "29" at bounding box center [1044, 285] width 21 height 24
type input "[DATE]"
click at [1121, 301] on div "Photographer Cost 650" at bounding box center [984, 257] width 402 height 123
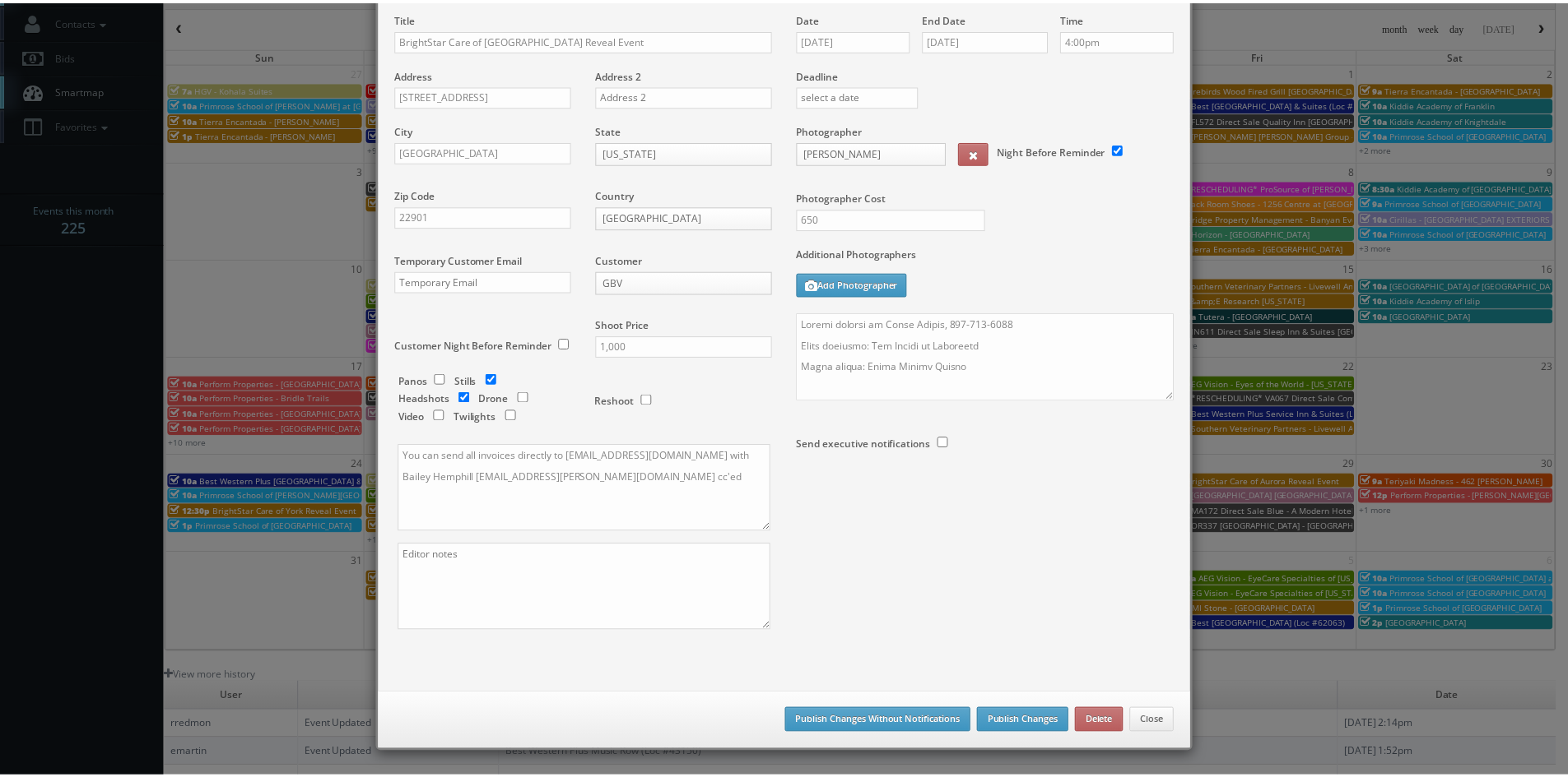
scroll to position [82, 0]
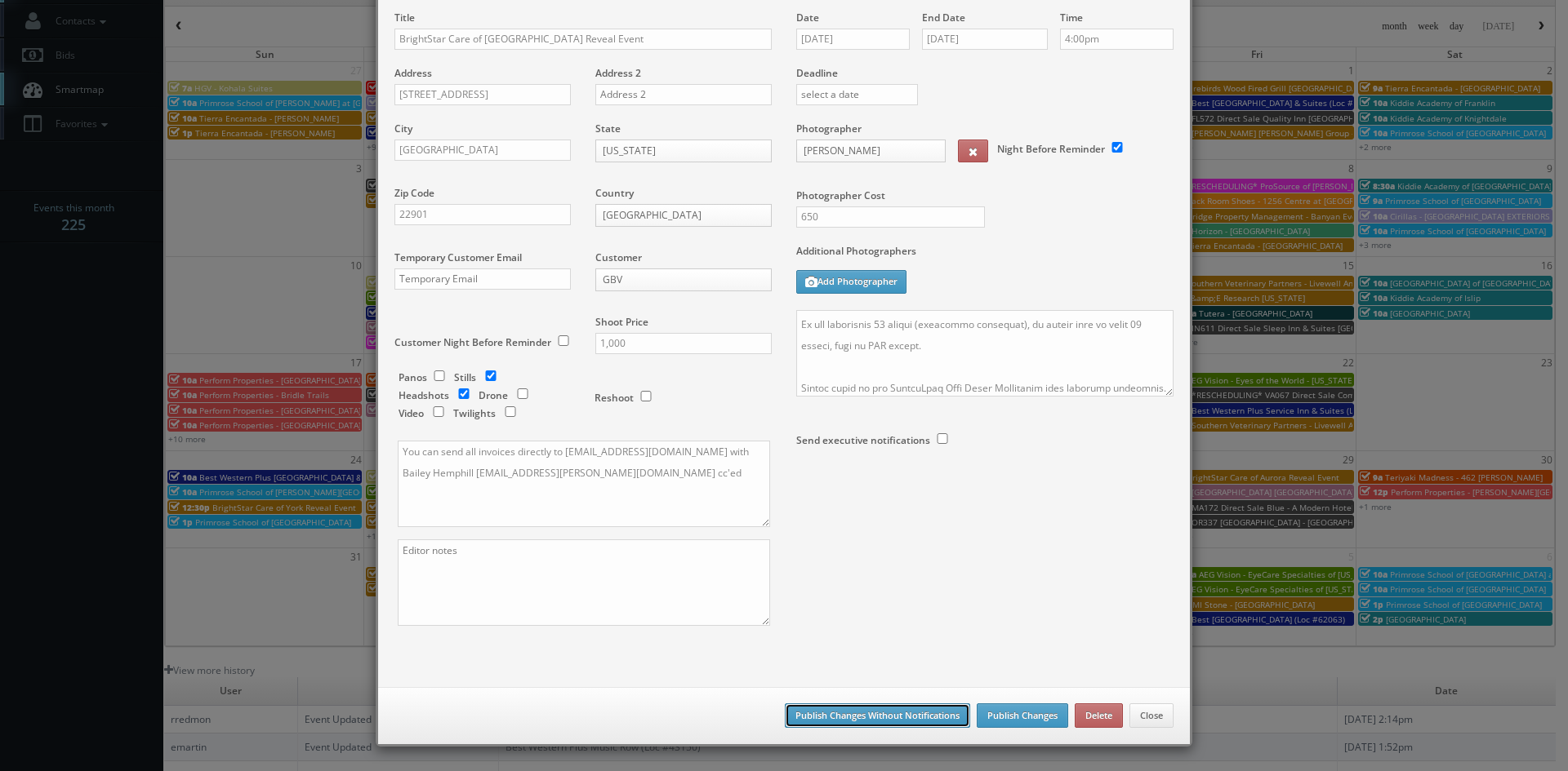
click at [916, 708] on button "Publish Changes Without Notifications" at bounding box center [877, 716] width 186 height 25
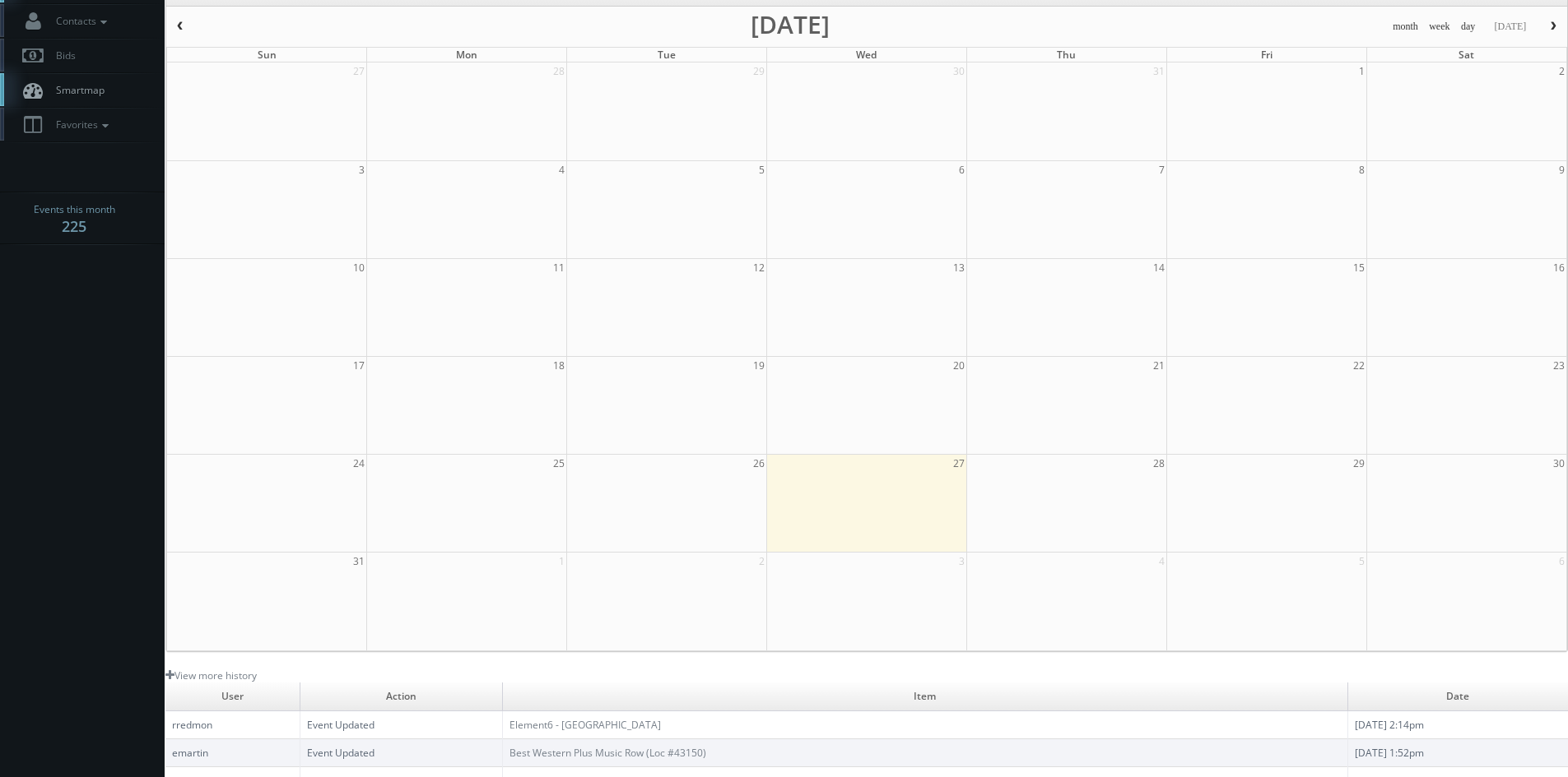
scroll to position [0, 0]
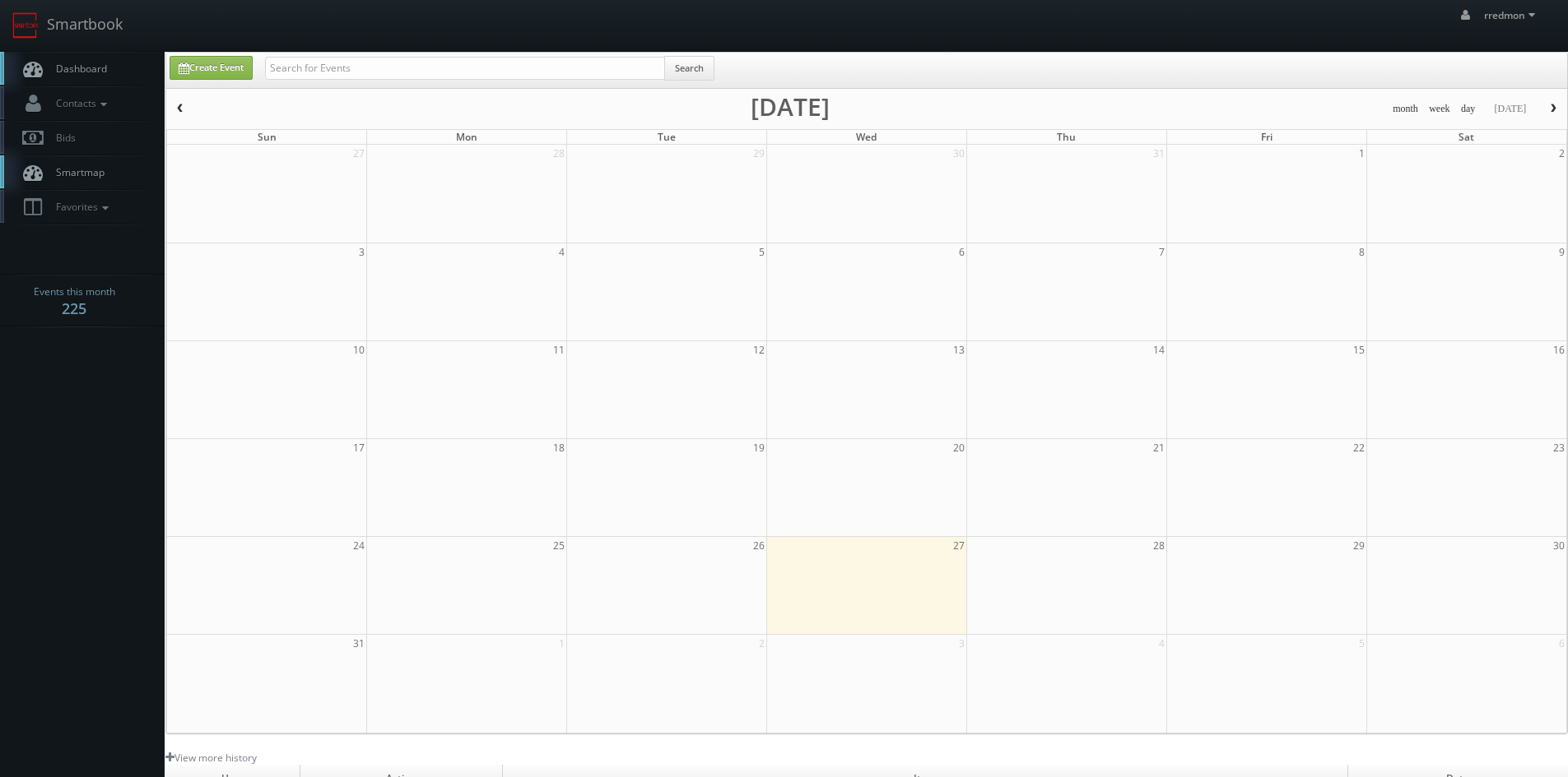
click at [83, 73] on span "Dashboard" at bounding box center [78, 68] width 59 height 14
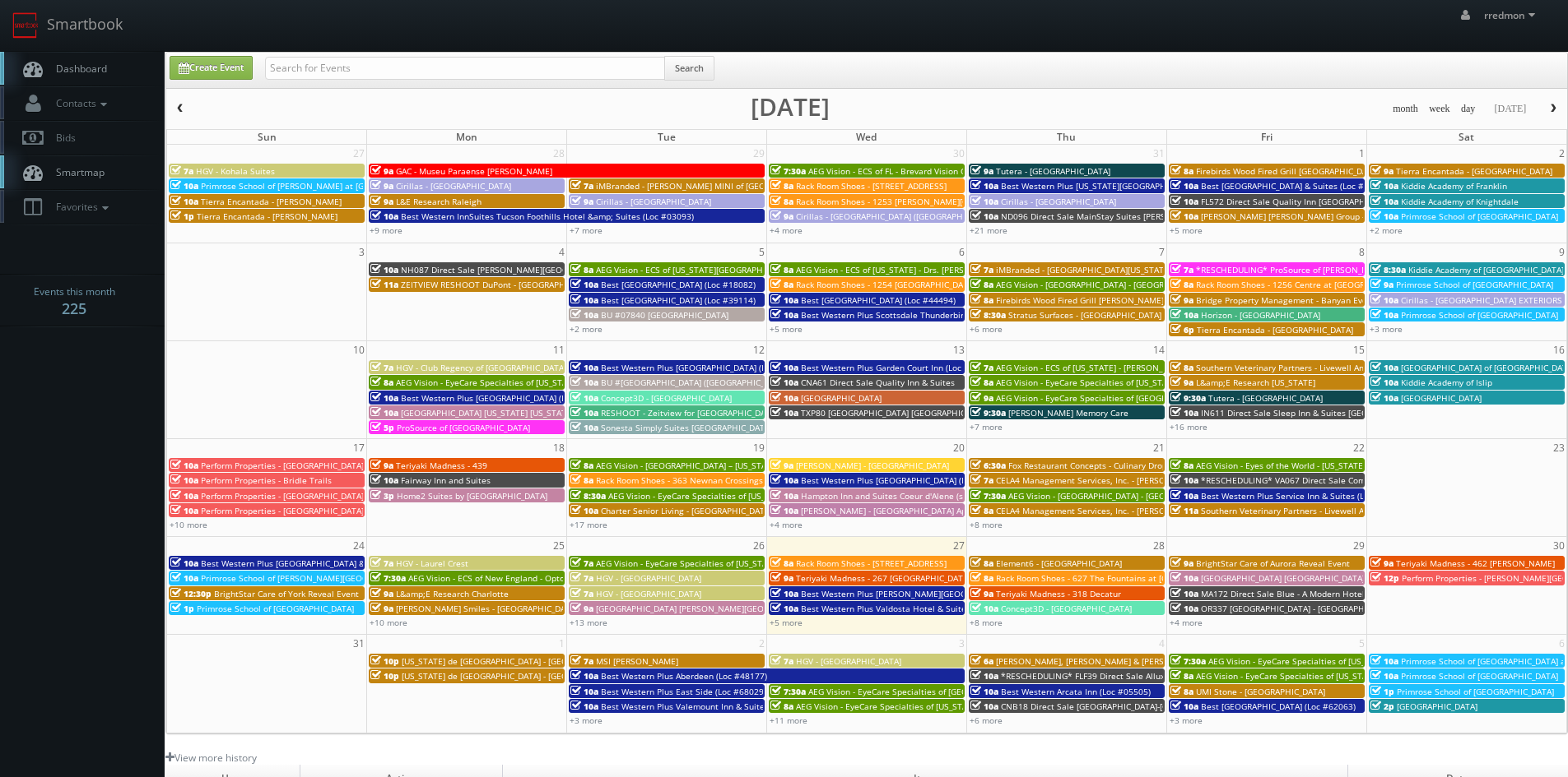
scroll to position [82, 0]
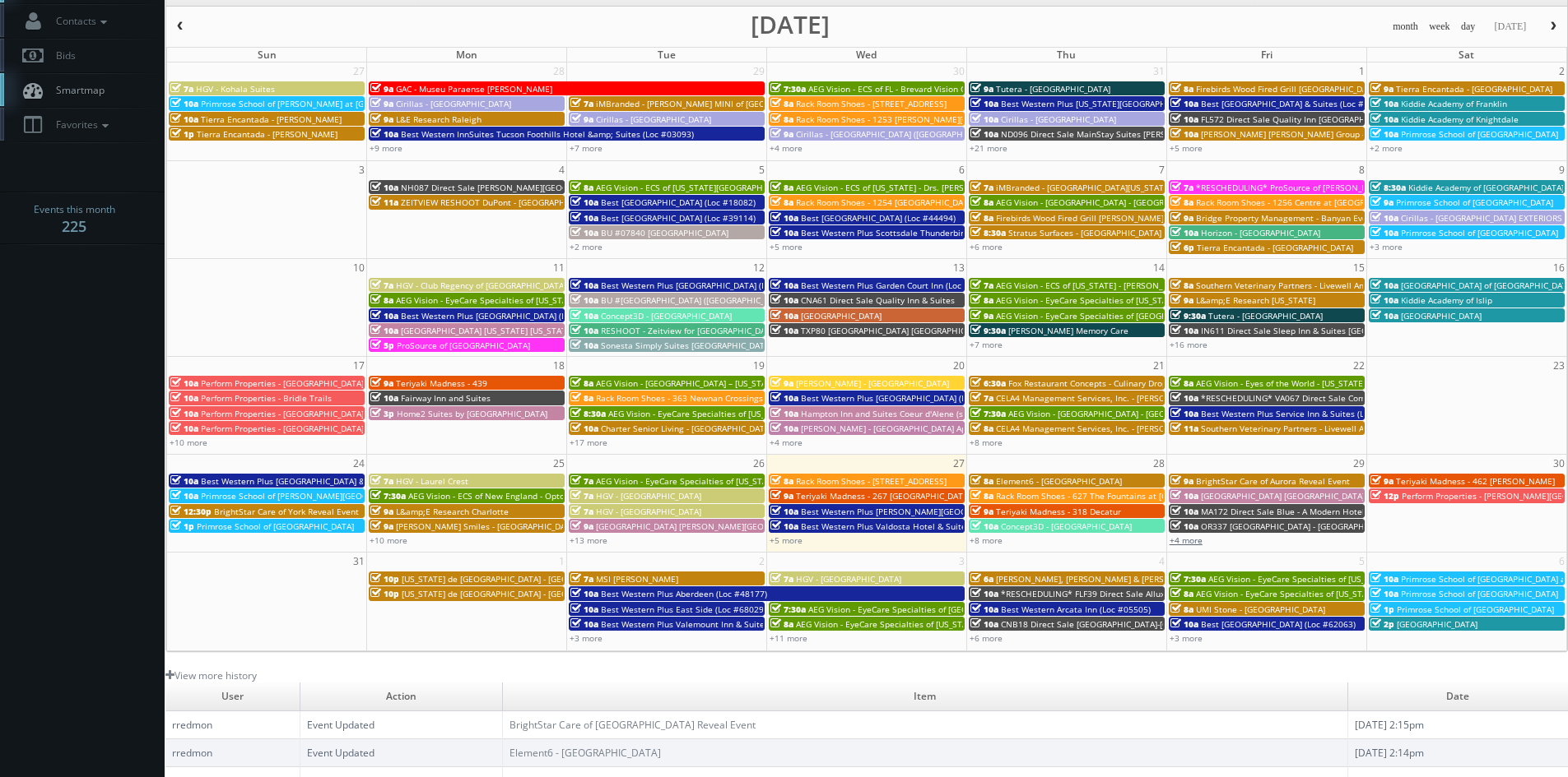
click at [1188, 540] on link "+4 more" at bounding box center [1186, 540] width 33 height 12
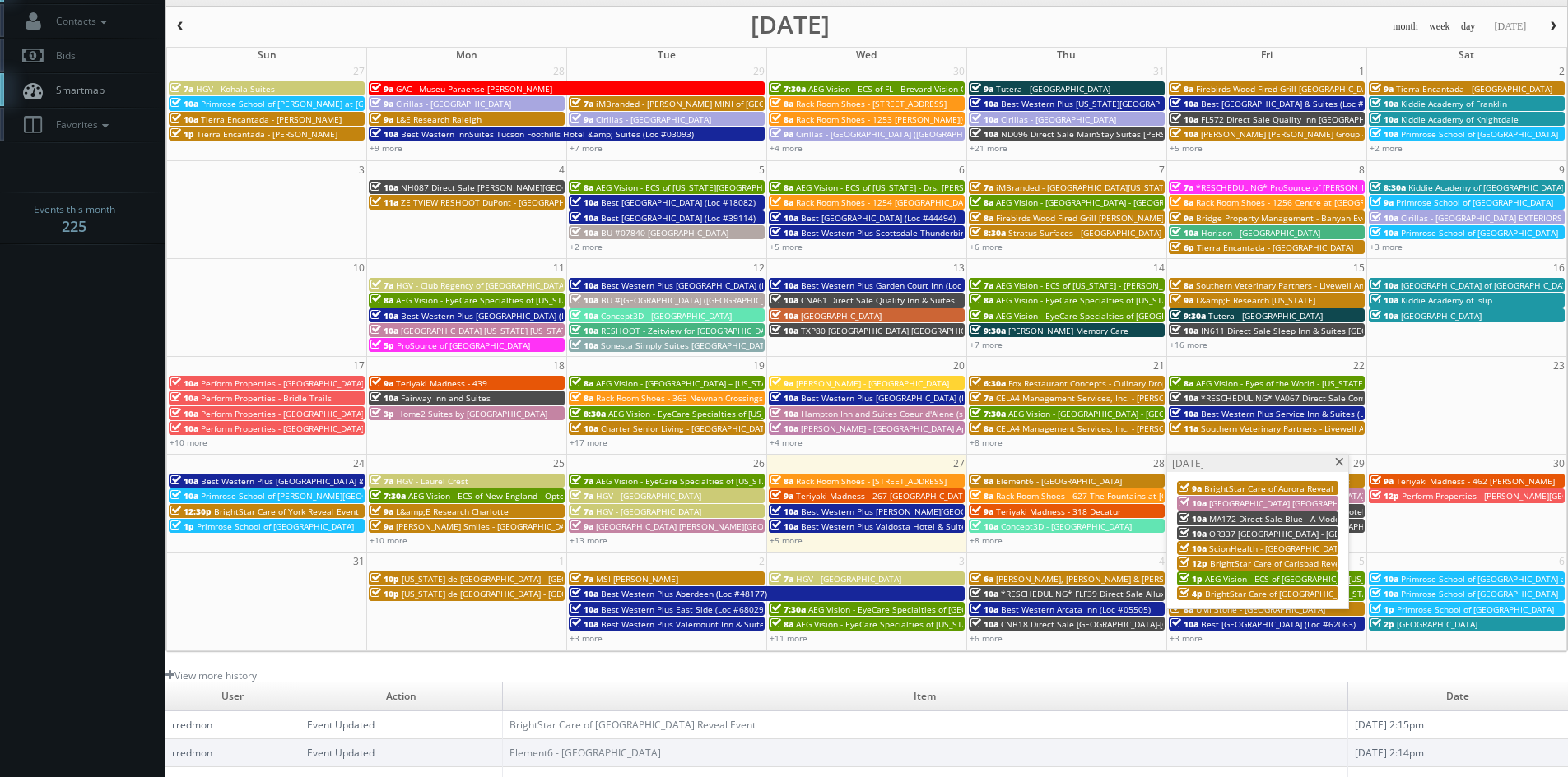
click at [1339, 465] on span at bounding box center [1339, 462] width 11 height 9
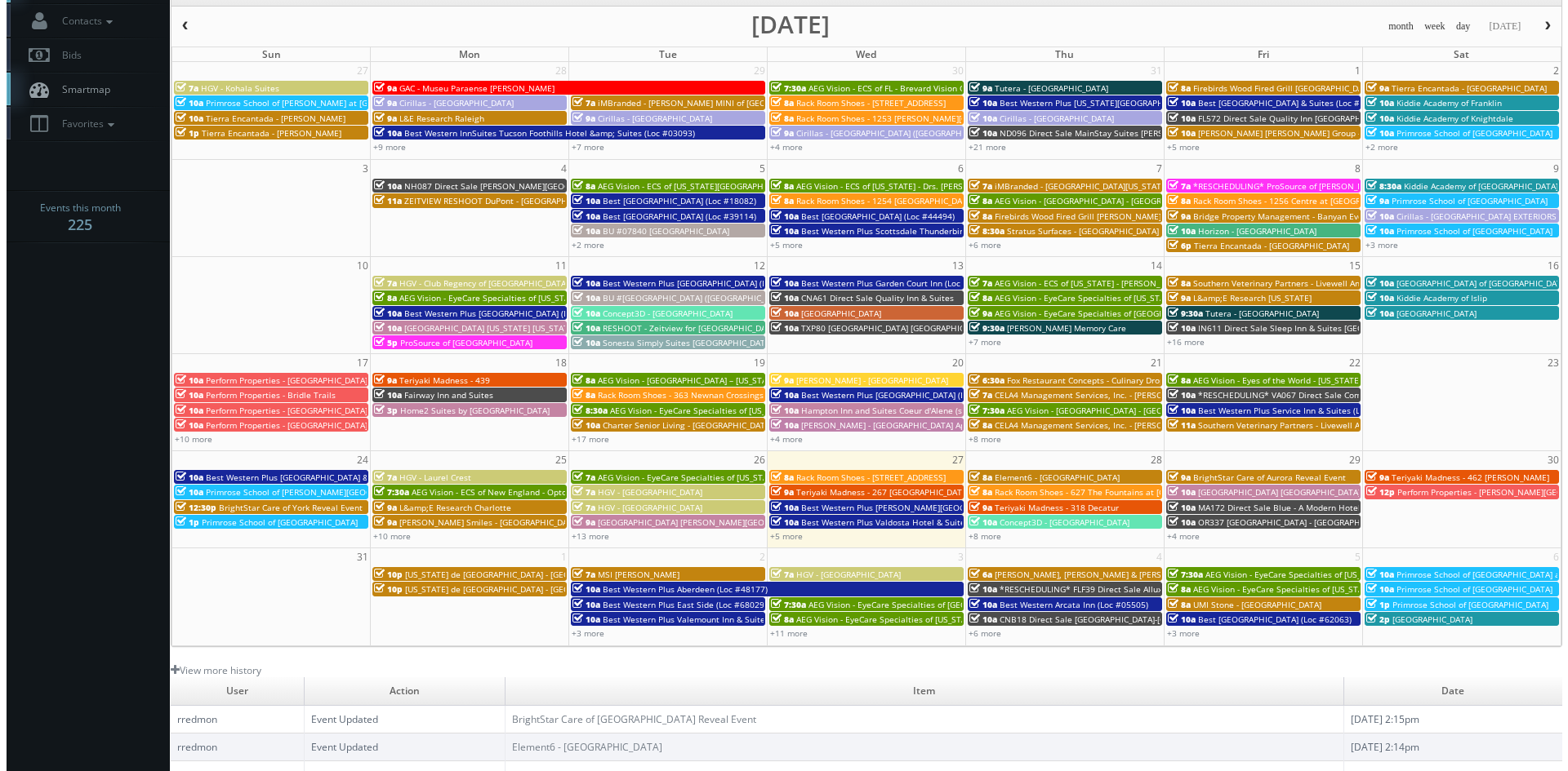
scroll to position [164, 0]
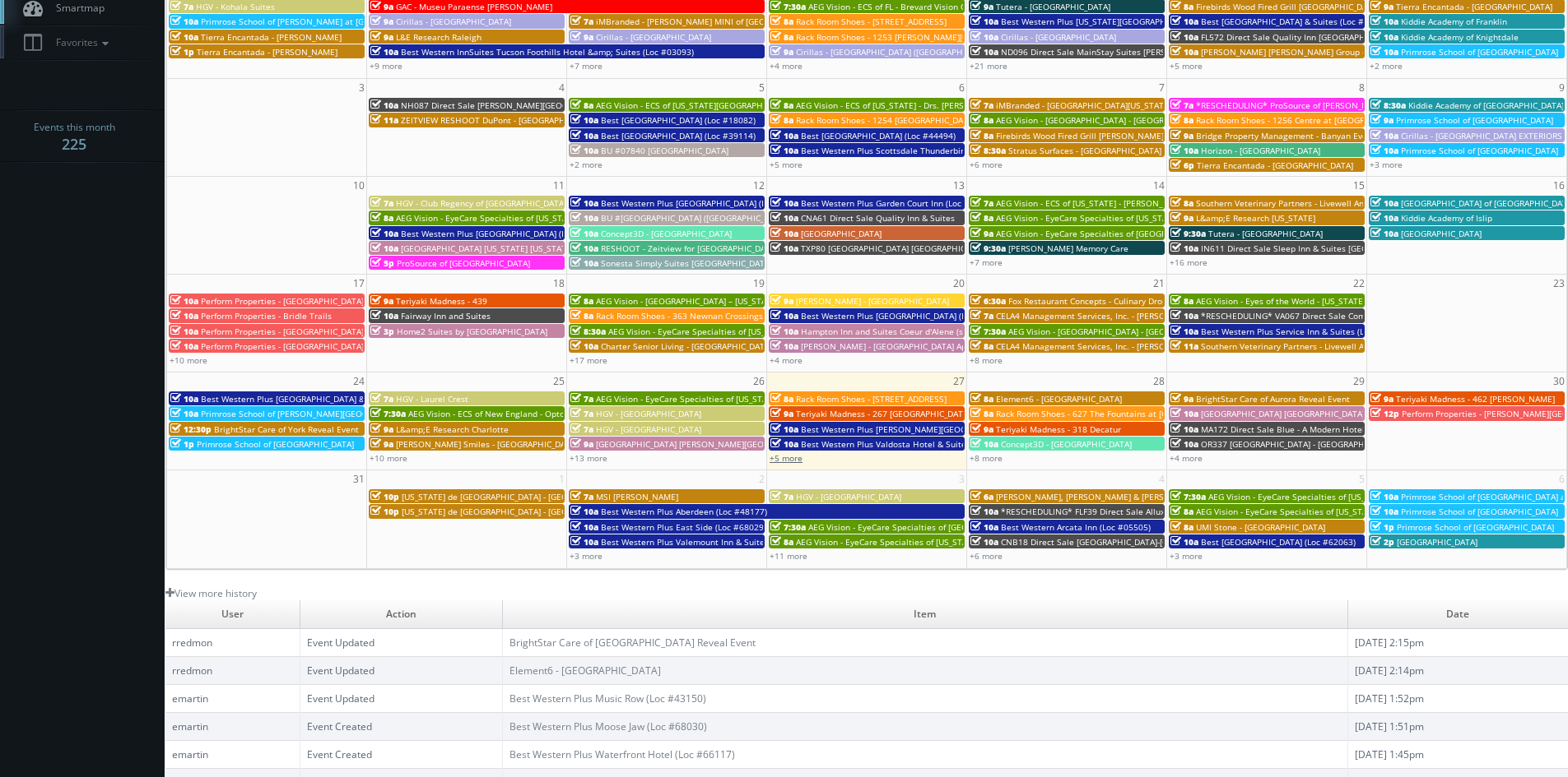
click at [795, 459] on link "+5 more" at bounding box center [786, 459] width 33 height 12
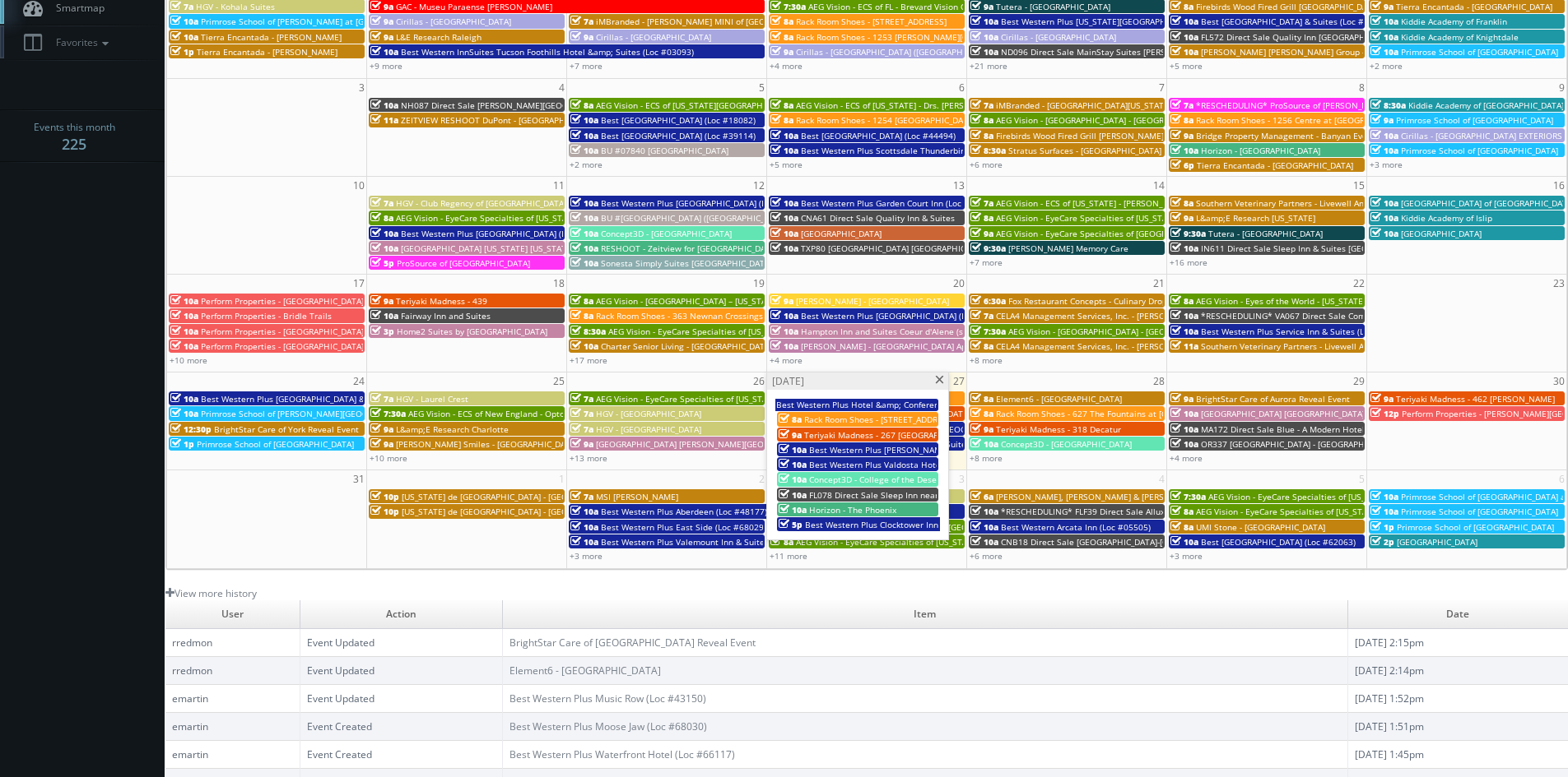
click at [938, 383] on span at bounding box center [938, 380] width 11 height 9
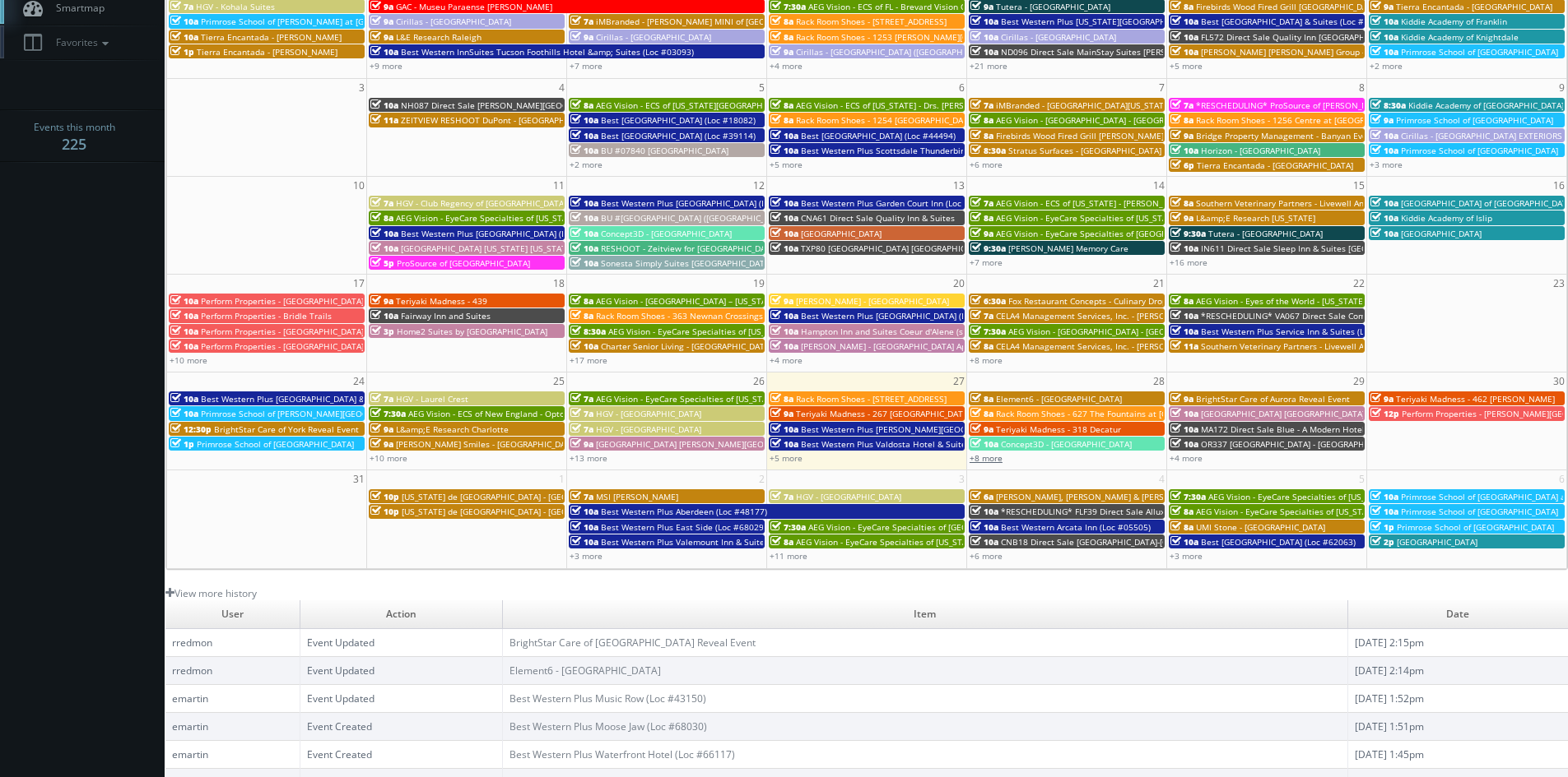
click at [995, 458] on link "+8 more" at bounding box center [986, 459] width 33 height 12
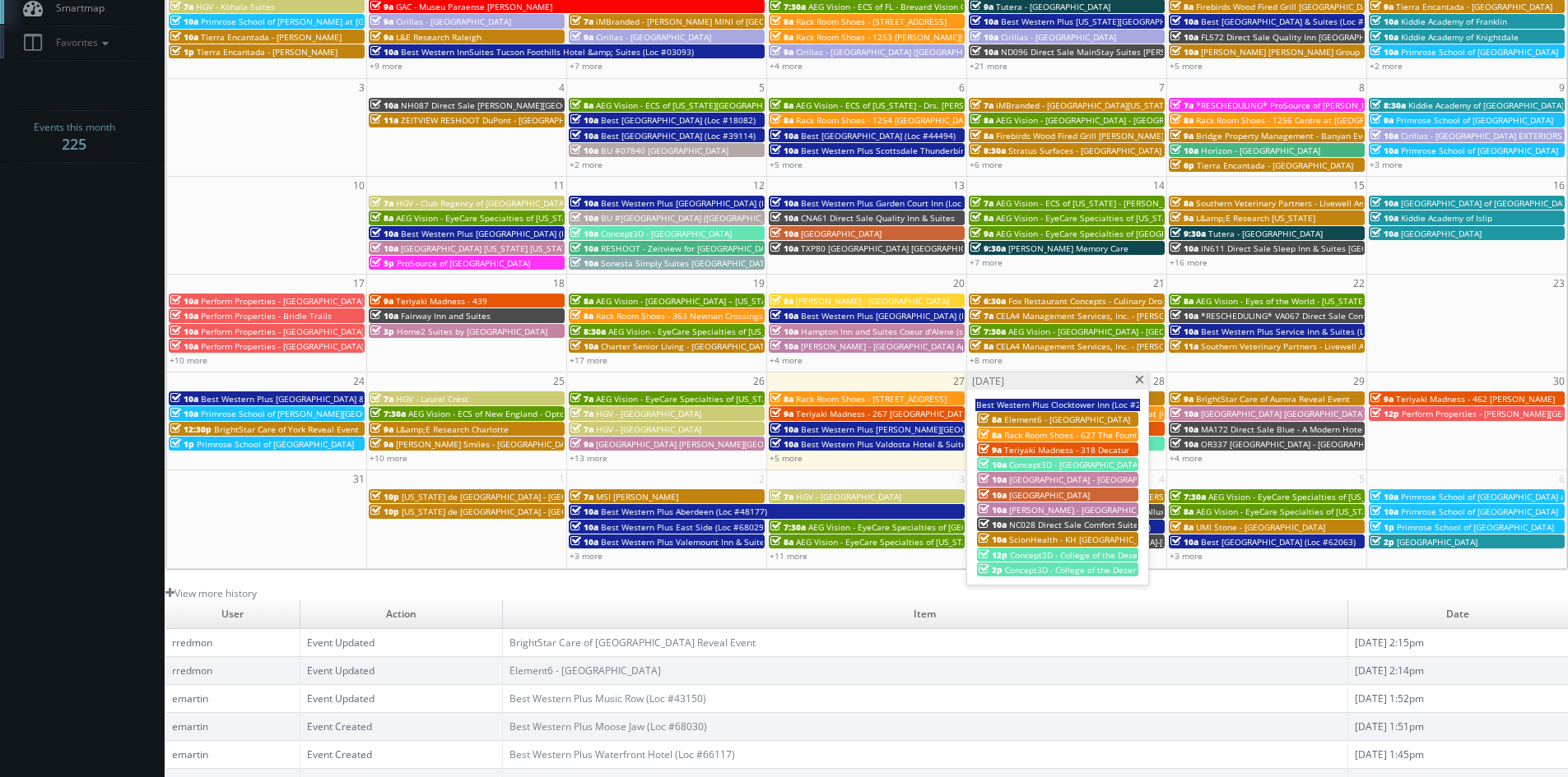
click at [1139, 382] on span at bounding box center [1139, 380] width 11 height 9
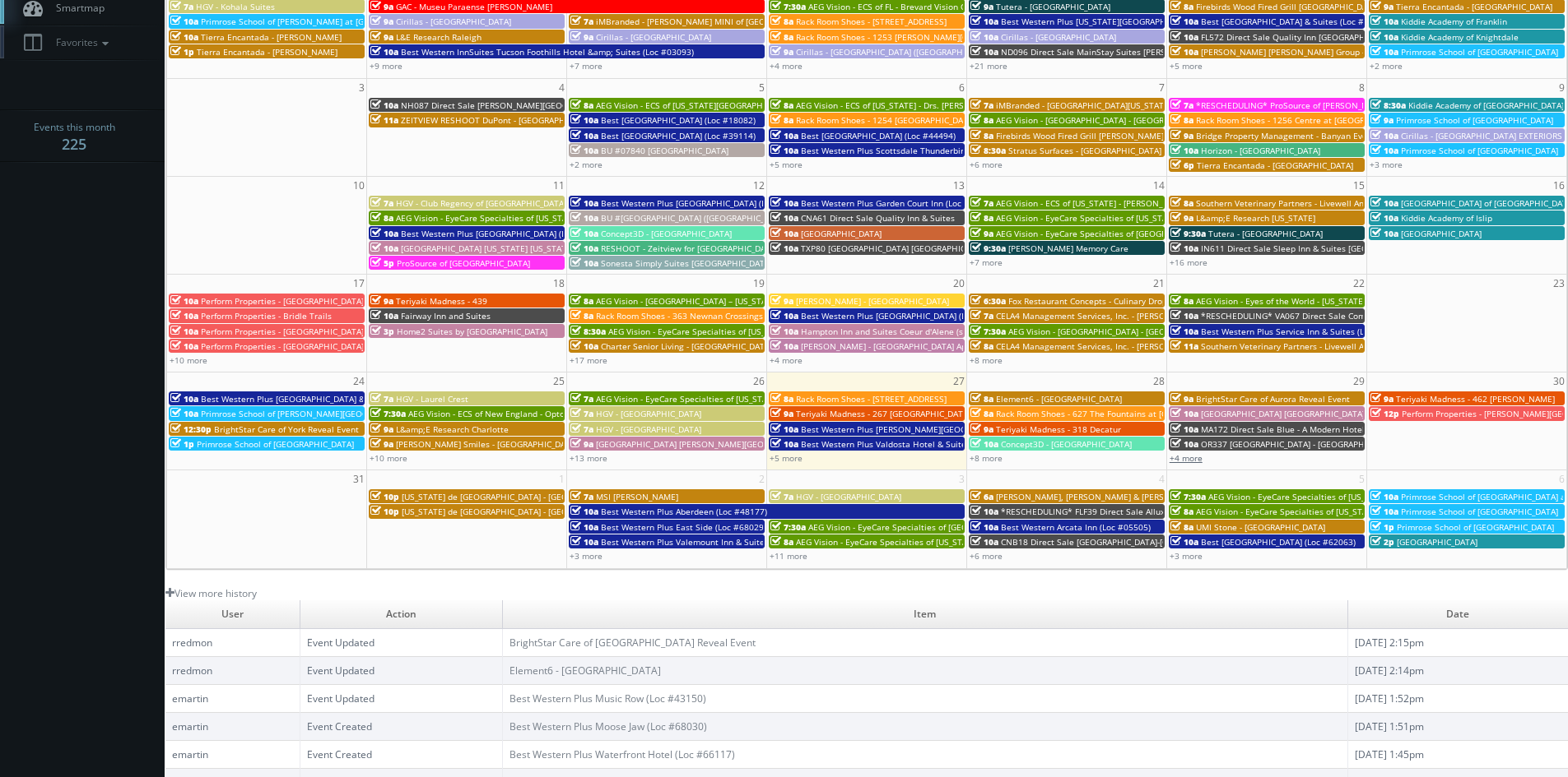
click at [1194, 457] on link "+4 more" at bounding box center [1186, 459] width 33 height 12
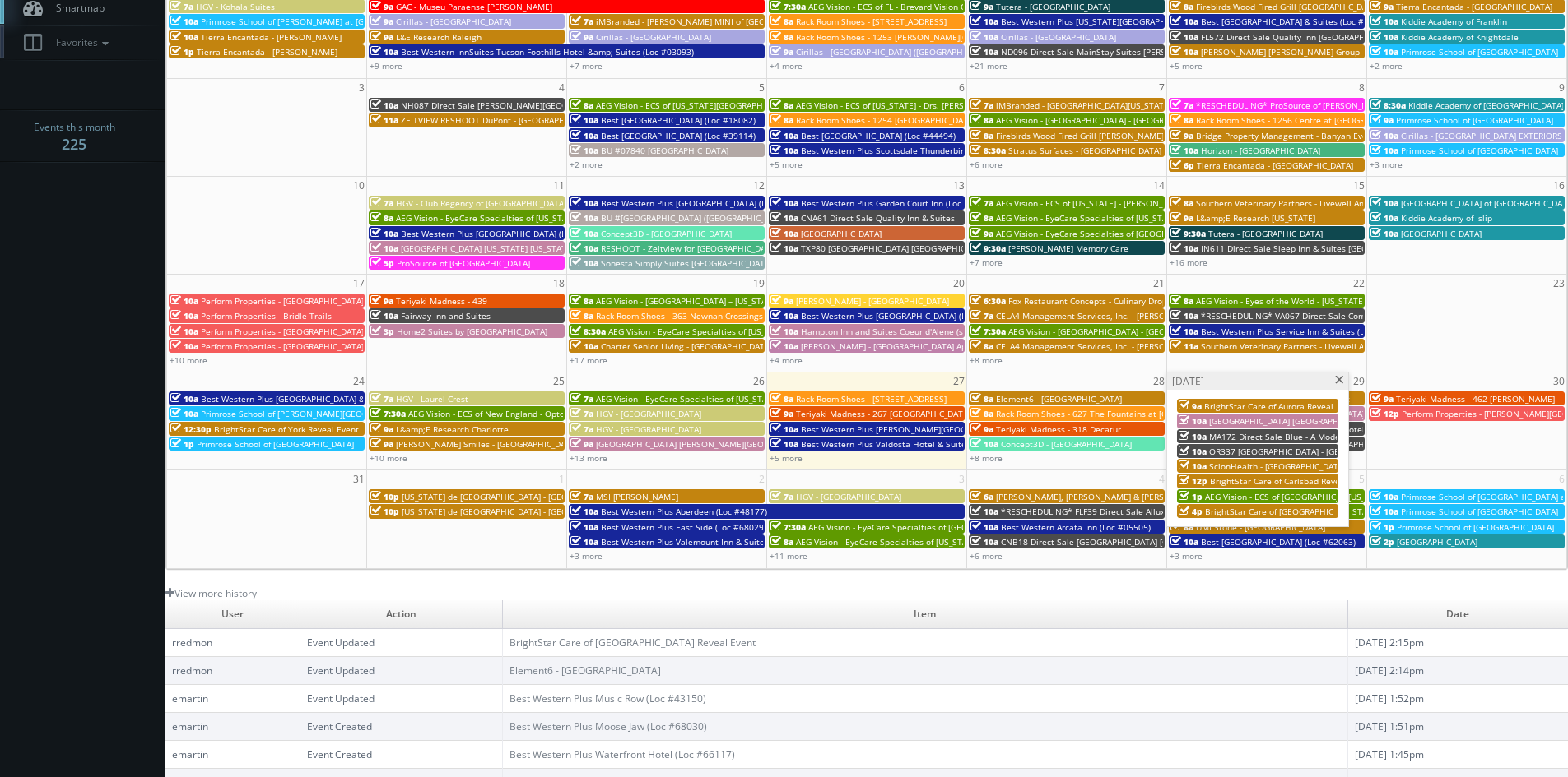
click at [1338, 381] on span at bounding box center [1339, 380] width 11 height 9
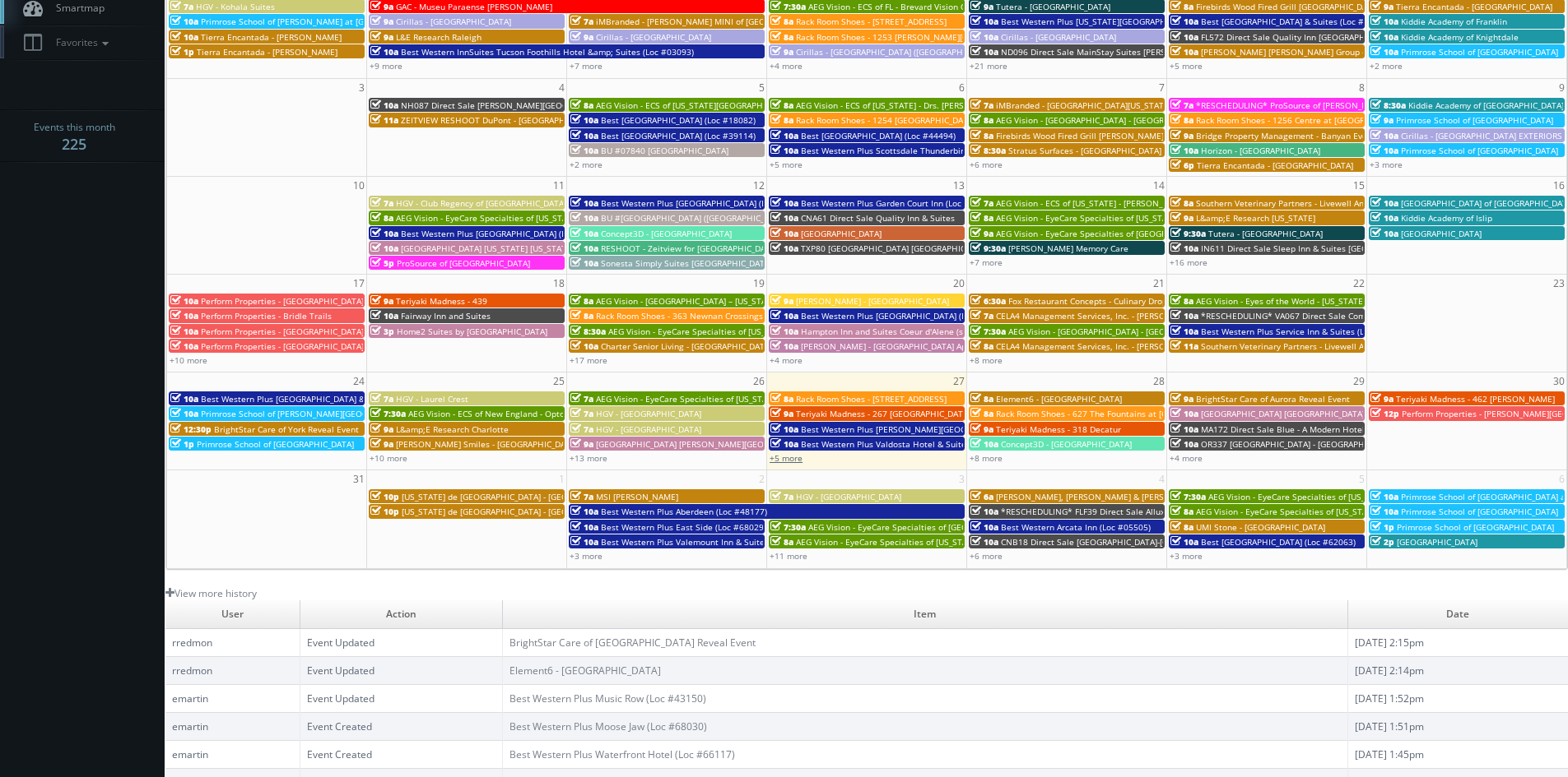
click at [784, 459] on link "+5 more" at bounding box center [786, 459] width 33 height 12
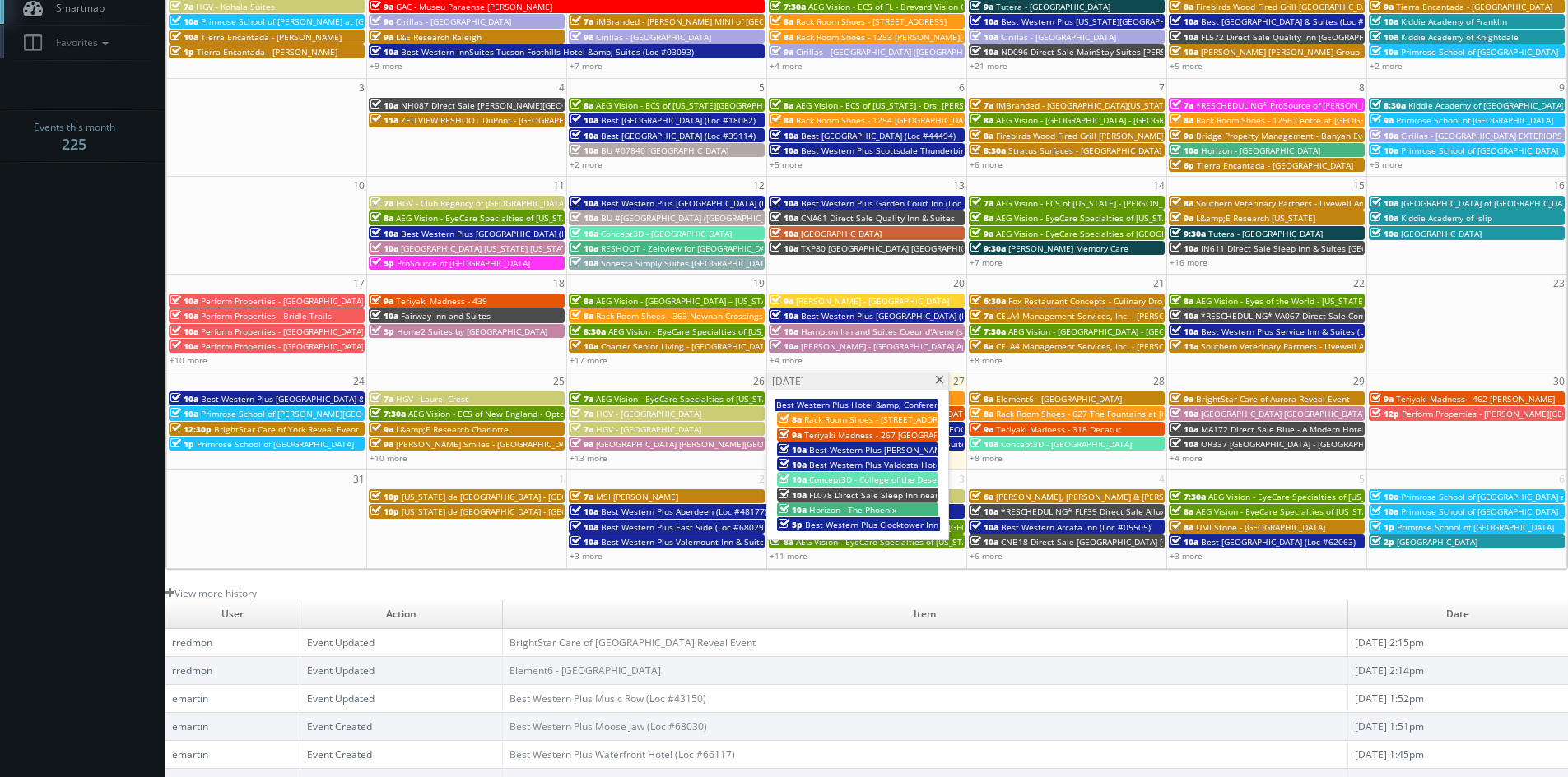
click at [938, 384] on span at bounding box center [938, 380] width 11 height 9
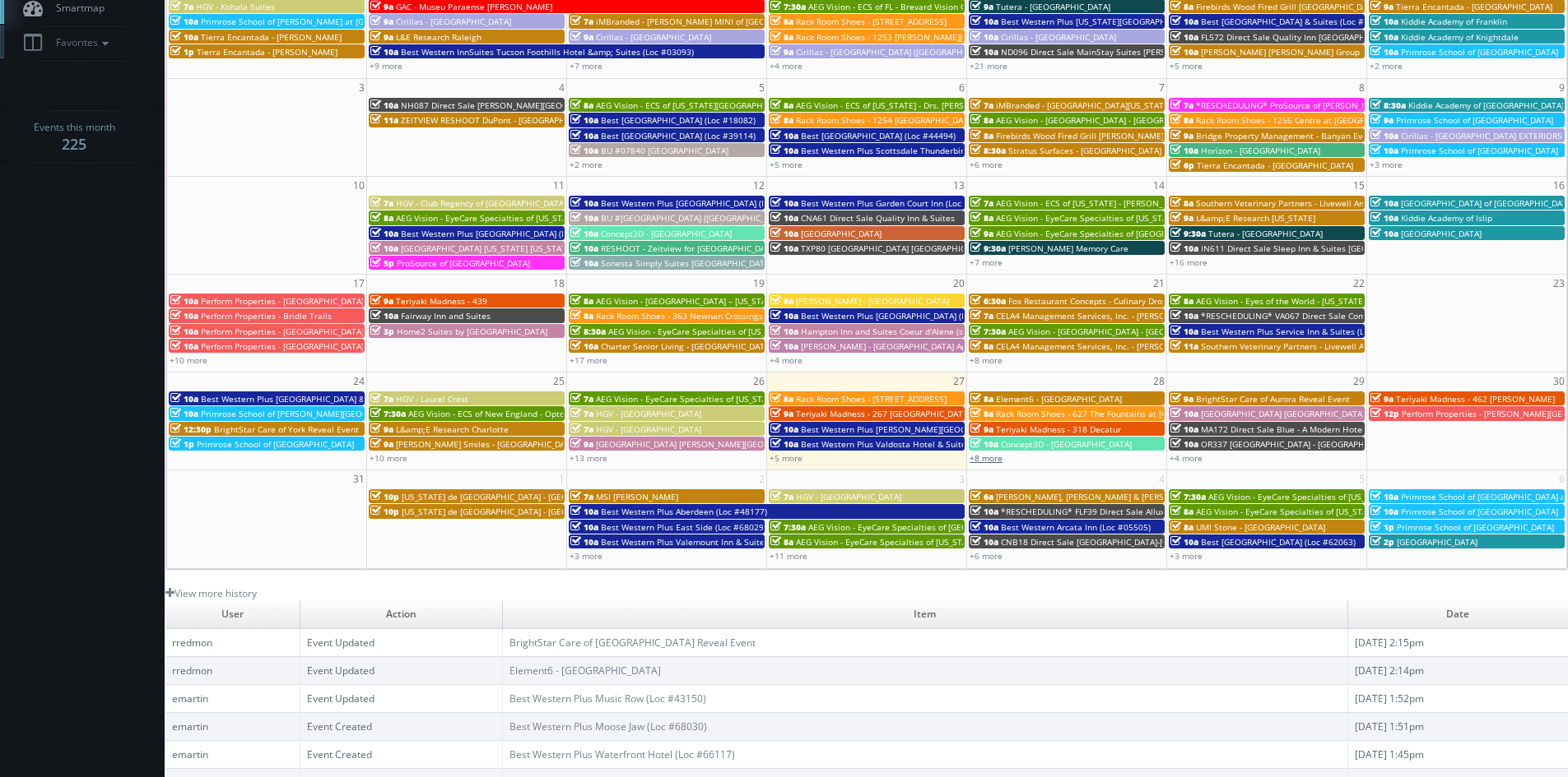
click at [997, 460] on link "+8 more" at bounding box center [986, 459] width 33 height 12
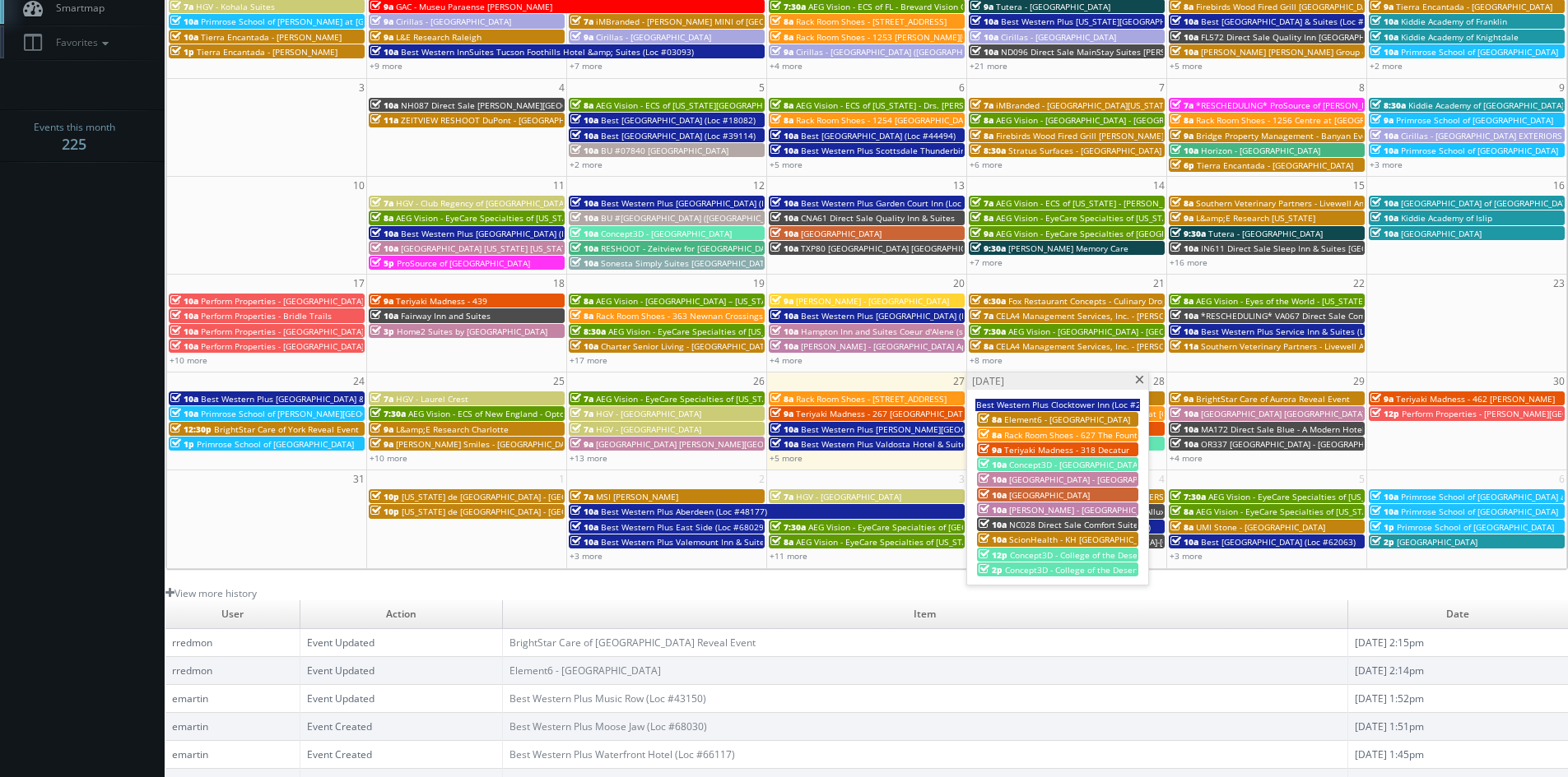
click at [1136, 384] on span at bounding box center [1139, 380] width 11 height 9
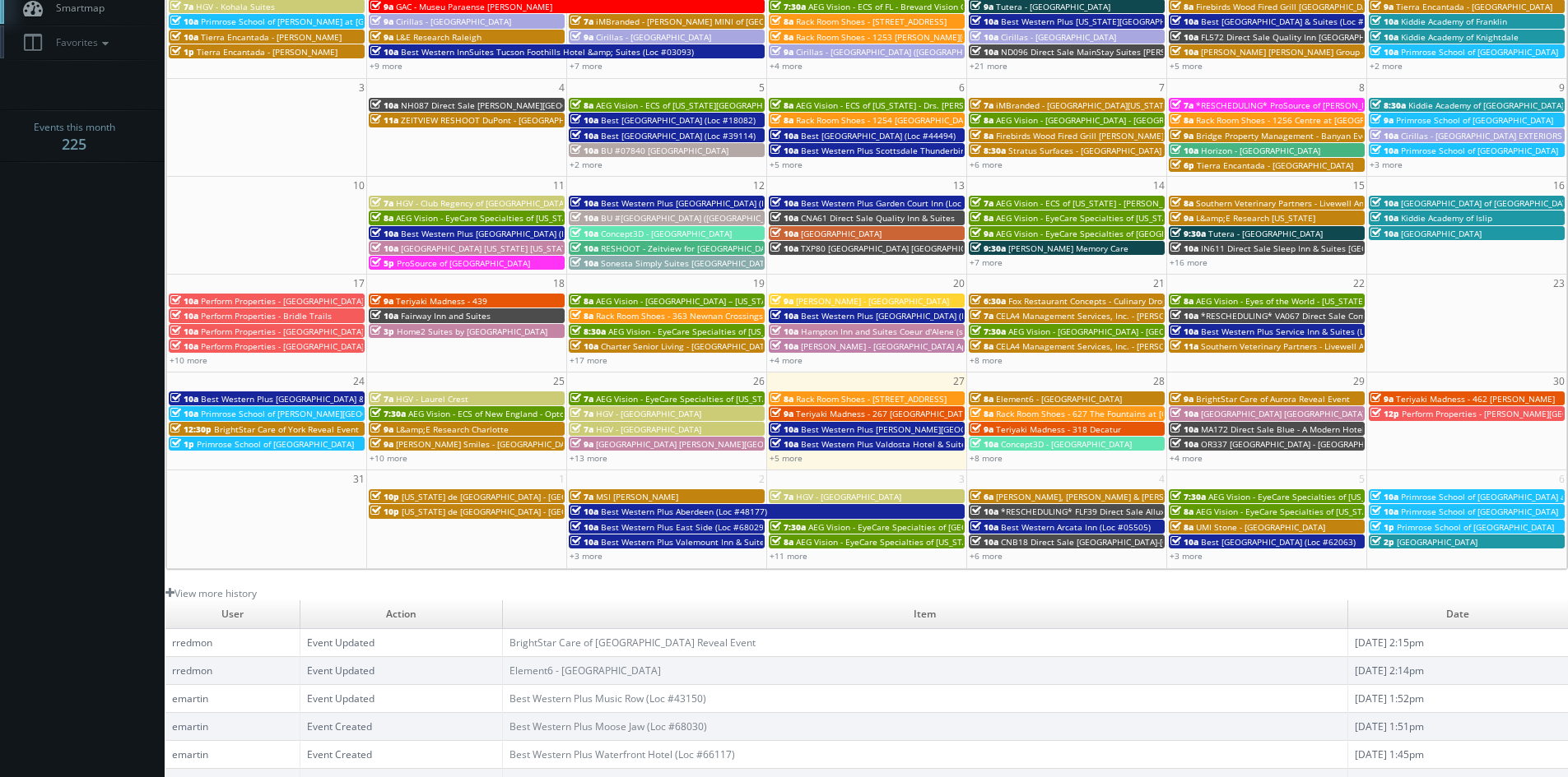
click at [1246, 397] on span "BrightStar Care of Aurora Reveal Event" at bounding box center [1272, 399] width 154 height 12
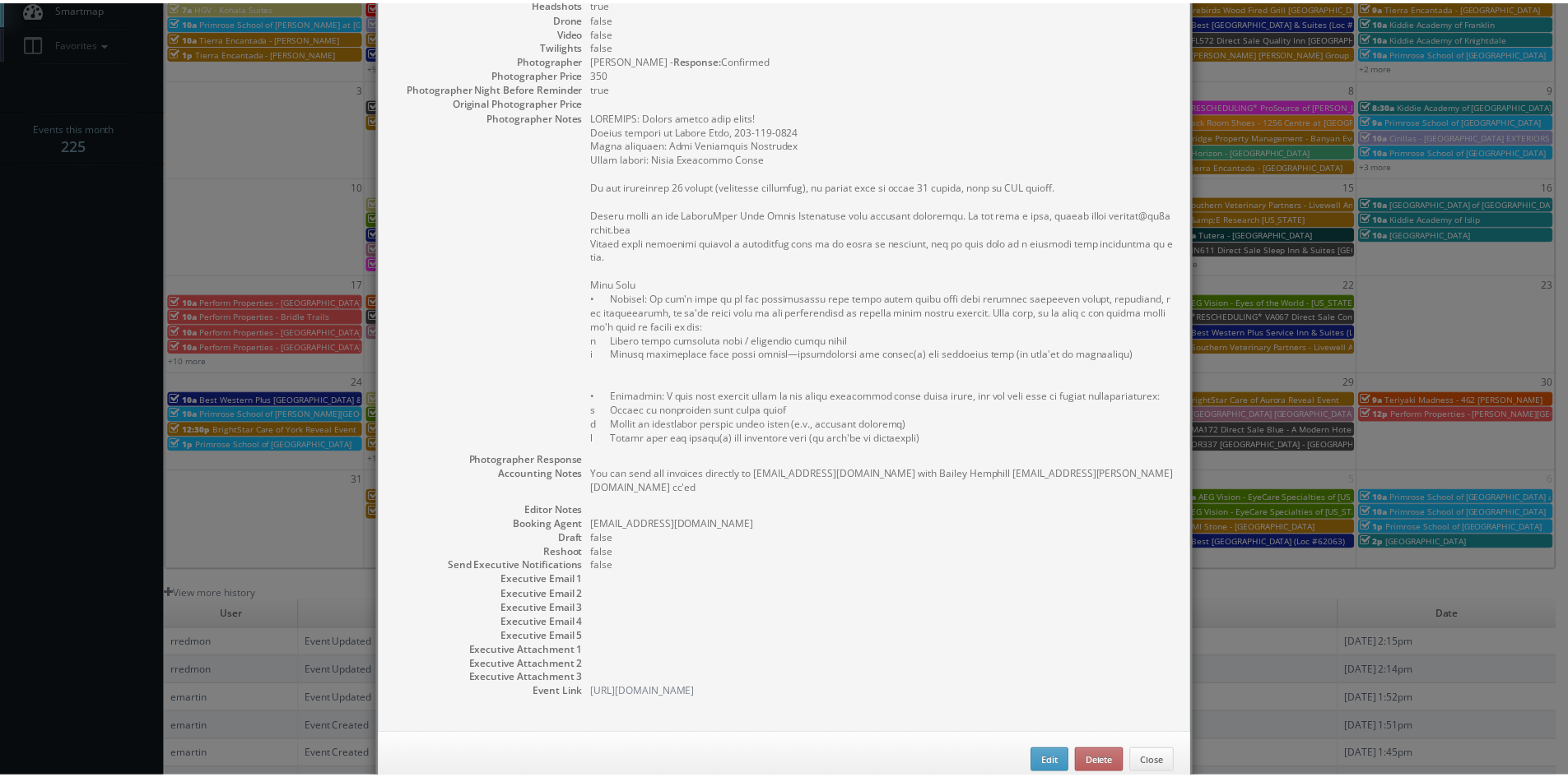
scroll to position [355, 0]
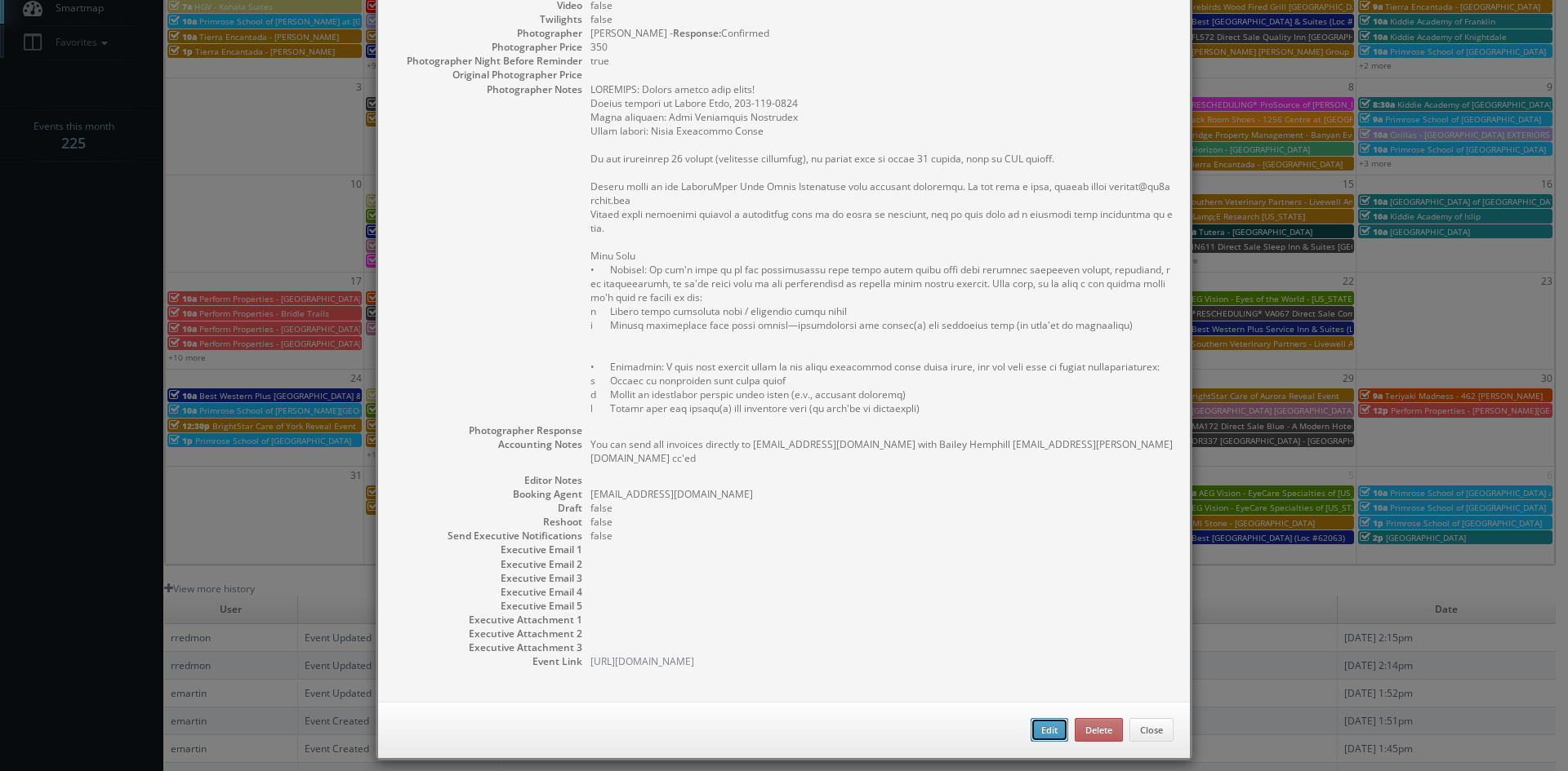
click at [1046, 719] on button "Edit" at bounding box center [1048, 731] width 37 height 25
select select "[US_STATE]"
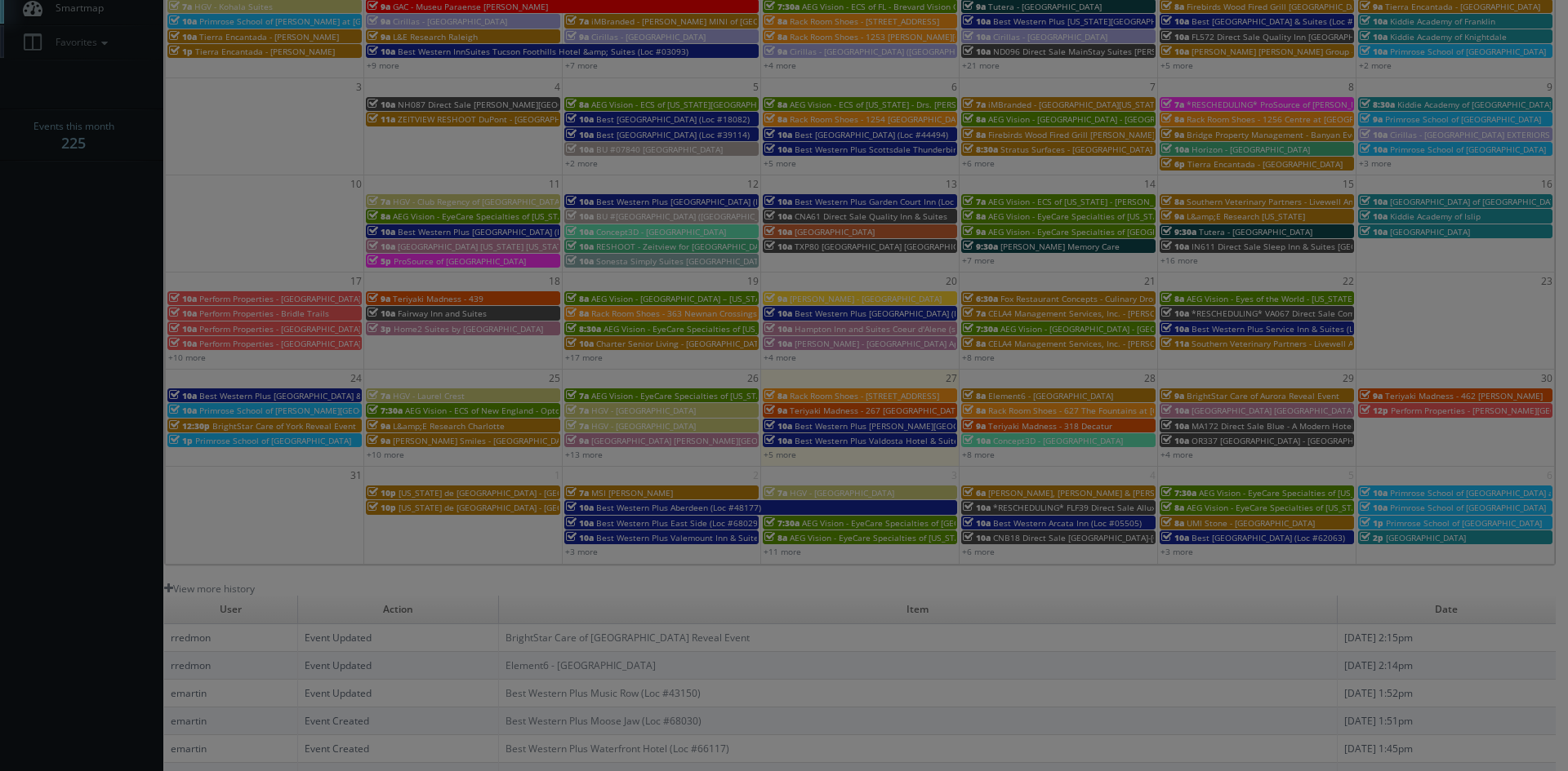
type input "350"
select select "[PERSON_NAME][EMAIL_ADDRESS][DOMAIN_NAME]"
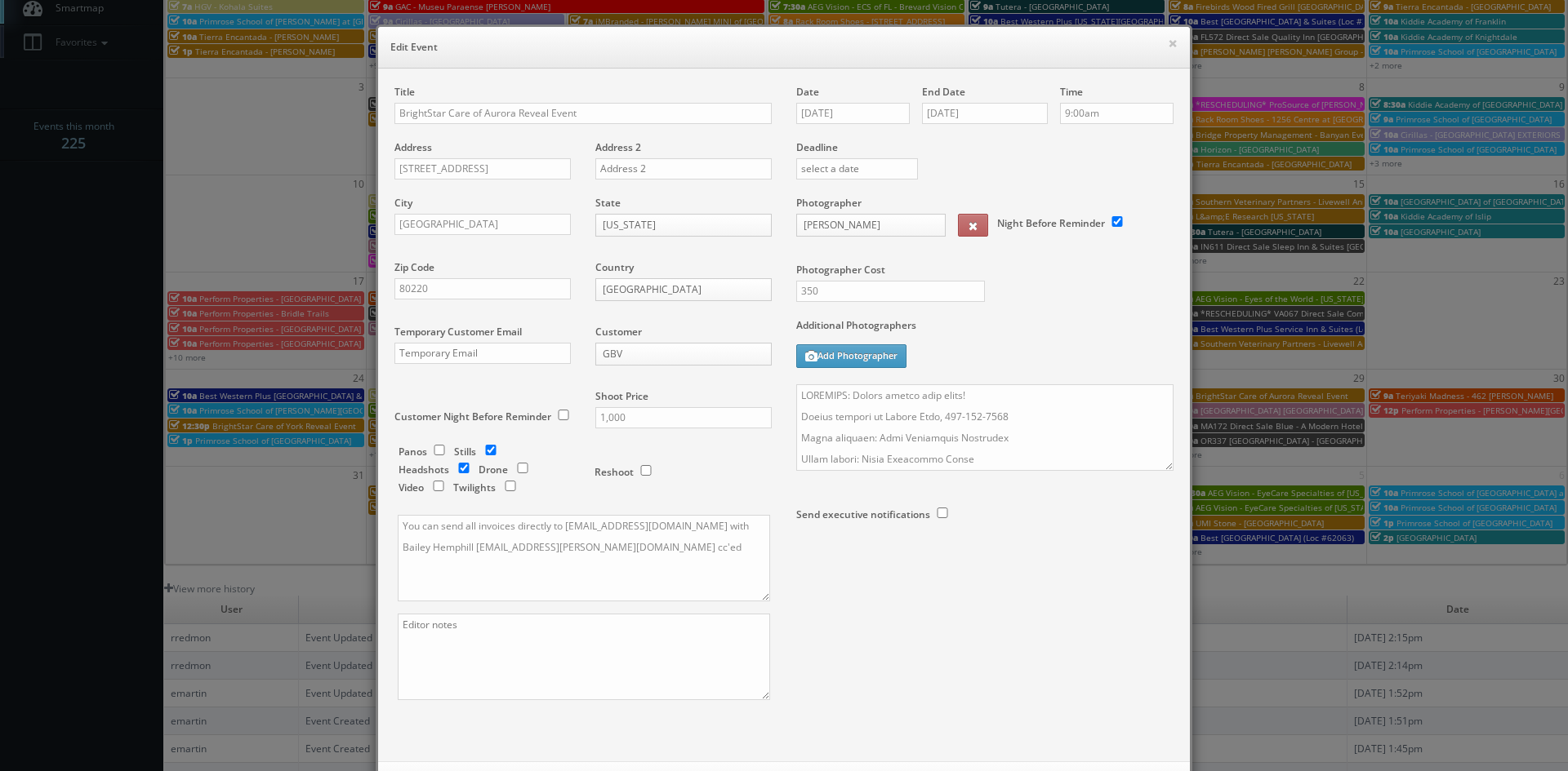
select select "[EMAIL_ADDRESS][DOMAIN_NAME]"
type input "1,000"
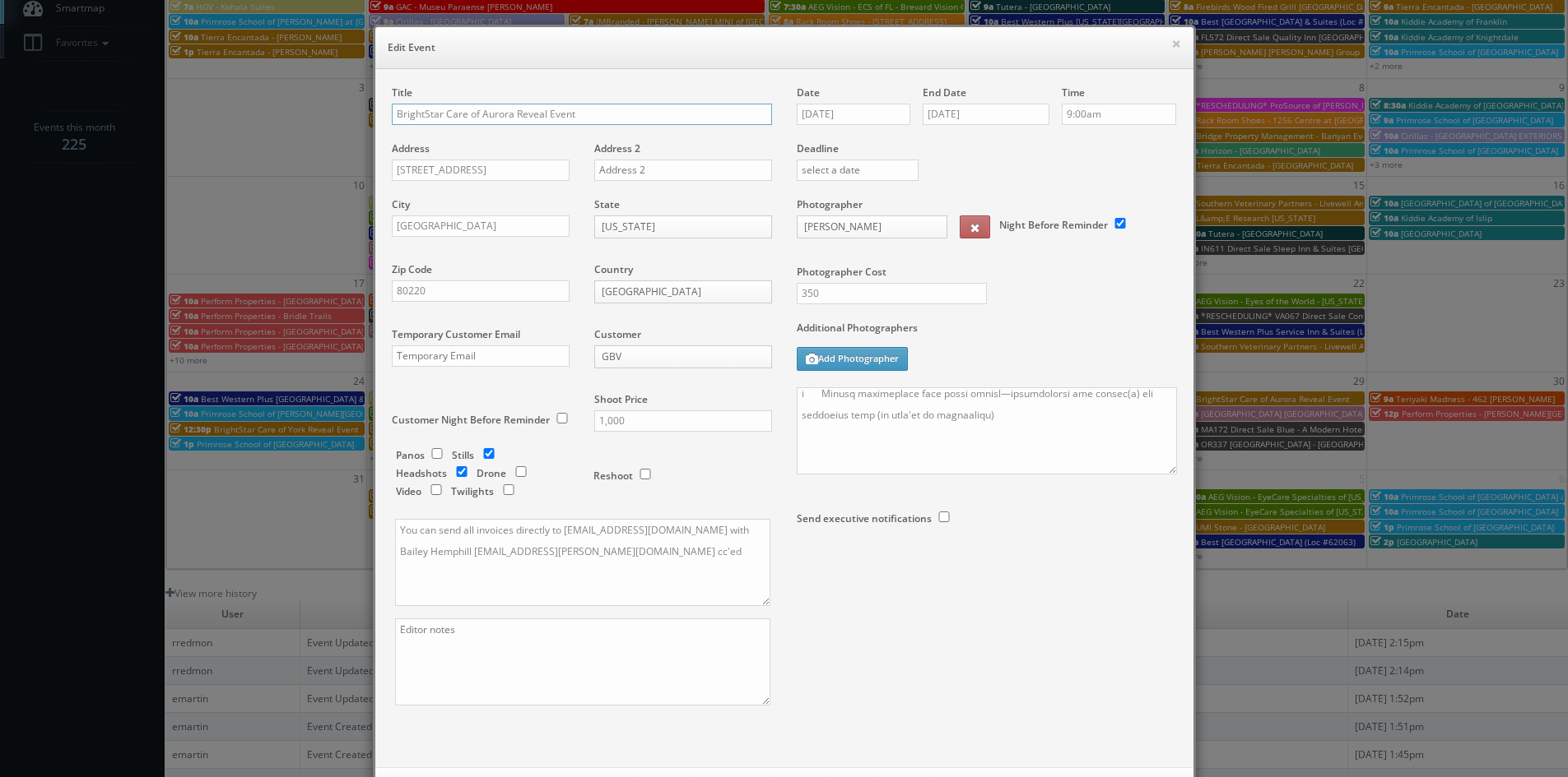
scroll to position [329, 0]
drag, startPoint x: 1162, startPoint y: 471, endPoint x: 1155, endPoint y: 780, distance: 309.1
click at [1155, 777] on html "Smartbook Toggle Side Navigation Toggle Top Navigation rredmon rredmon Profile …" at bounding box center [784, 371] width 1568 height 1073
click at [853, 447] on textarea at bounding box center [983, 585] width 373 height 396
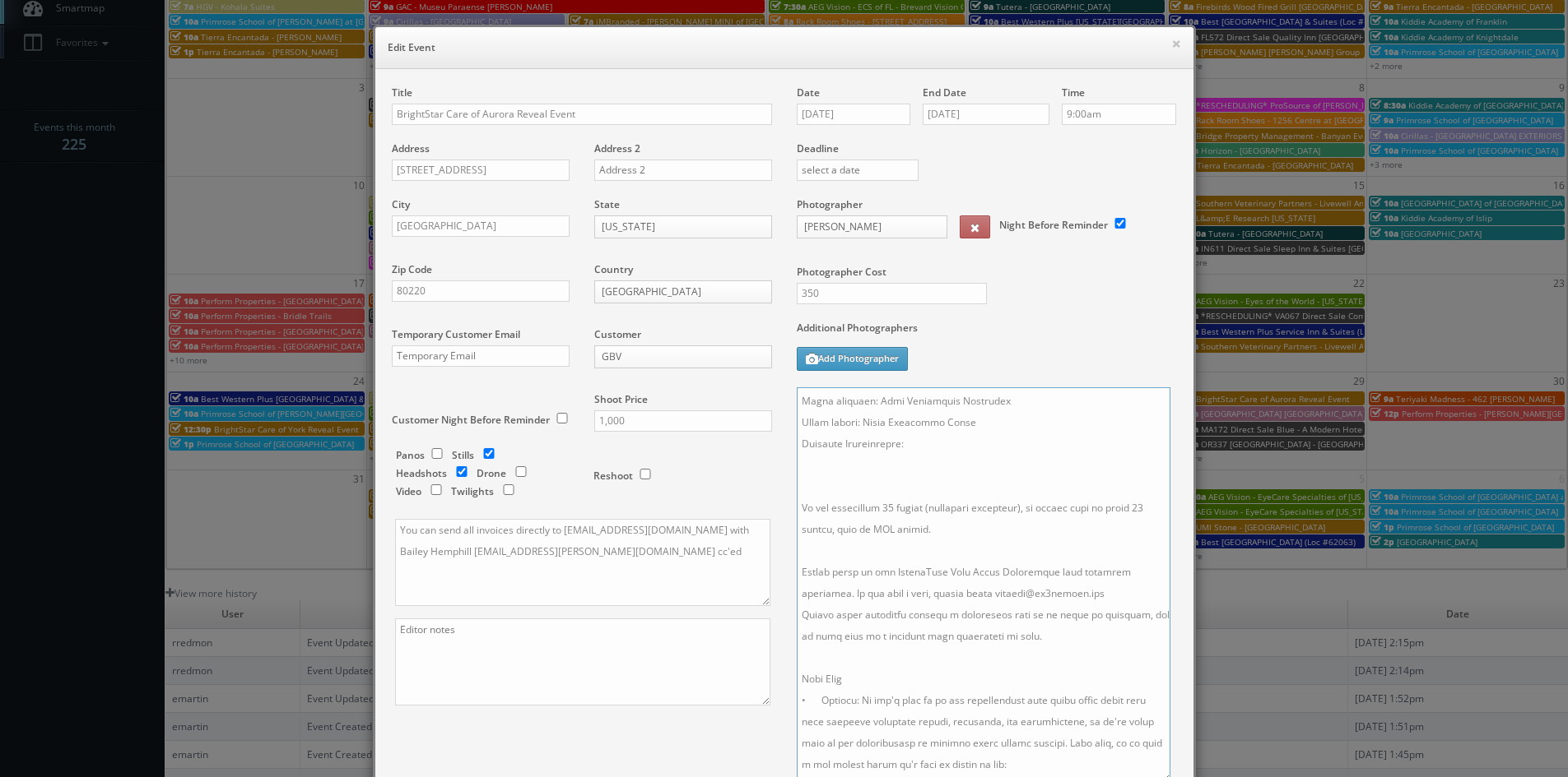
click at [824, 454] on textarea at bounding box center [983, 585] width 373 height 396
click at [919, 448] on textarea at bounding box center [983, 585] width 373 height 396
click at [850, 466] on textarea at bounding box center [983, 585] width 373 height 396
paste textarea "Parking: • Park on levels 2–3 of the parking garage (entrance off [GEOGRAPHIC_D…"
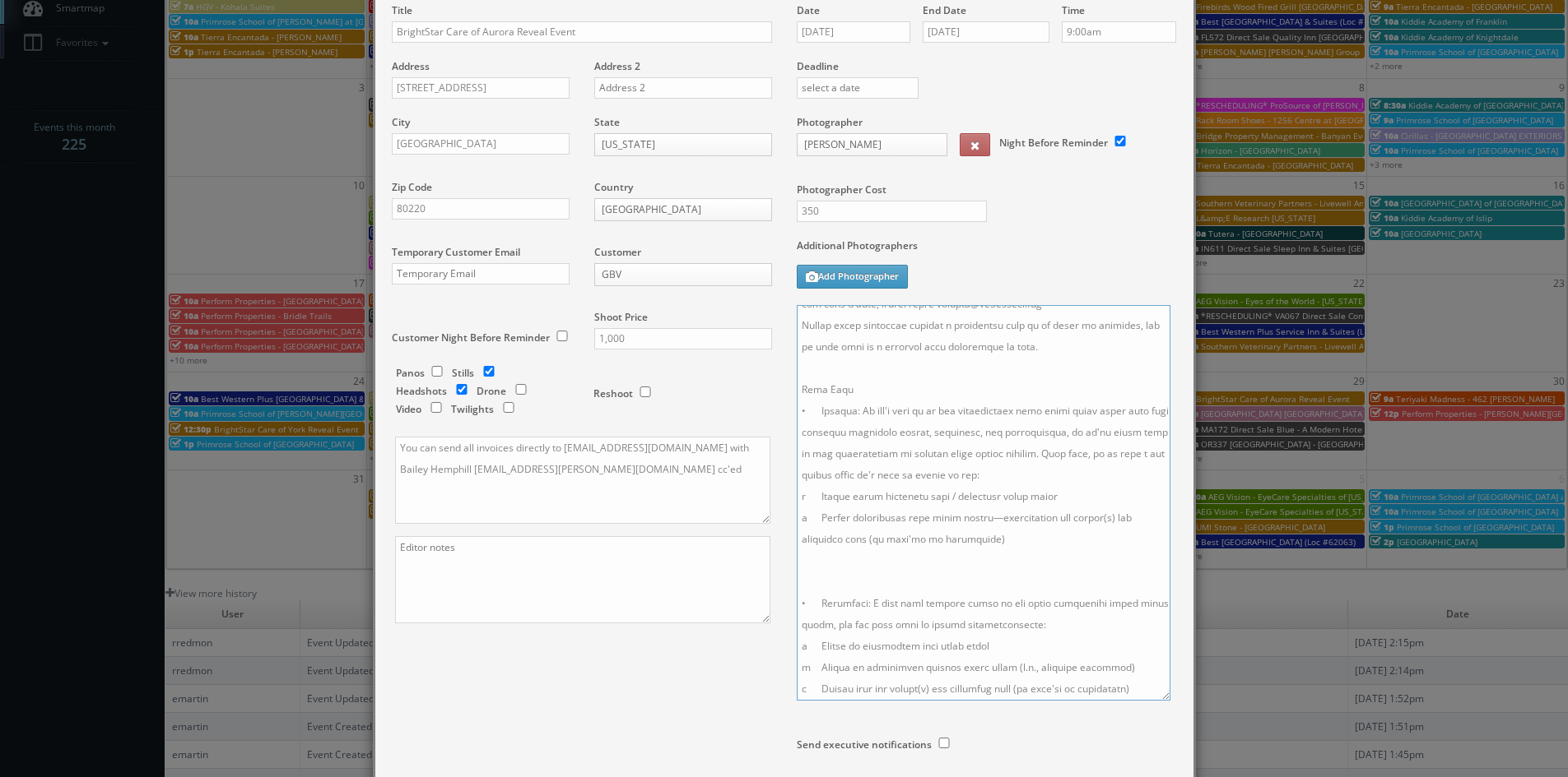
scroll to position [250, 0]
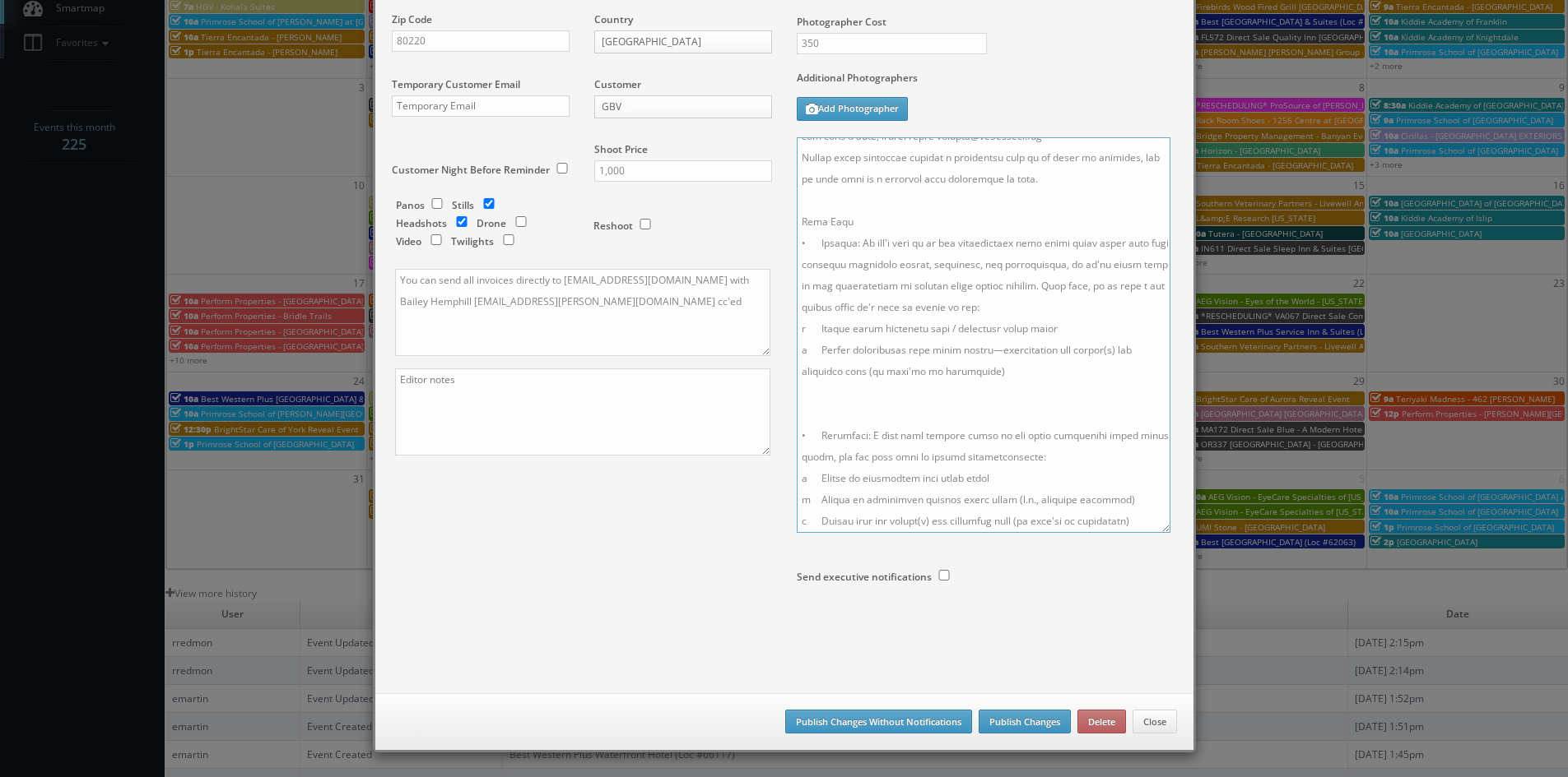
type textarea "LOREMIPS: Dolors ametco adip elits! Doeius tempori ut Labore Etdo, 401-082-2006…"
click at [1038, 724] on button "Publish Changes" at bounding box center [1025, 722] width 92 height 25
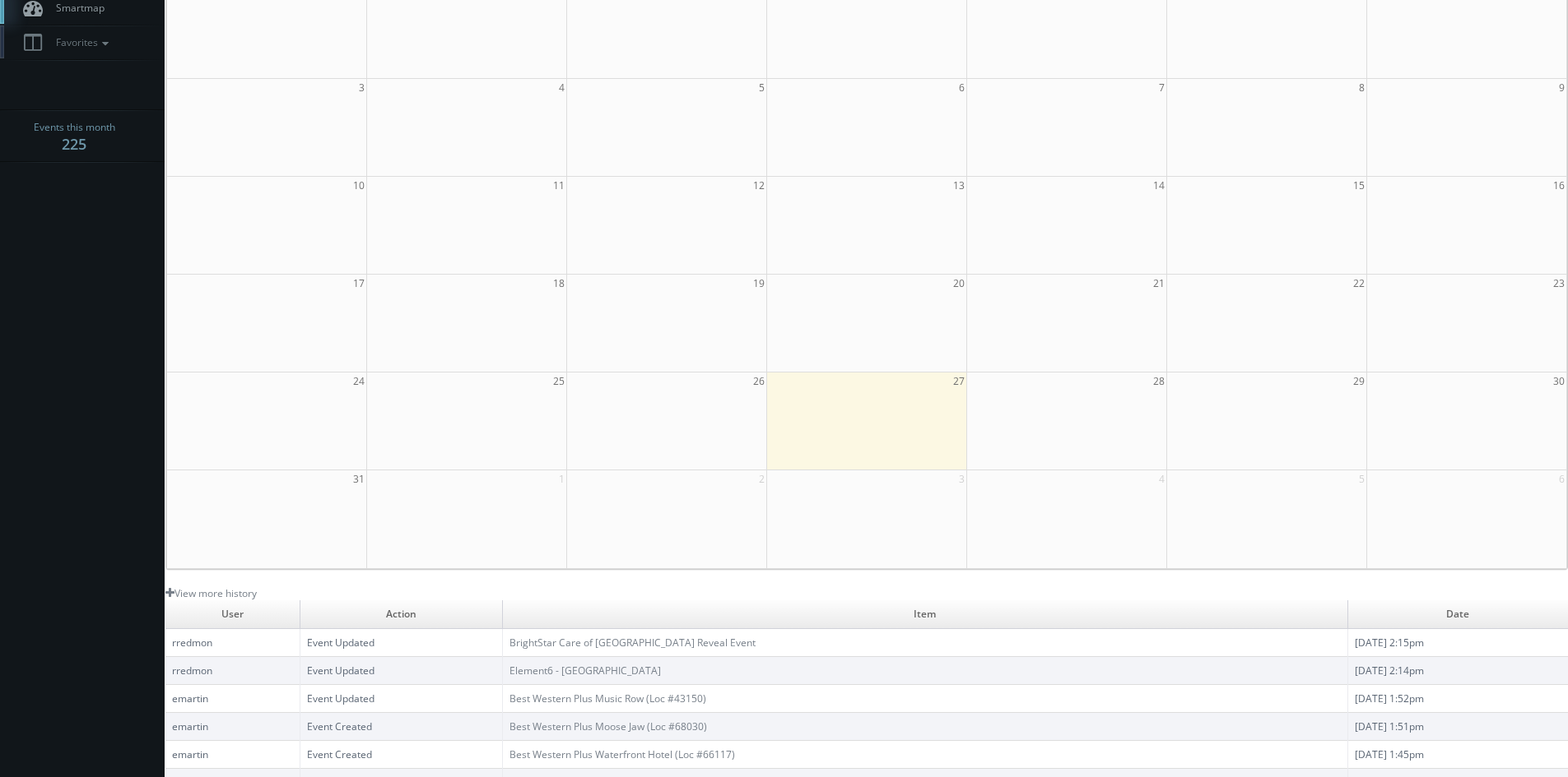
scroll to position [0, 0]
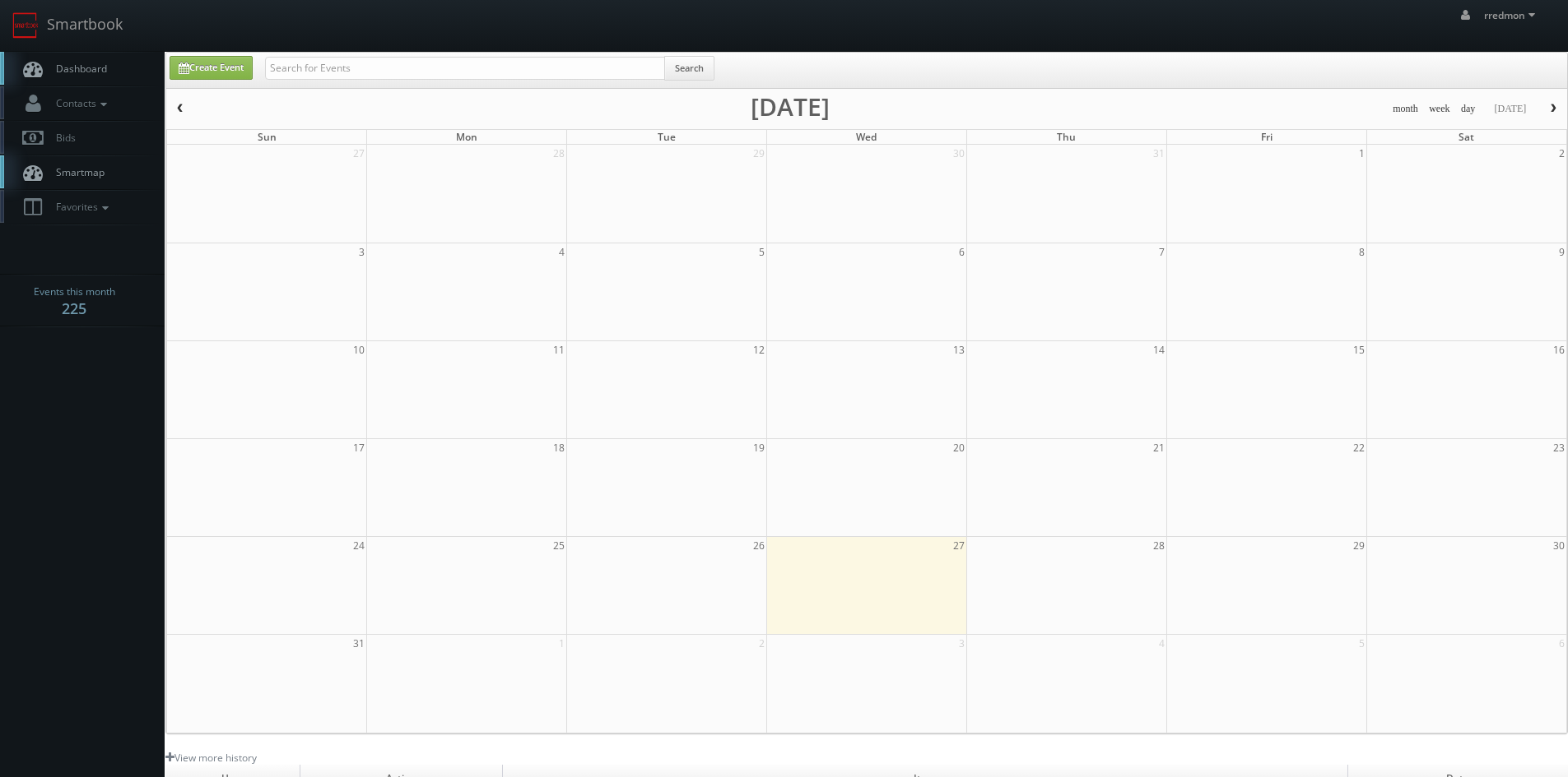
click at [74, 71] on span "Dashboard" at bounding box center [78, 68] width 59 height 14
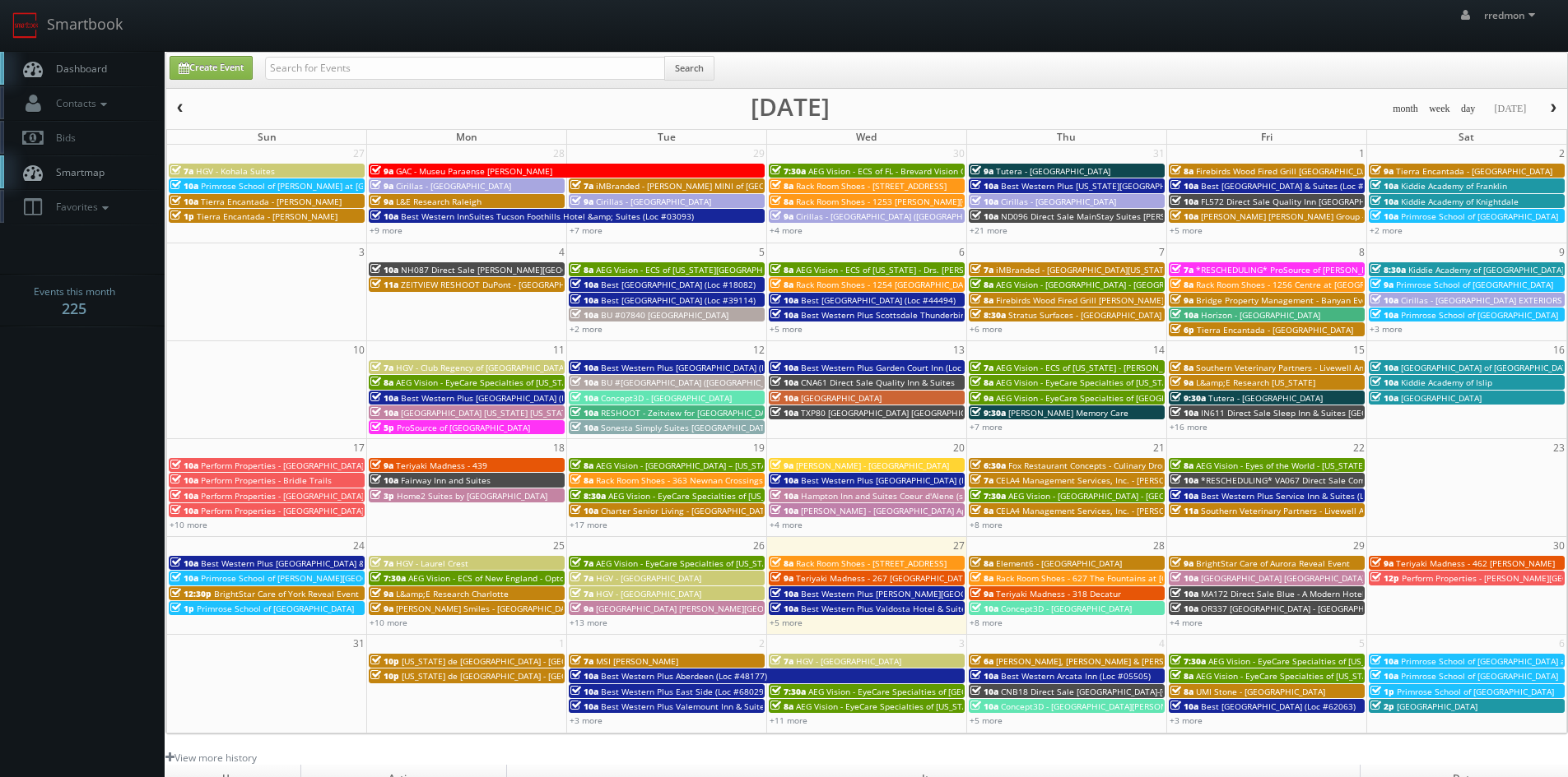
scroll to position [82, 0]
